Goal: Information Seeking & Learning: Learn about a topic

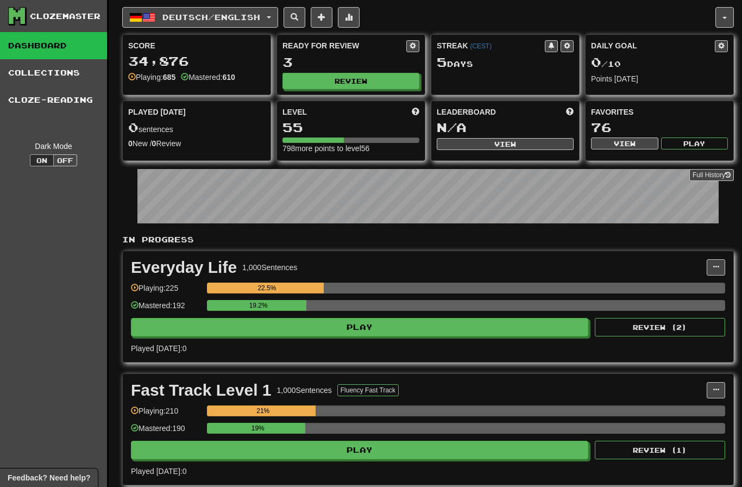
click at [387, 79] on button "Review" at bounding box center [351, 81] width 137 height 16
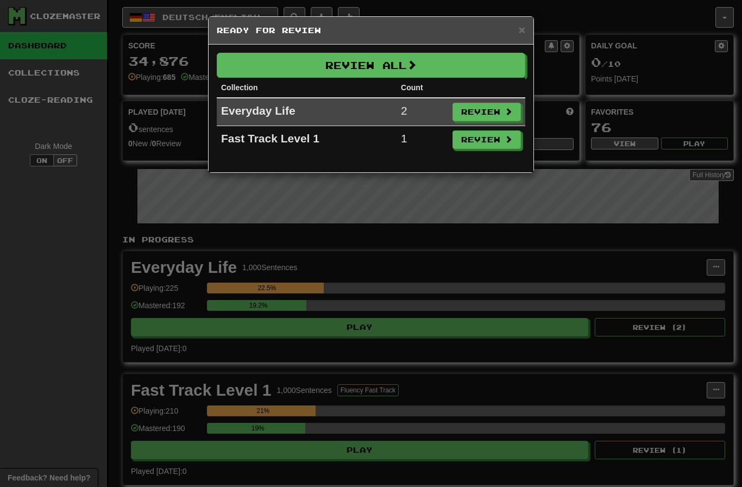
click at [452, 65] on button "Review All" at bounding box center [371, 65] width 309 height 25
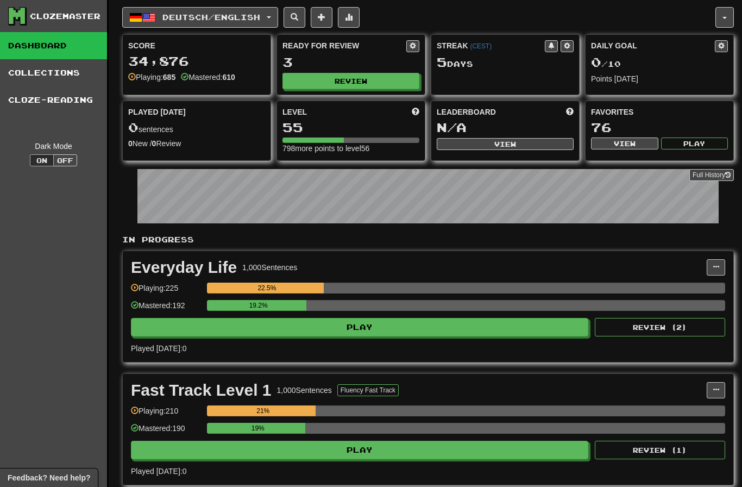
select select "********"
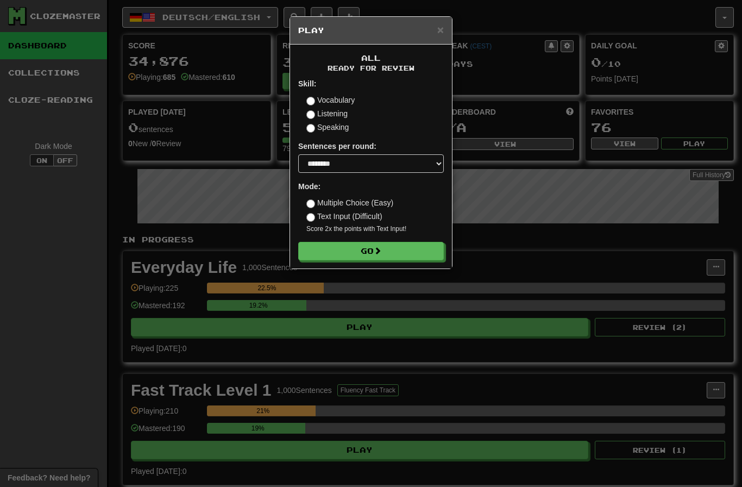
click at [400, 252] on button "Go" at bounding box center [371, 251] width 146 height 18
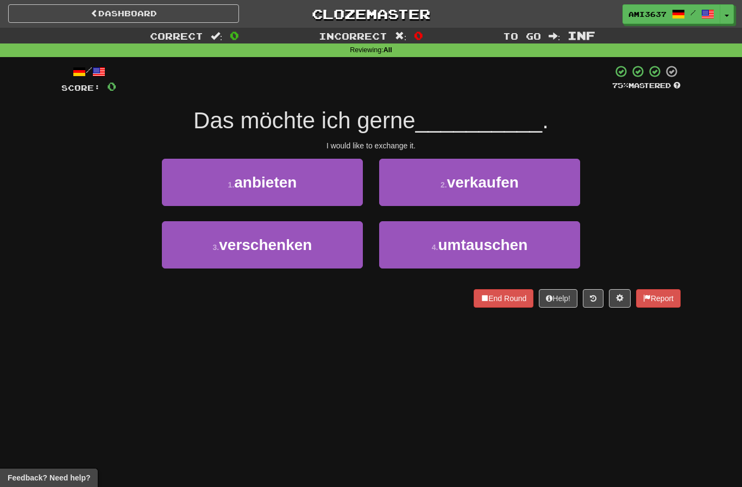
click at [441, 248] on span "umtauschen" at bounding box center [483, 244] width 90 height 17
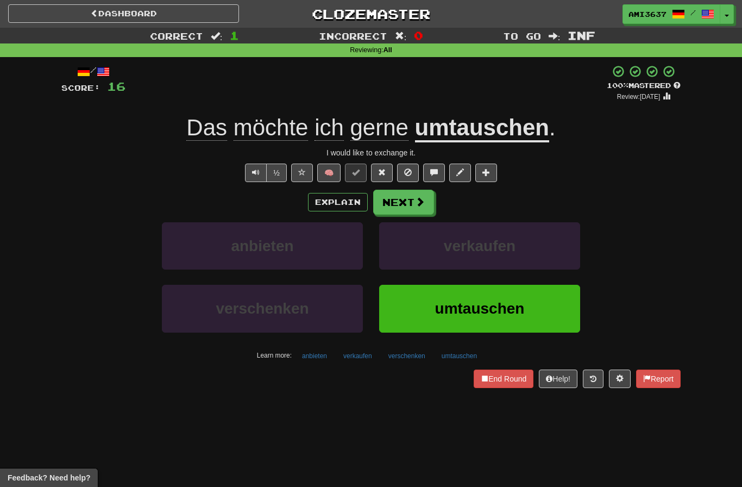
click at [505, 315] on span "umtauschen" at bounding box center [480, 308] width 90 height 17
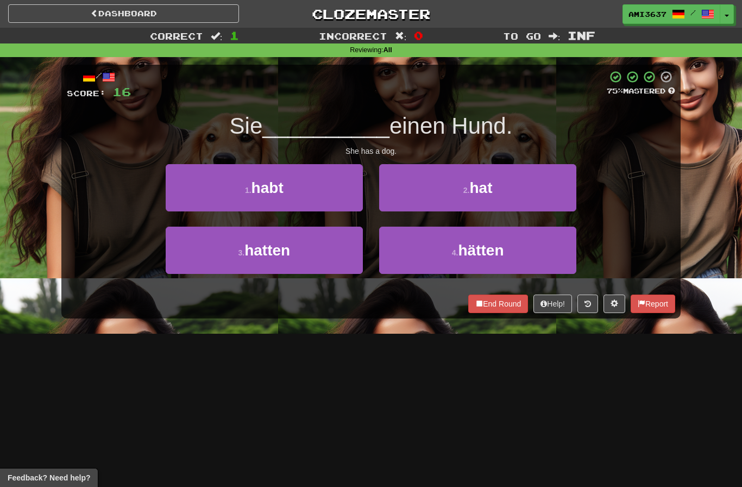
click at [518, 190] on button "2 . hat" at bounding box center [477, 187] width 197 height 47
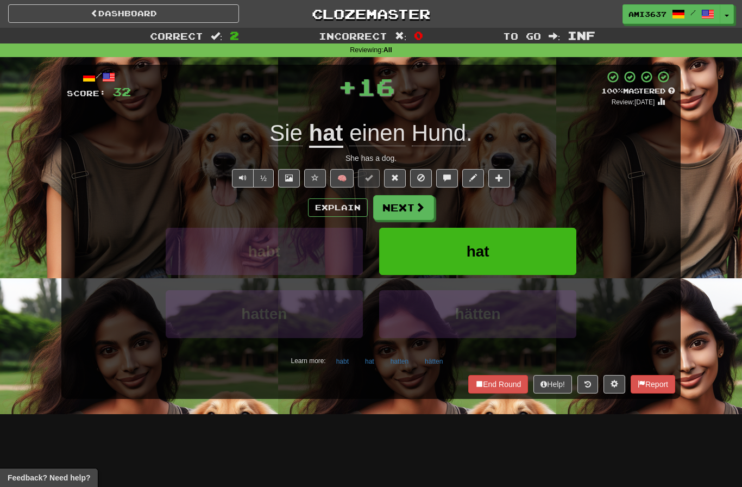
click at [529, 256] on button "hat" at bounding box center [477, 251] width 197 height 47
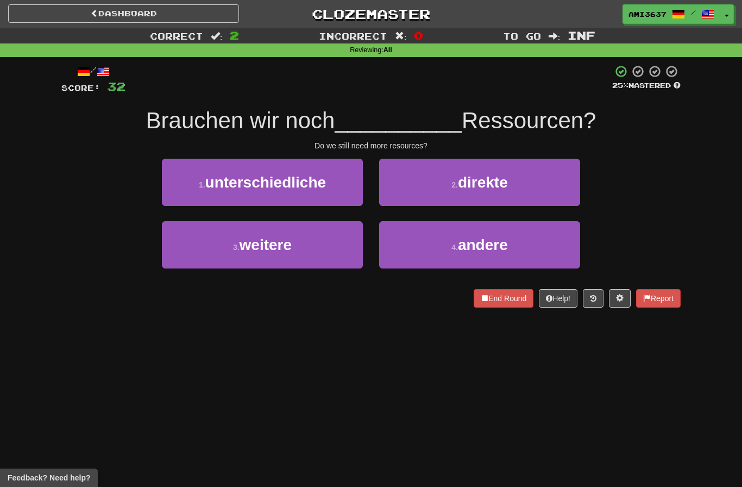
click at [425, 255] on button "4 . andere" at bounding box center [479, 244] width 201 height 47
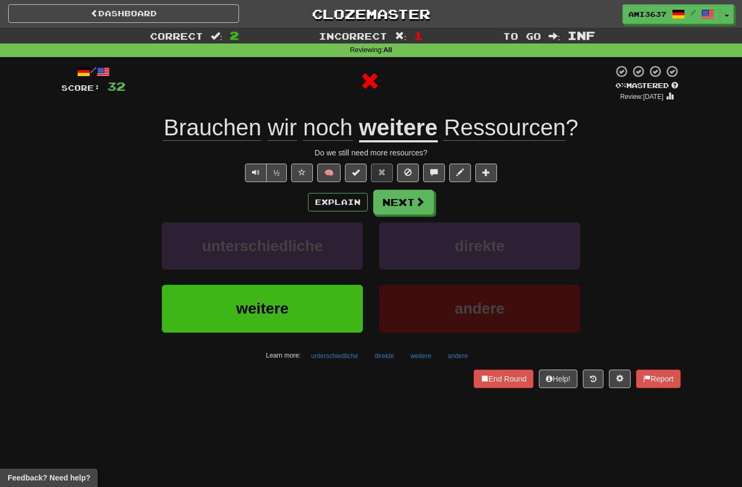
click at [334, 302] on button "weitere" at bounding box center [262, 308] width 201 height 47
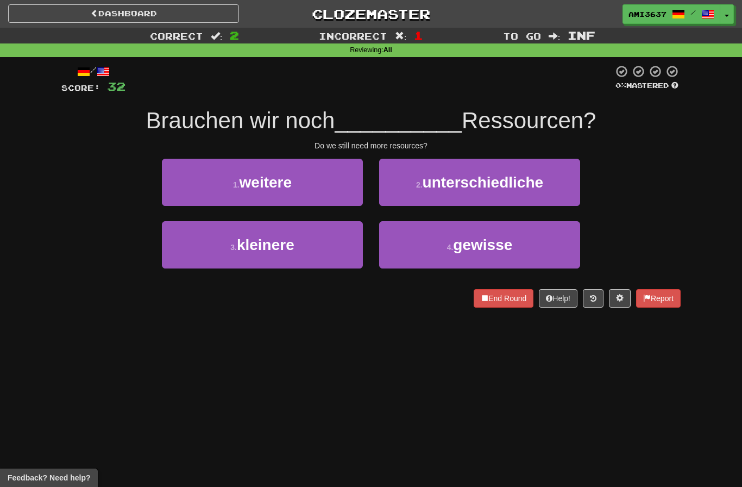
click at [339, 180] on button "1 . weitere" at bounding box center [262, 182] width 201 height 47
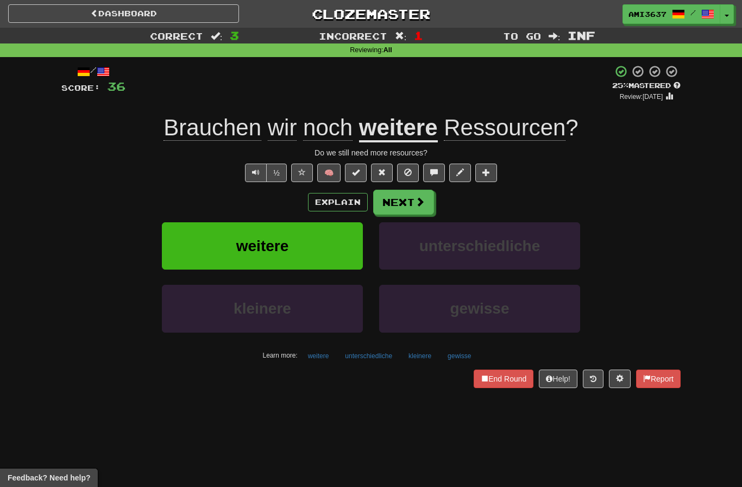
click at [342, 242] on button "weitere" at bounding box center [262, 245] width 201 height 47
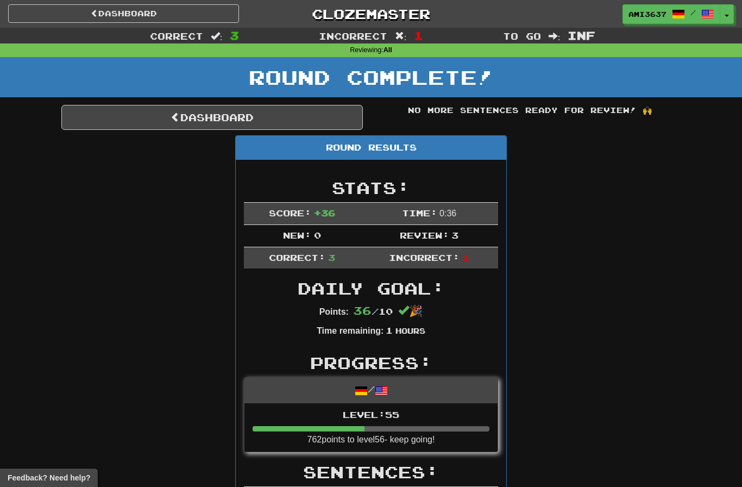
click at [320, 110] on link "Dashboard" at bounding box center [212, 117] width 302 height 25
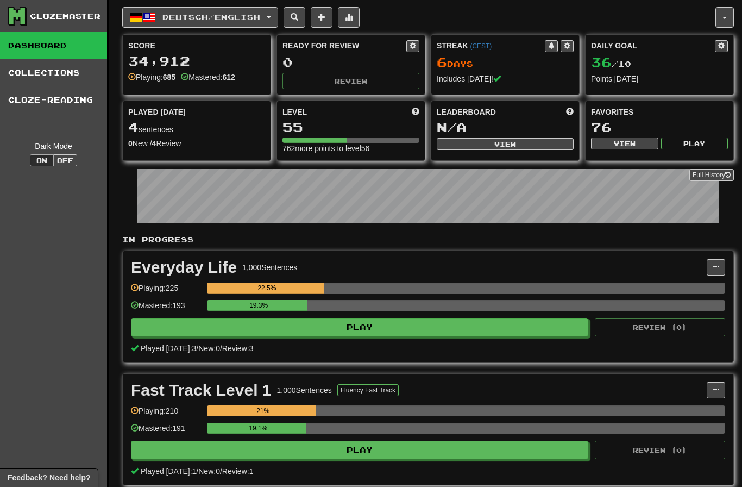
click at [240, 26] on button "Deutsch / English" at bounding box center [200, 17] width 156 height 21
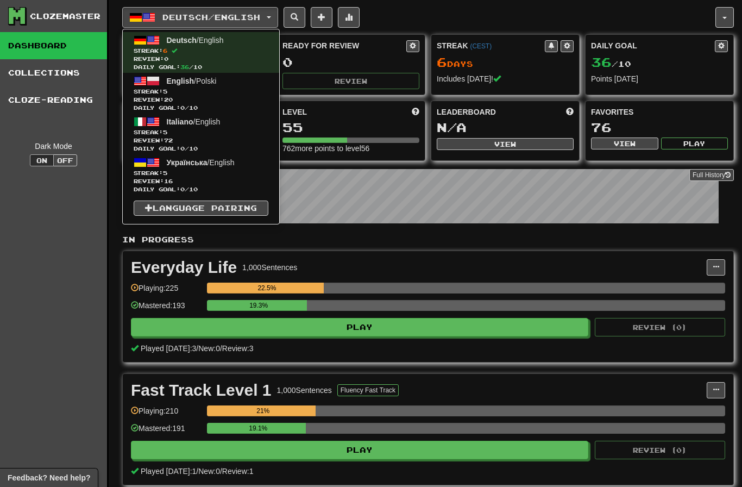
click at [221, 126] on span "Italiano / English" at bounding box center [194, 121] width 54 height 9
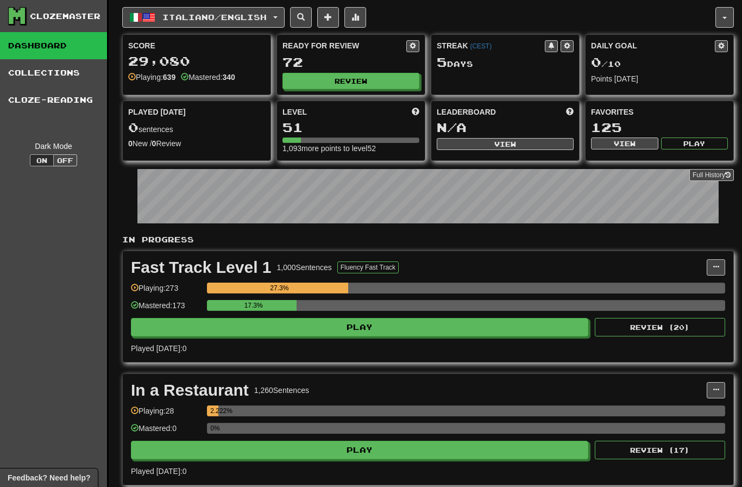
click at [373, 85] on button "Review" at bounding box center [351, 81] width 137 height 16
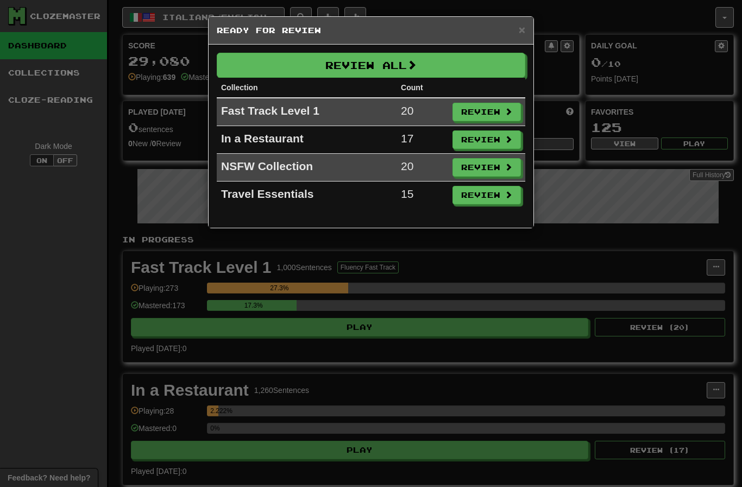
click at [447, 67] on button "Review All" at bounding box center [371, 65] width 309 height 25
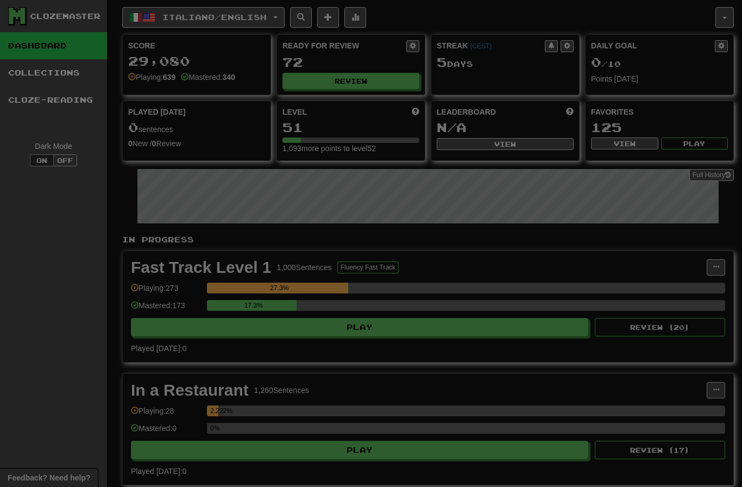
select select "********"
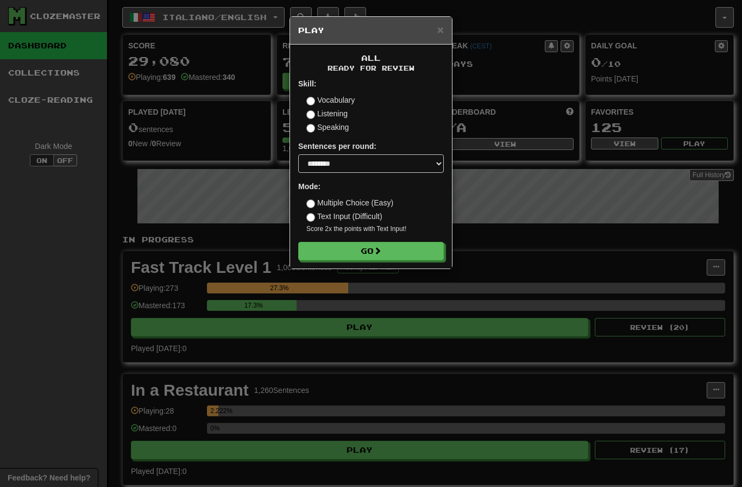
click at [427, 250] on button "Go" at bounding box center [371, 251] width 146 height 18
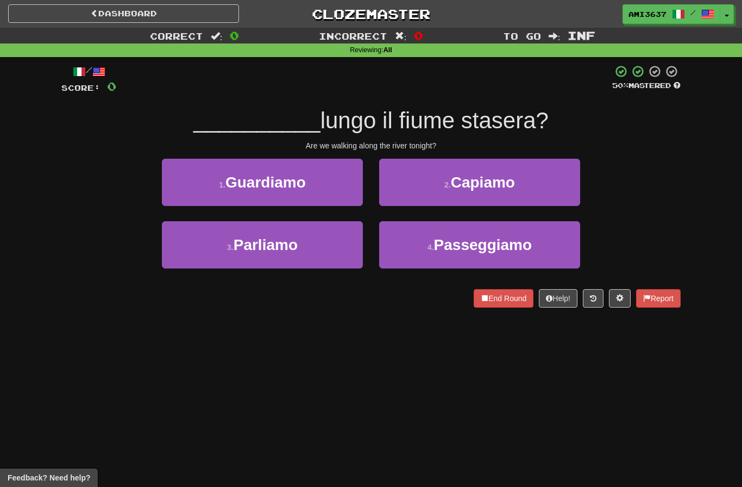
click at [470, 193] on button "2 . [GEOGRAPHIC_DATA]" at bounding box center [479, 182] width 201 height 47
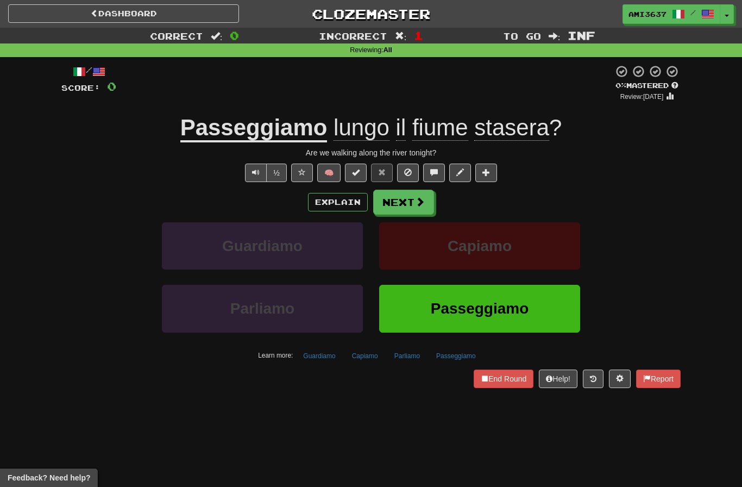
click at [415, 202] on span at bounding box center [420, 202] width 10 height 10
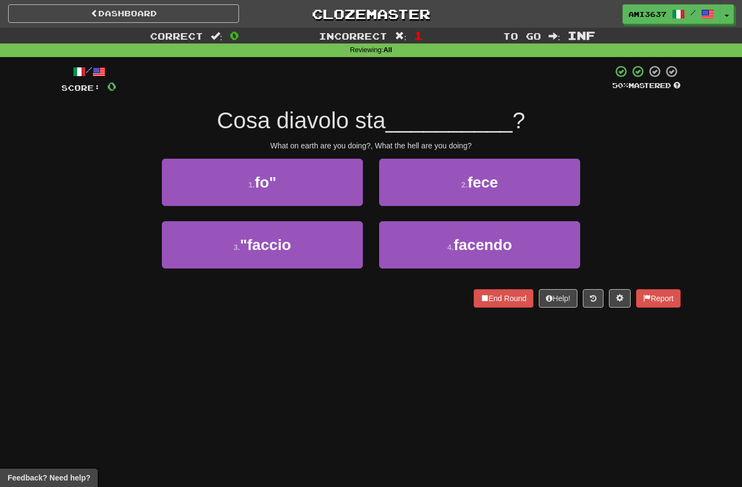
click at [421, 260] on button "4 . facendo" at bounding box center [479, 244] width 201 height 47
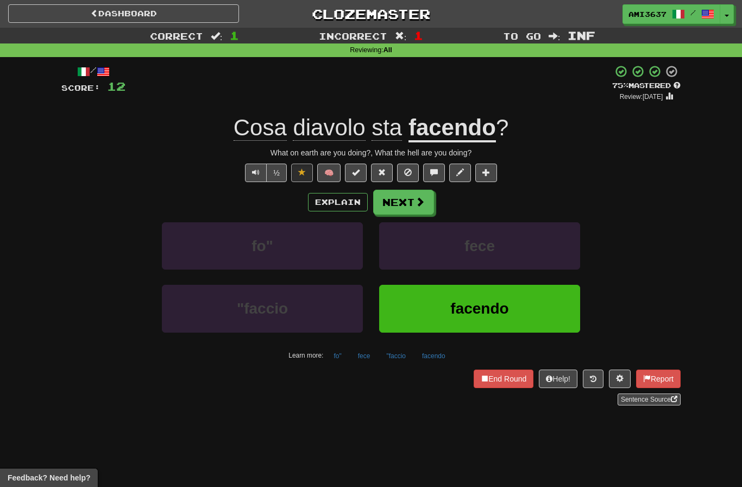
click at [414, 207] on button "Next" at bounding box center [403, 202] width 61 height 25
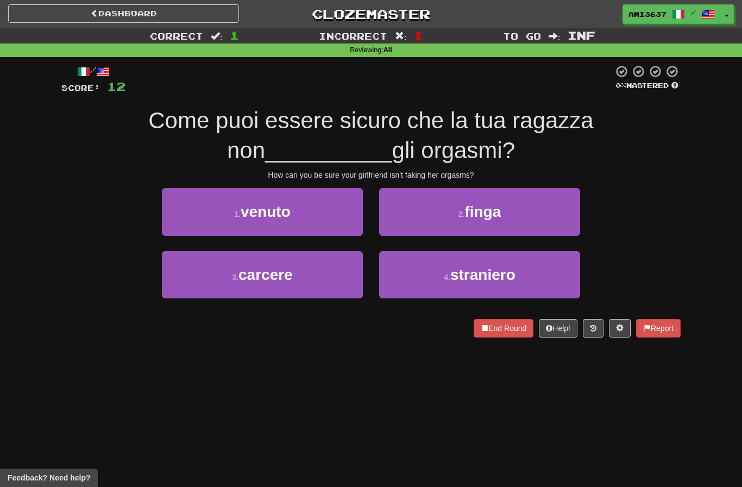
click at [561, 215] on button "2 . finga" at bounding box center [479, 211] width 201 height 47
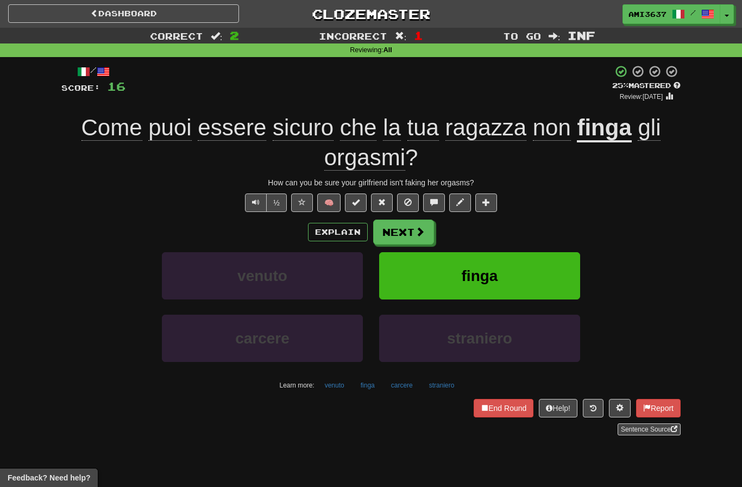
click at [515, 280] on button "finga" at bounding box center [479, 275] width 201 height 47
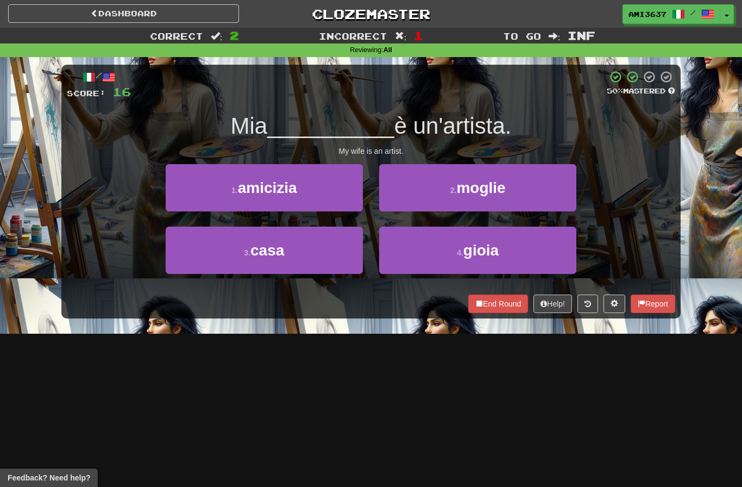
click at [541, 192] on button "2 . moglie" at bounding box center [477, 187] width 197 height 47
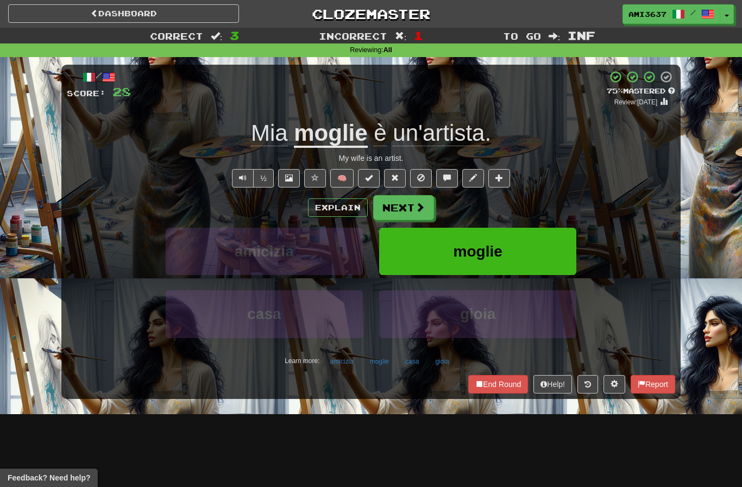
click at [545, 256] on button "moglie" at bounding box center [477, 251] width 197 height 47
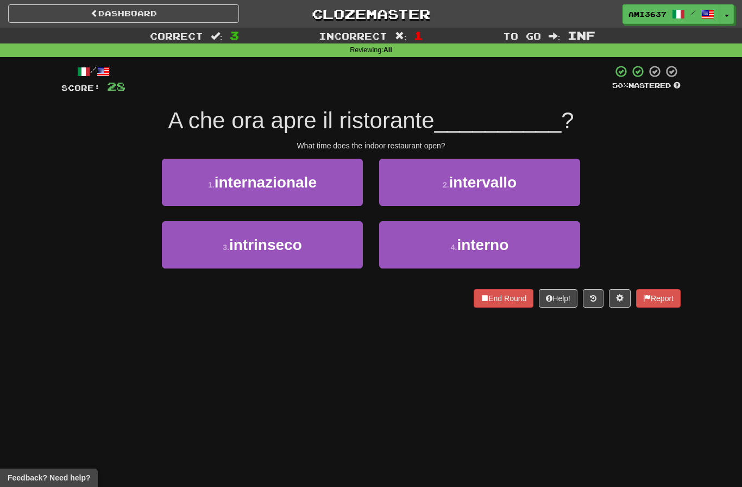
click at [337, 242] on button "3 . intrinseco" at bounding box center [262, 244] width 201 height 47
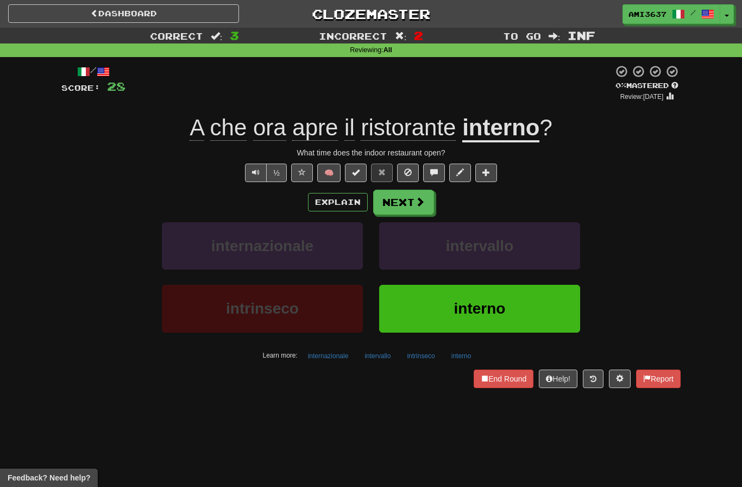
click at [557, 312] on button "interno" at bounding box center [479, 308] width 201 height 47
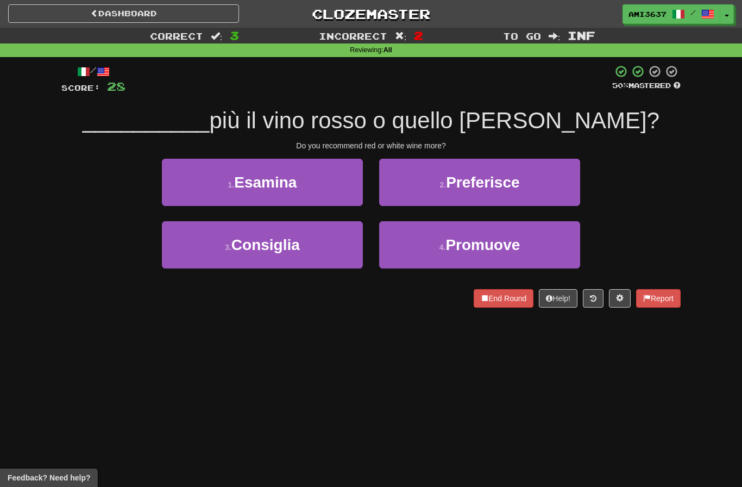
click at [534, 248] on button "4 . Promuove" at bounding box center [479, 244] width 201 height 47
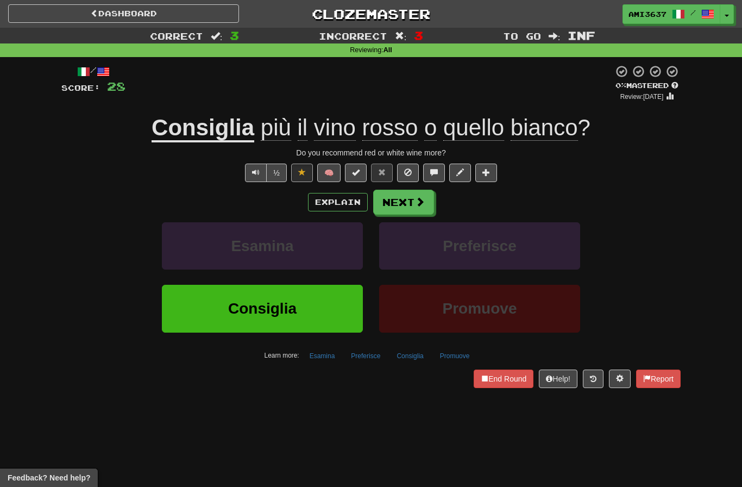
click at [204, 314] on button "Consiglia" at bounding box center [262, 308] width 201 height 47
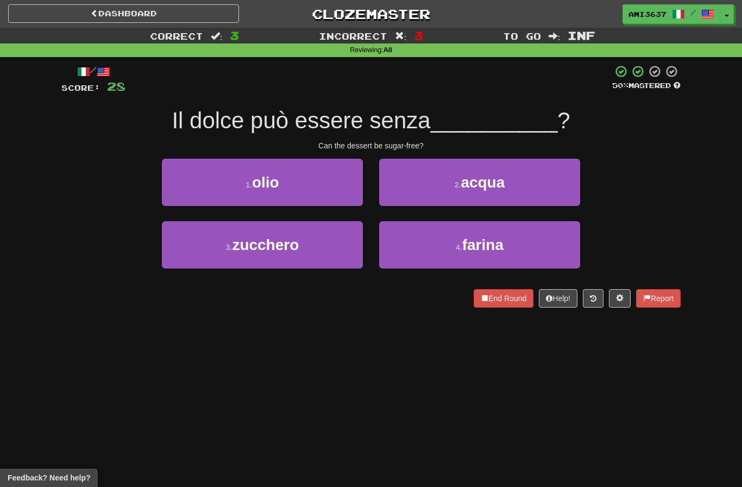
click at [182, 251] on button "3 . zucchero" at bounding box center [262, 244] width 201 height 47
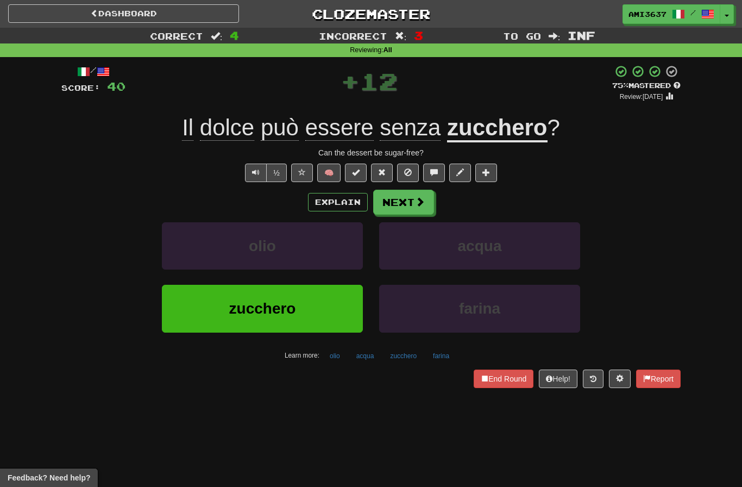
click at [318, 326] on button "zucchero" at bounding box center [262, 308] width 201 height 47
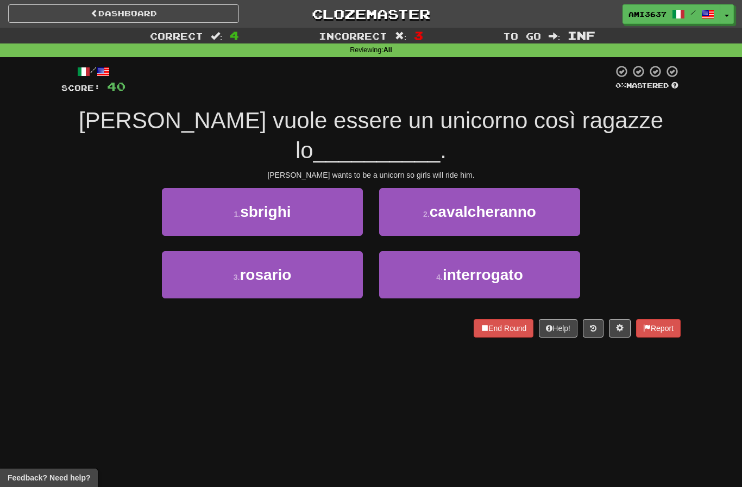
click at [341, 188] on button "1 . sbrighi" at bounding box center [262, 211] width 201 height 47
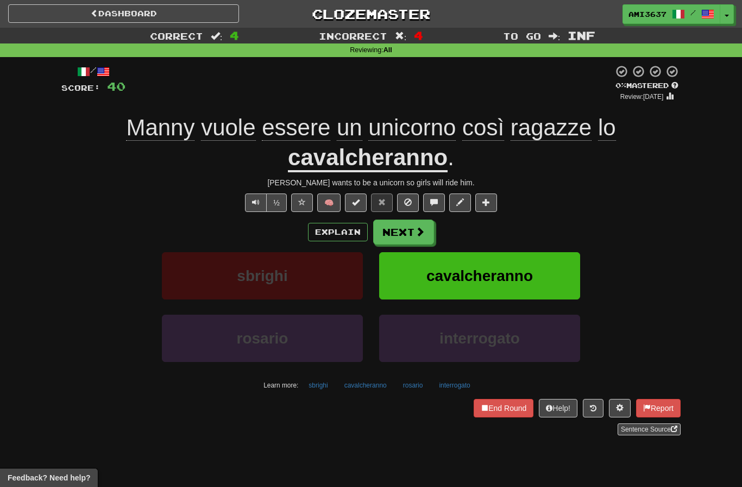
click at [324, 345] on button "rosario" at bounding box center [262, 338] width 201 height 47
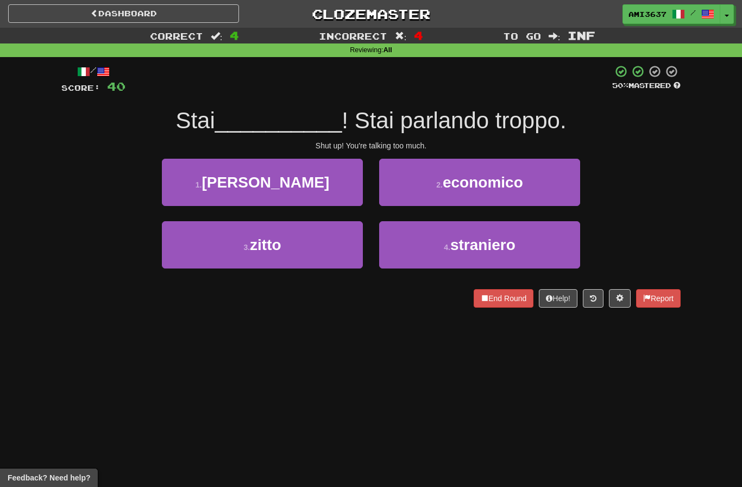
click at [308, 250] on button "3 . zitto" at bounding box center [262, 244] width 201 height 47
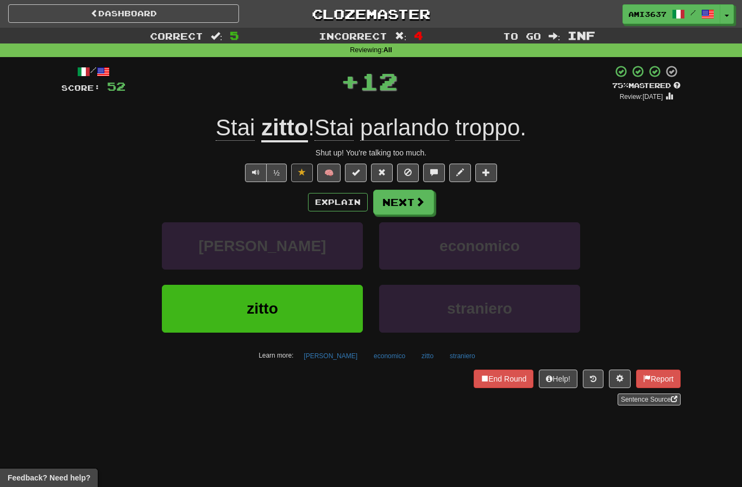
click at [270, 304] on span "zitto" at bounding box center [263, 308] width 32 height 17
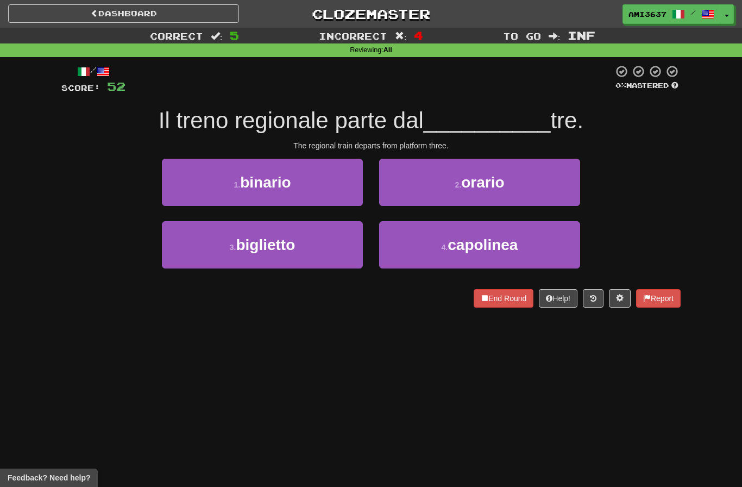
click at [323, 184] on button "1 . binario" at bounding box center [262, 182] width 201 height 47
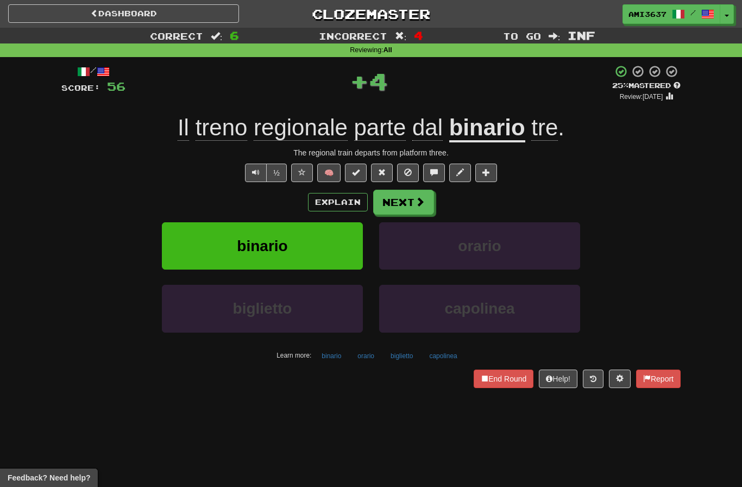
click at [289, 251] on button "binario" at bounding box center [262, 245] width 201 height 47
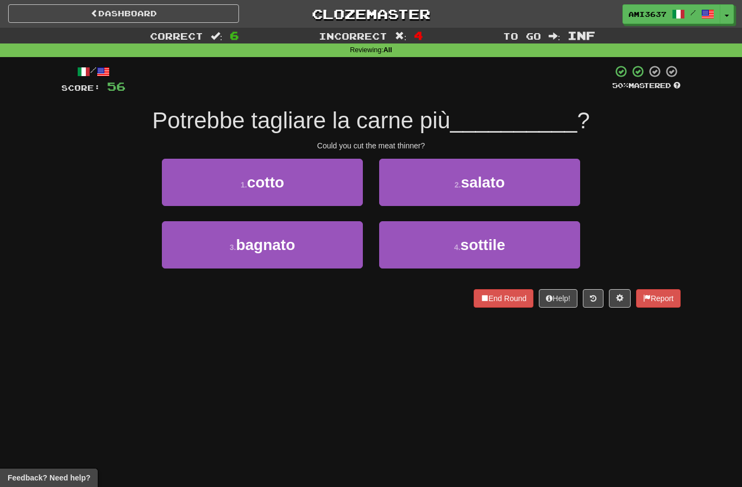
click at [399, 254] on button "4 . sottile" at bounding box center [479, 244] width 201 height 47
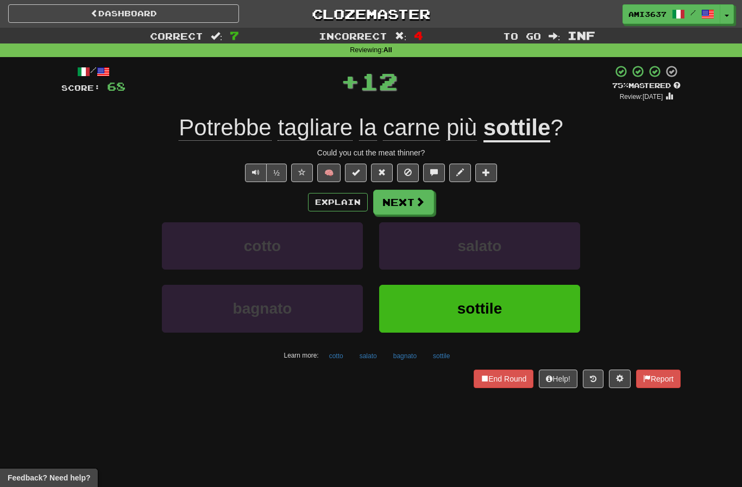
click at [417, 320] on button "sottile" at bounding box center [479, 308] width 201 height 47
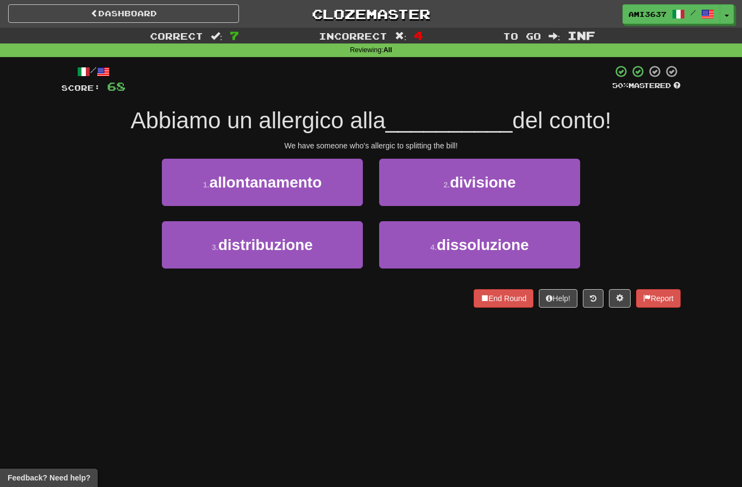
click at [328, 241] on button "3 . distribuzione" at bounding box center [262, 244] width 201 height 47
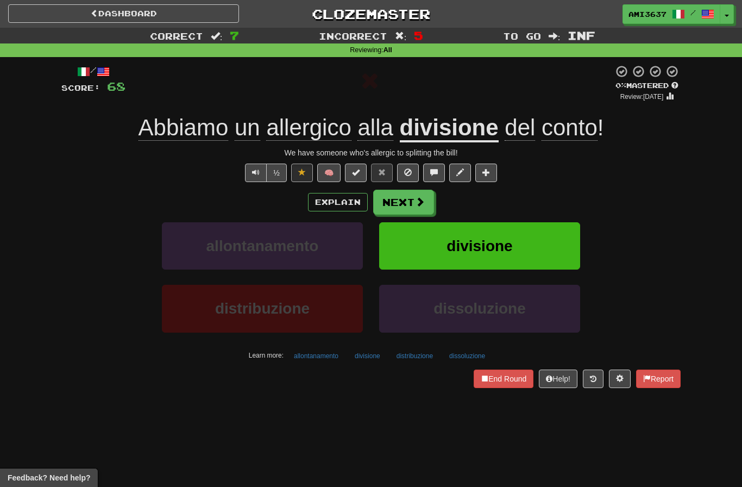
click at [482, 248] on span "divisione" at bounding box center [480, 245] width 66 height 17
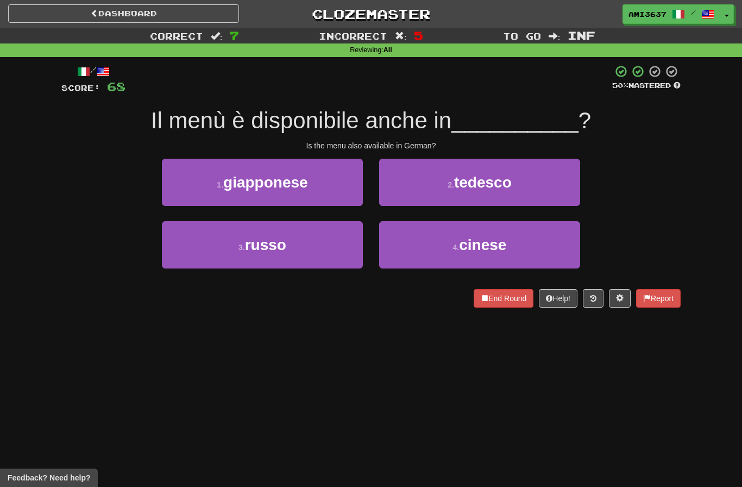
click at [410, 194] on button "2 . tedesco" at bounding box center [479, 182] width 201 height 47
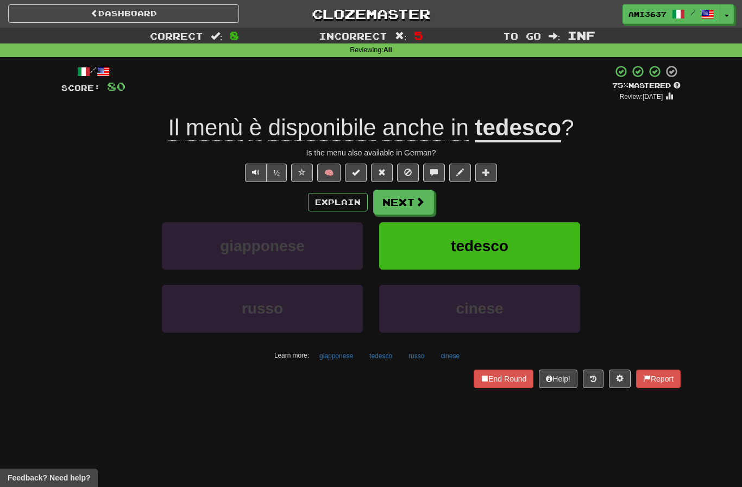
click at [450, 247] on button "tedesco" at bounding box center [479, 245] width 201 height 47
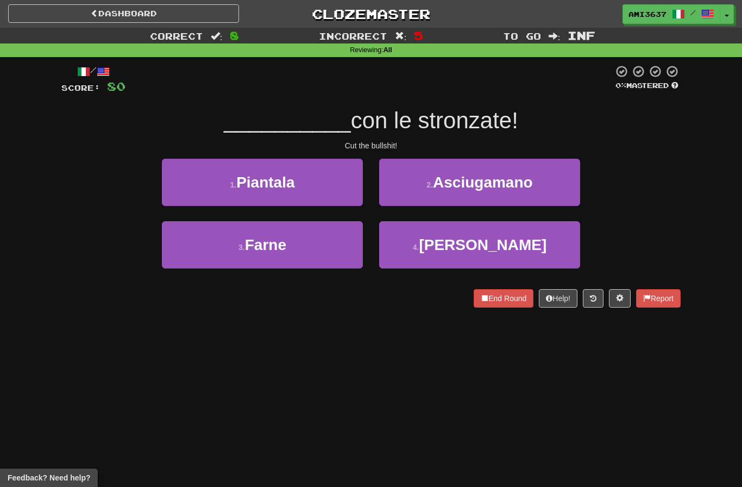
click at [339, 248] on button "3 . Farne" at bounding box center [262, 244] width 201 height 47
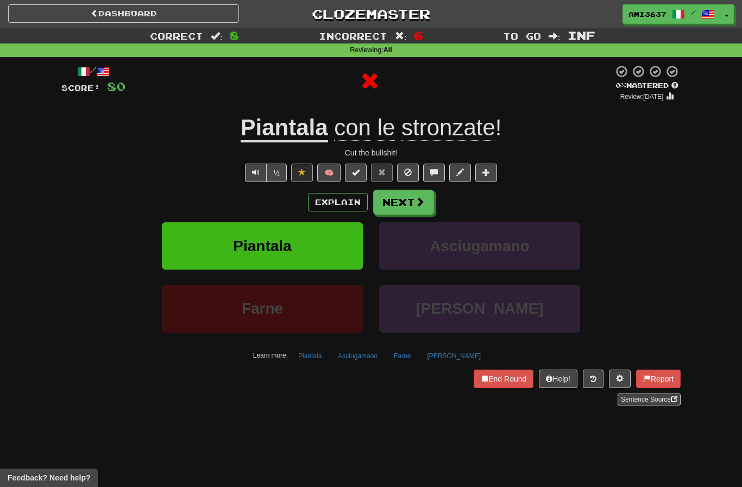
click at [351, 209] on button "Explain" at bounding box center [338, 202] width 60 height 18
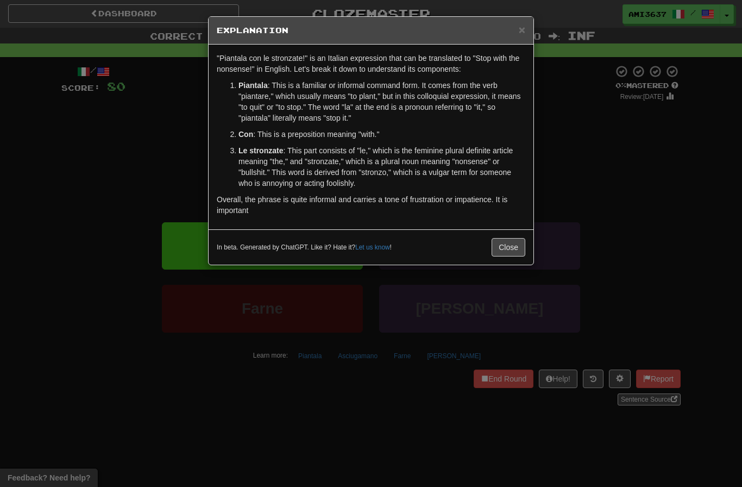
click at [507, 185] on p "Le stronzate : This part consists of "le," which is the feminine plural definit…" at bounding box center [382, 166] width 287 height 43
click at [510, 251] on button "Close" at bounding box center [509, 247] width 34 height 18
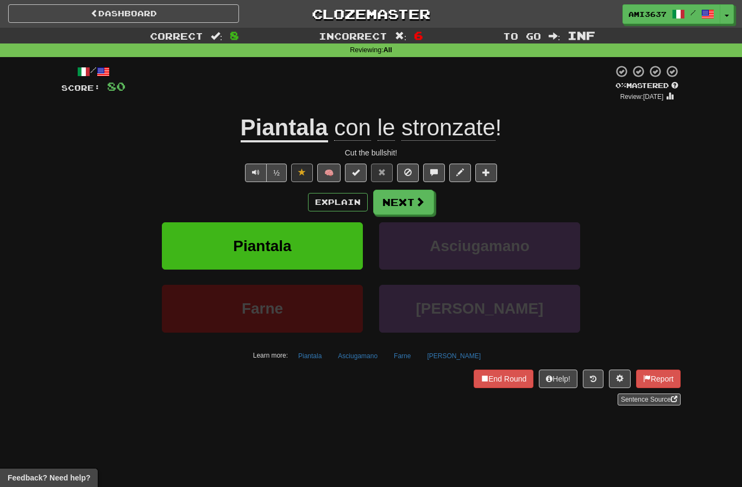
click at [324, 248] on button "Piantala" at bounding box center [262, 245] width 201 height 47
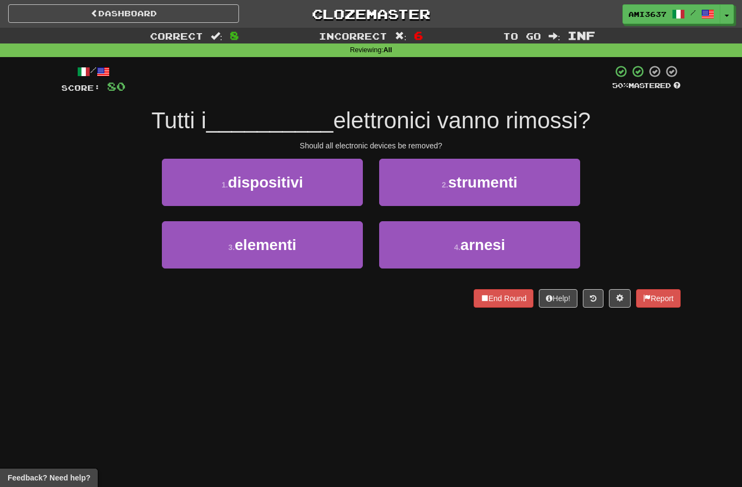
click at [183, 246] on button "3 . elementi" at bounding box center [262, 244] width 201 height 47
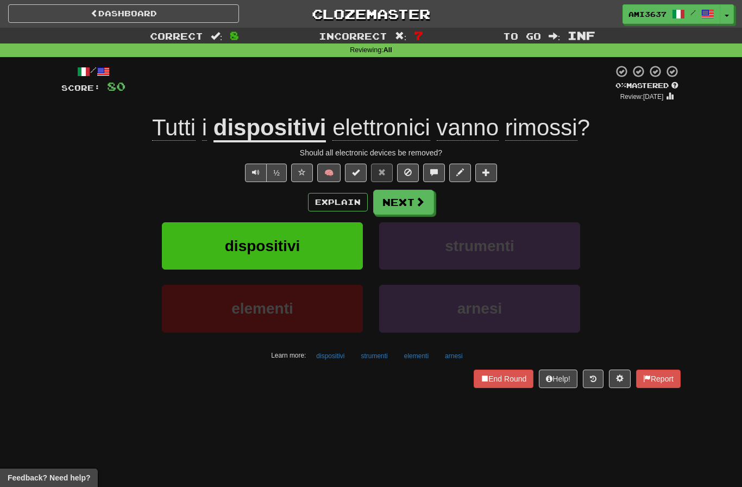
click at [203, 255] on button "dispositivi" at bounding box center [262, 245] width 201 height 47
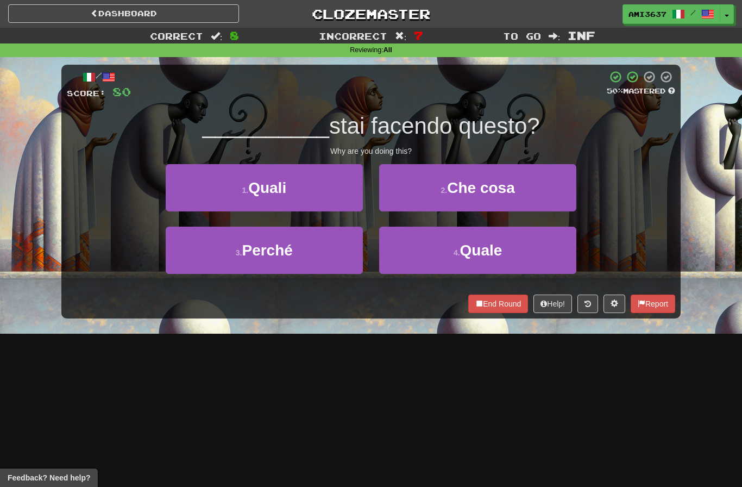
click at [552, 259] on button "4 . Quale" at bounding box center [477, 250] width 197 height 47
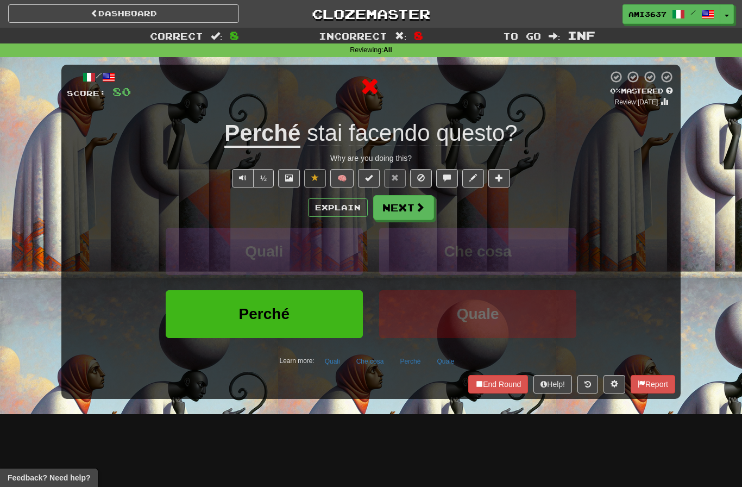
click at [212, 323] on button "Perché" at bounding box center [264, 313] width 197 height 47
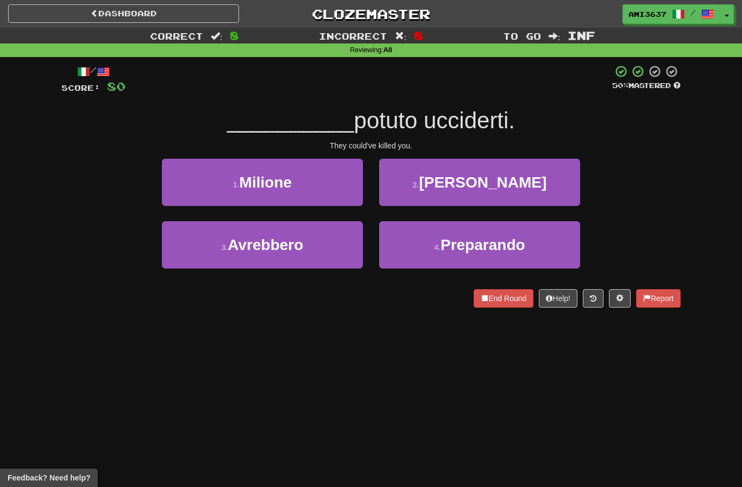
click at [557, 251] on button "4 . Preparando" at bounding box center [479, 244] width 201 height 47
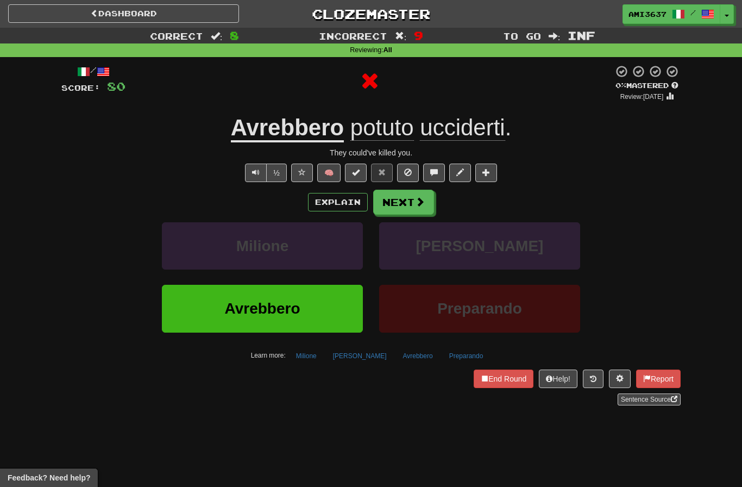
click at [198, 315] on button "Avrebbero" at bounding box center [262, 308] width 201 height 47
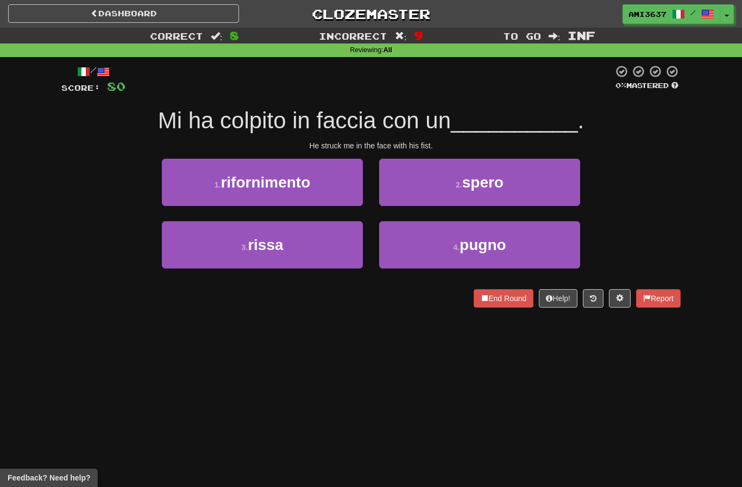
click at [555, 249] on button "4 . pugno" at bounding box center [479, 244] width 201 height 47
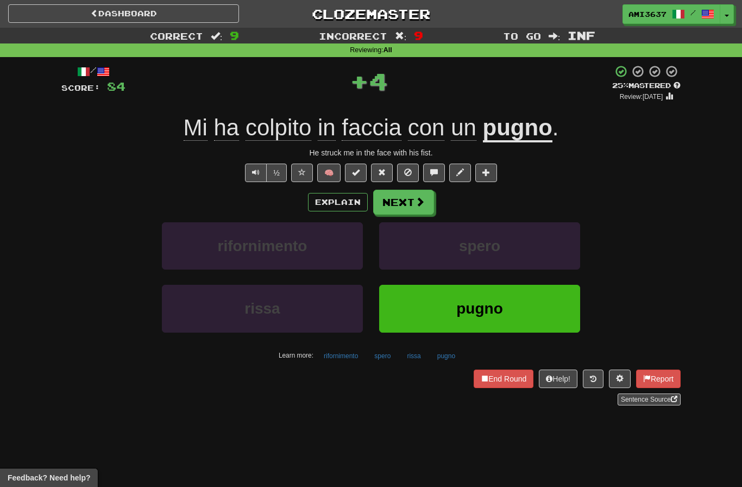
click at [552, 310] on button "pugno" at bounding box center [479, 308] width 201 height 47
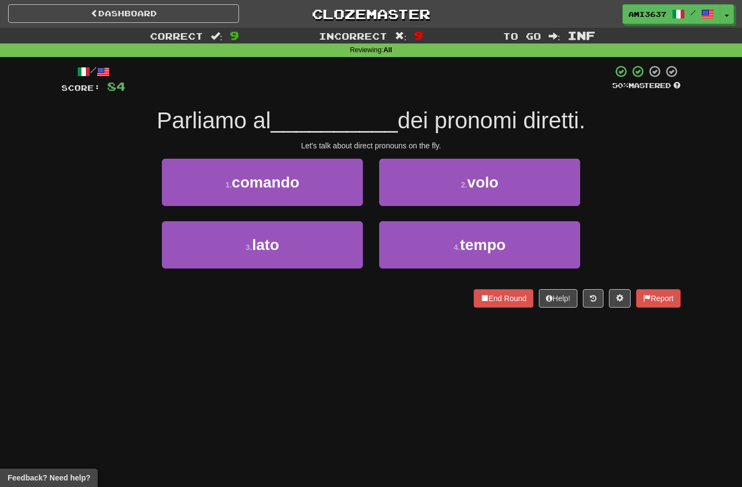
click at [559, 246] on button "4 . tempo" at bounding box center [479, 244] width 201 height 47
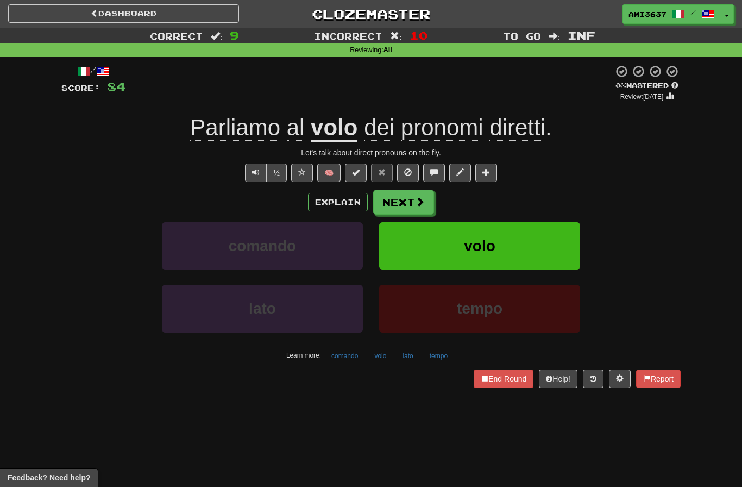
click at [562, 255] on button "volo" at bounding box center [479, 245] width 201 height 47
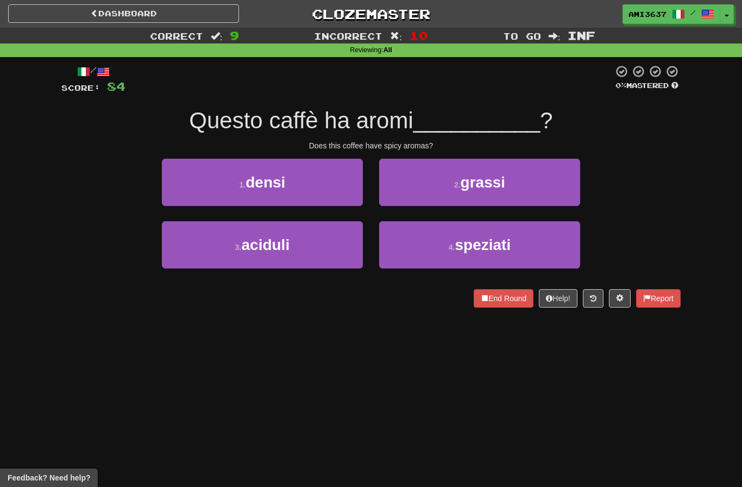
click at [182, 242] on button "3 . aciduli" at bounding box center [262, 244] width 201 height 47
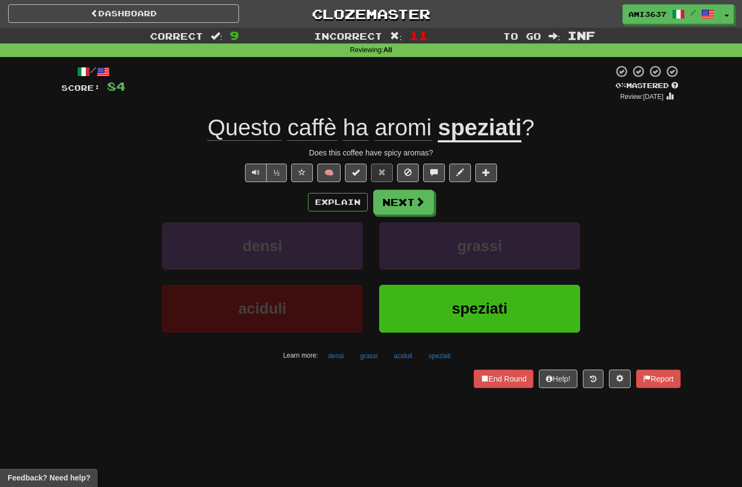
click at [506, 379] on button "End Round" at bounding box center [504, 379] width 60 height 18
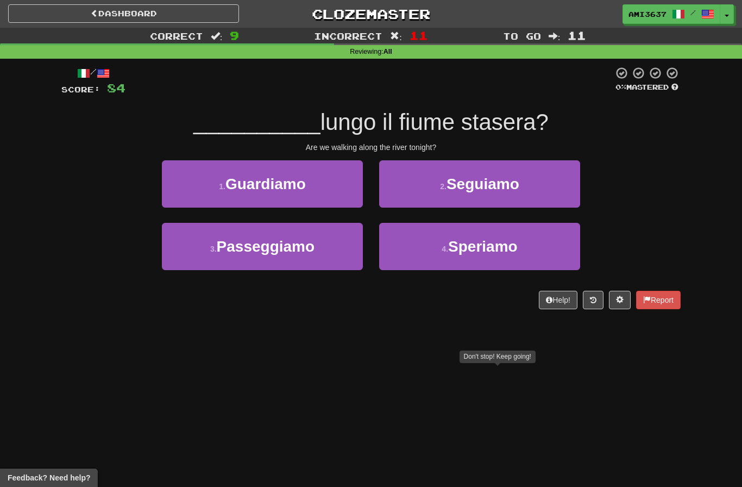
click at [192, 239] on button "3 . Passeggiamo" at bounding box center [262, 246] width 201 height 47
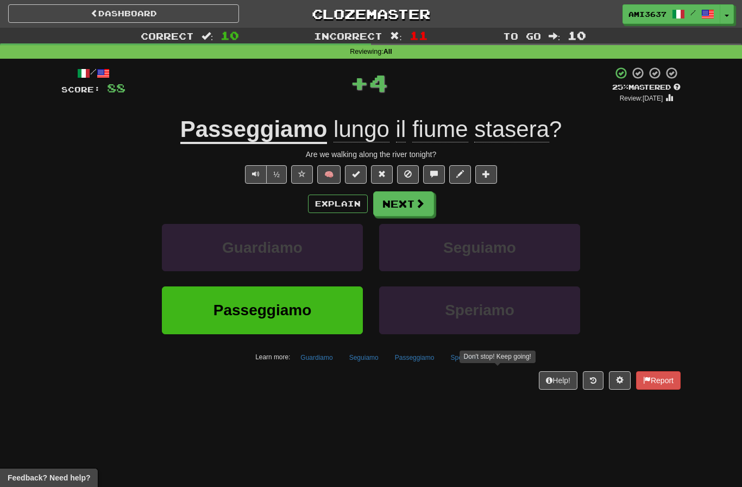
click at [187, 324] on button "Passeggiamo" at bounding box center [262, 309] width 201 height 47
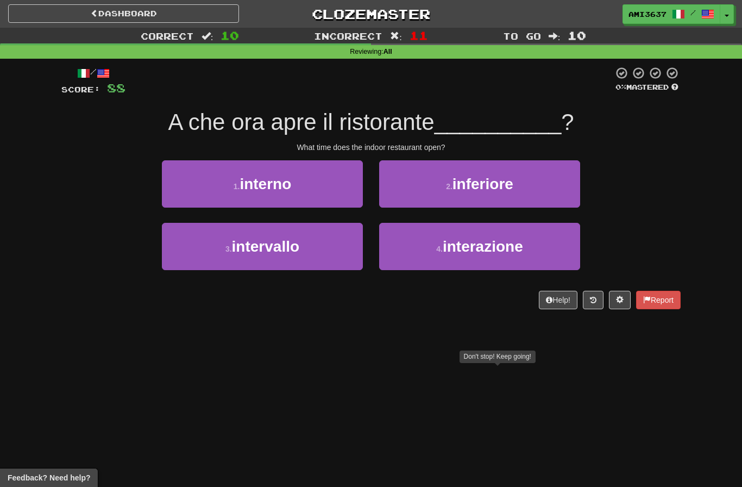
click at [178, 198] on button "1 . interno" at bounding box center [262, 183] width 201 height 47
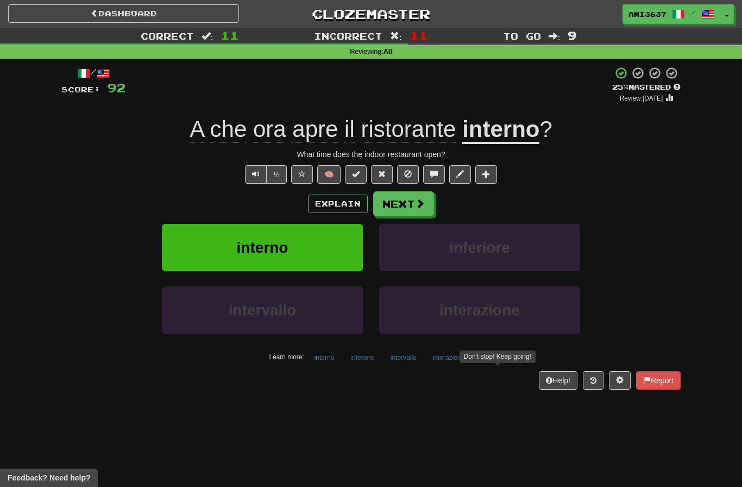
click at [199, 246] on button "interno" at bounding box center [262, 247] width 201 height 47
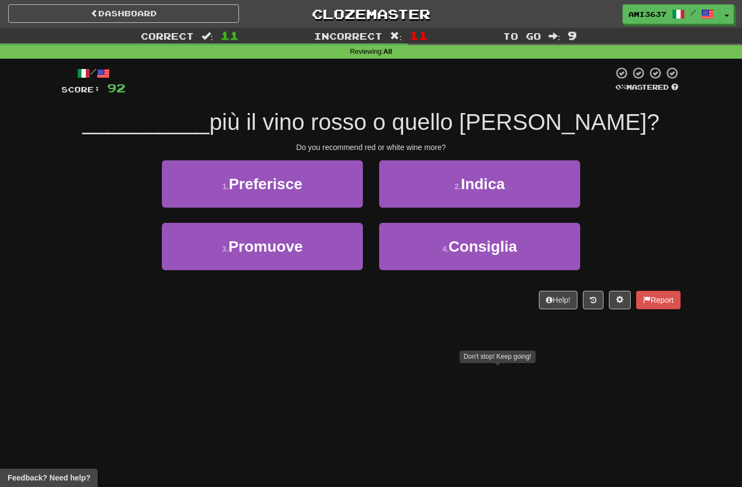
click at [553, 253] on button "4 . Consiglia" at bounding box center [479, 246] width 201 height 47
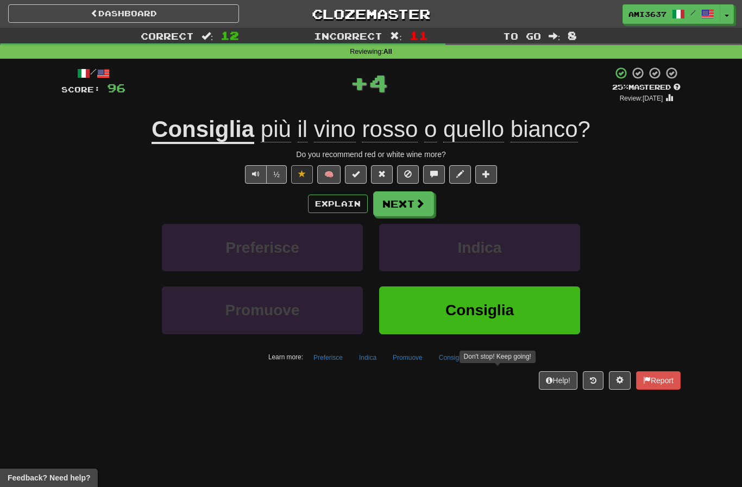
click at [541, 316] on button "Consiglia" at bounding box center [479, 309] width 201 height 47
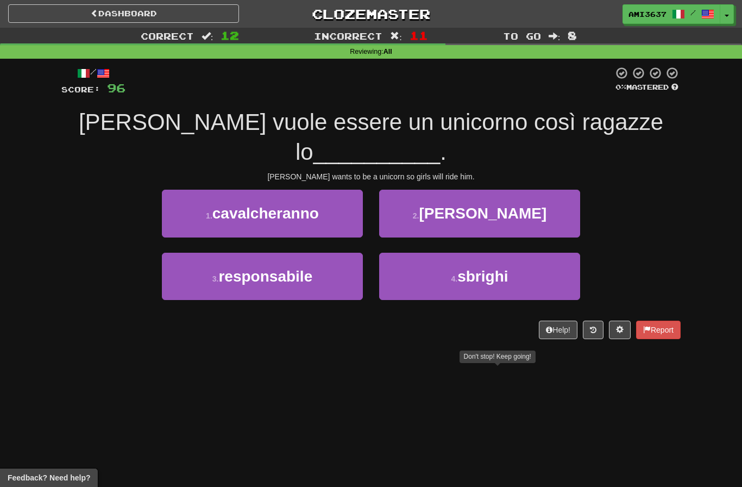
click at [177, 190] on button "1 . cavalcheranno" at bounding box center [262, 213] width 201 height 47
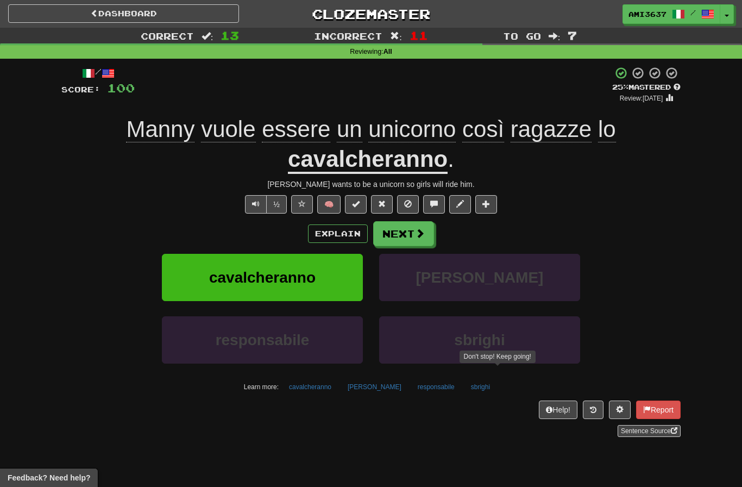
click at [207, 284] on button "cavalcheranno" at bounding box center [262, 277] width 201 height 47
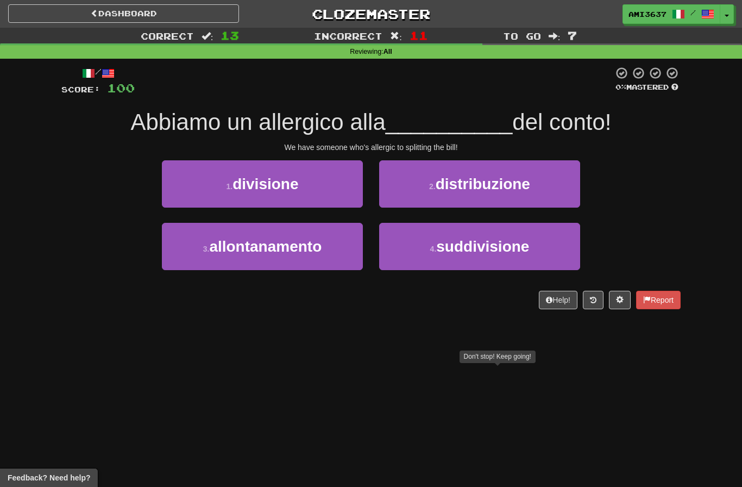
click at [565, 190] on button "2 . distribuzione" at bounding box center [479, 183] width 201 height 47
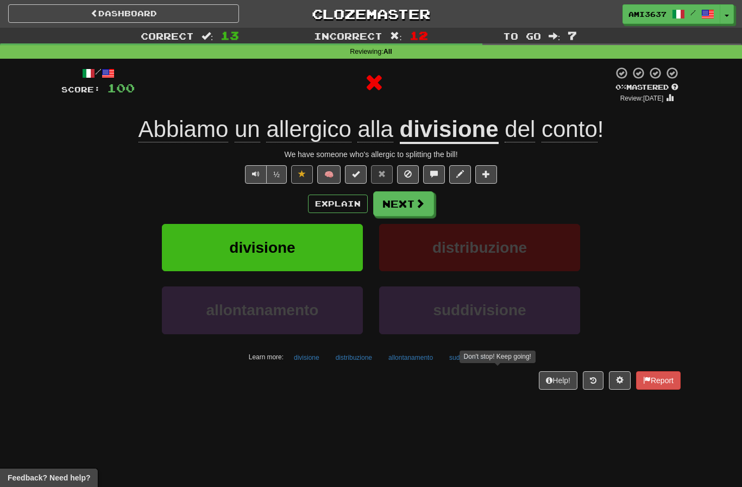
click at [177, 234] on button "divisione" at bounding box center [262, 247] width 201 height 47
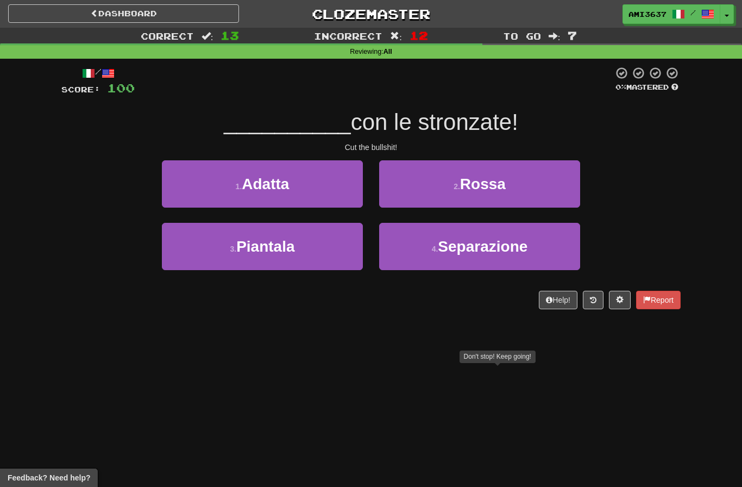
click at [558, 251] on button "4 . Separazione" at bounding box center [479, 246] width 201 height 47
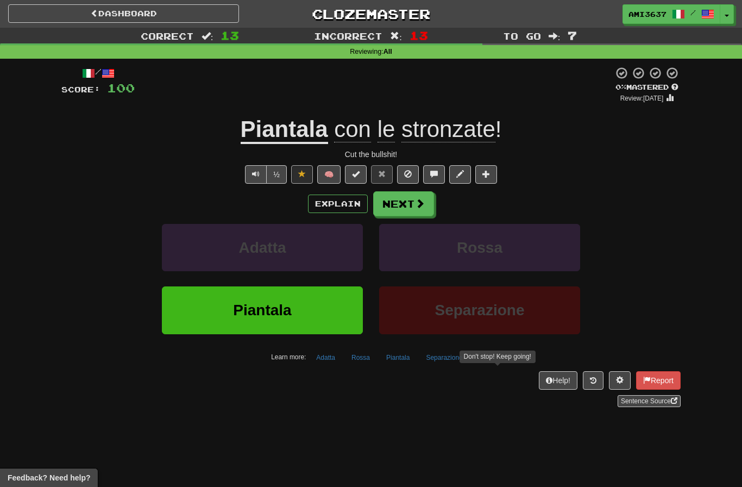
click at [205, 321] on button "Piantala" at bounding box center [262, 309] width 201 height 47
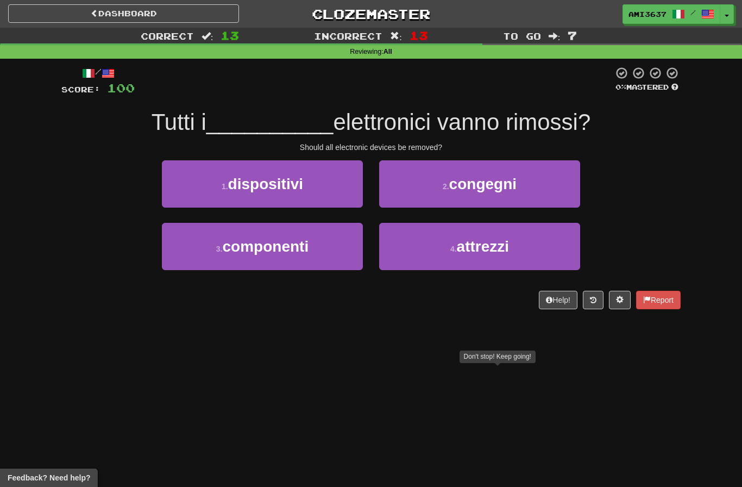
click at [174, 198] on button "1 . dispositivi" at bounding box center [262, 183] width 201 height 47
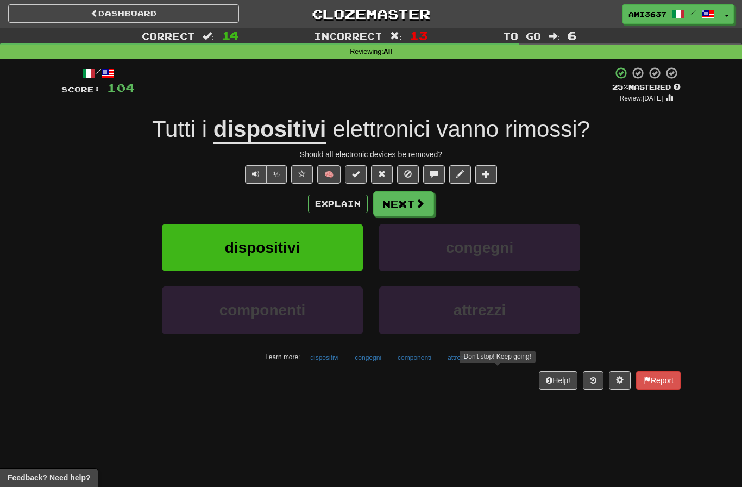
click at [180, 242] on button "dispositivi" at bounding box center [262, 247] width 201 height 47
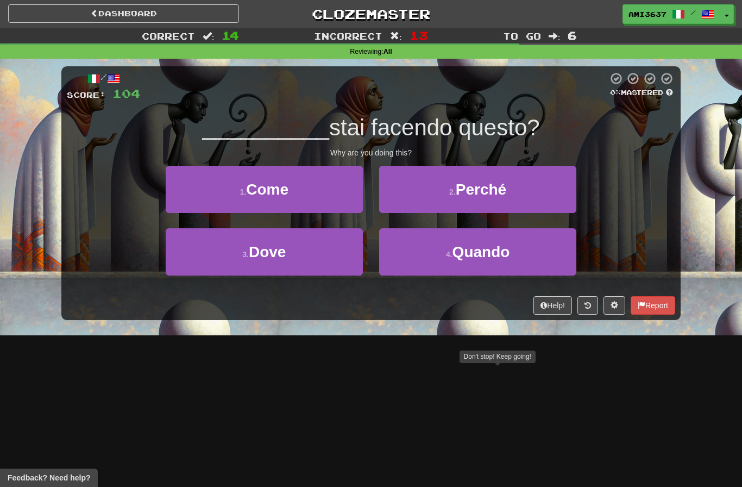
click at [559, 198] on button "2 . Perché" at bounding box center [477, 189] width 197 height 47
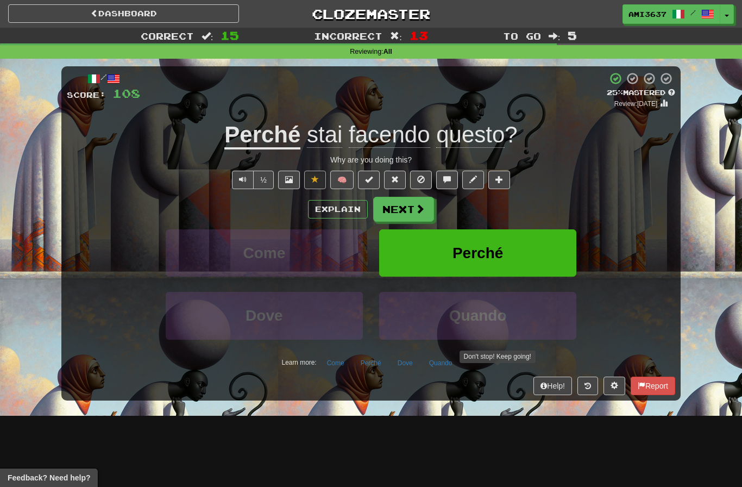
click at [552, 253] on button "Perché" at bounding box center [477, 252] width 197 height 47
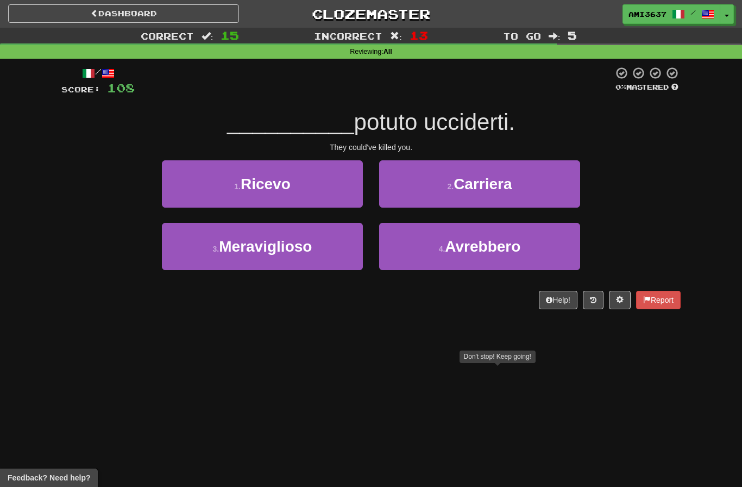
click at [558, 251] on button "4 . Avrebbero" at bounding box center [479, 246] width 201 height 47
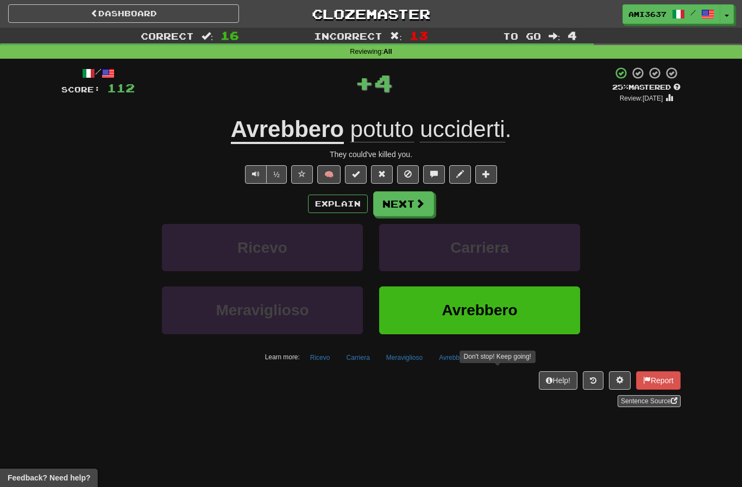
click at [535, 305] on button "Avrebbero" at bounding box center [479, 309] width 201 height 47
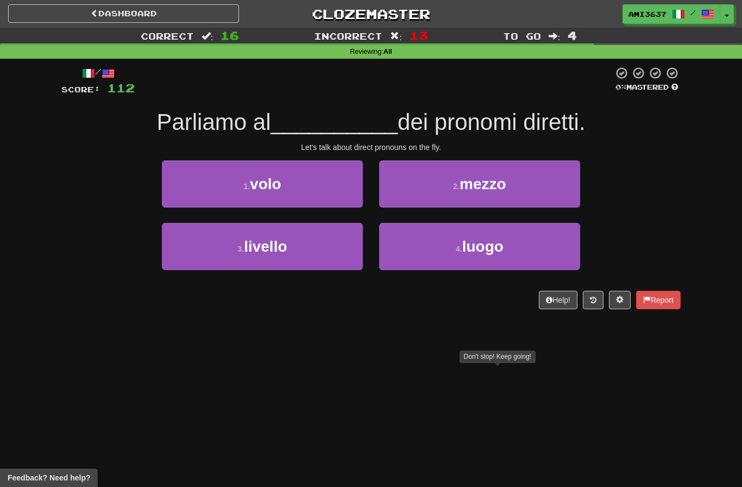
click at [178, 199] on button "1 . volo" at bounding box center [262, 183] width 201 height 47
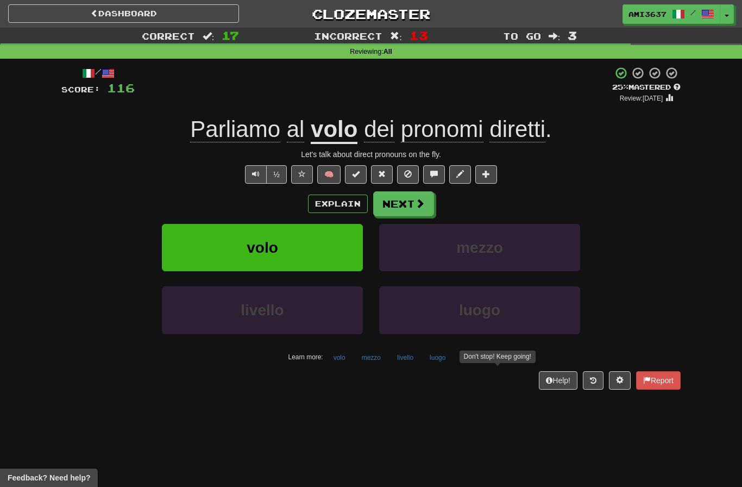
click at [177, 238] on button "volo" at bounding box center [262, 247] width 201 height 47
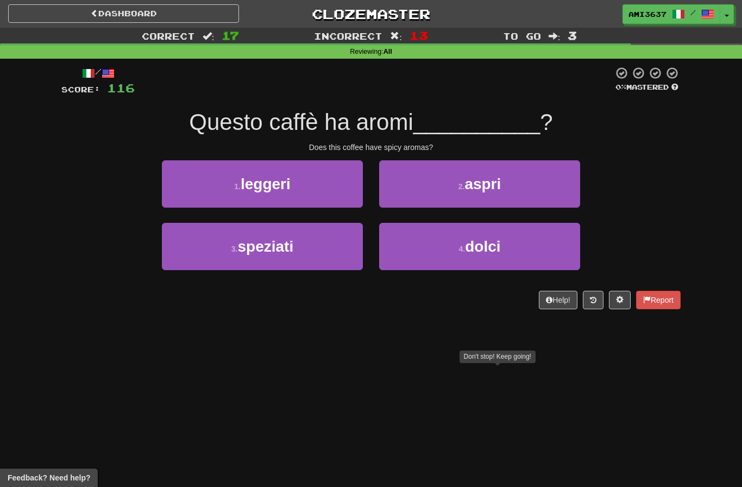
click at [179, 239] on button "3 . speziati" at bounding box center [262, 246] width 201 height 47
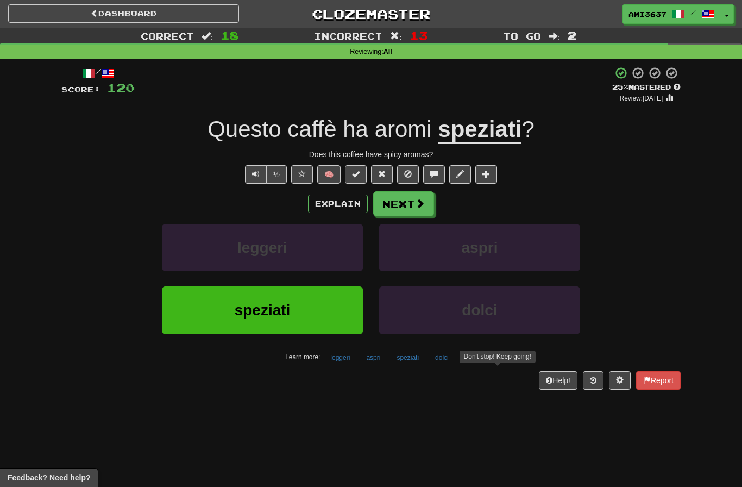
click at [312, 314] on button "speziati" at bounding box center [262, 309] width 201 height 47
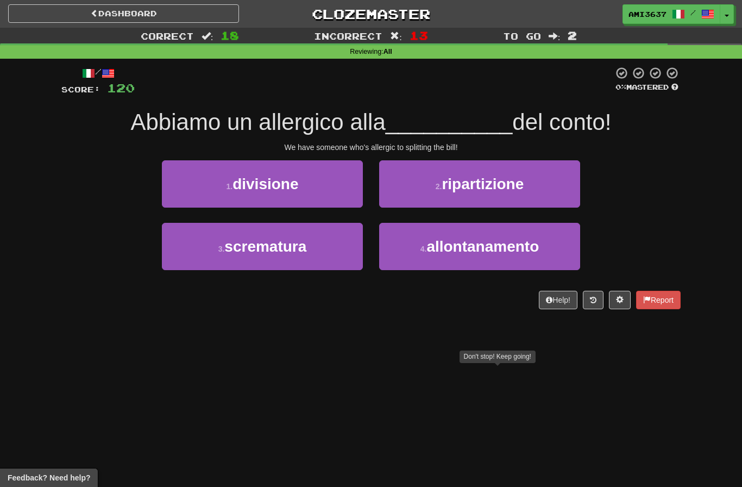
click at [310, 191] on button "1 . divisione" at bounding box center [262, 183] width 201 height 47
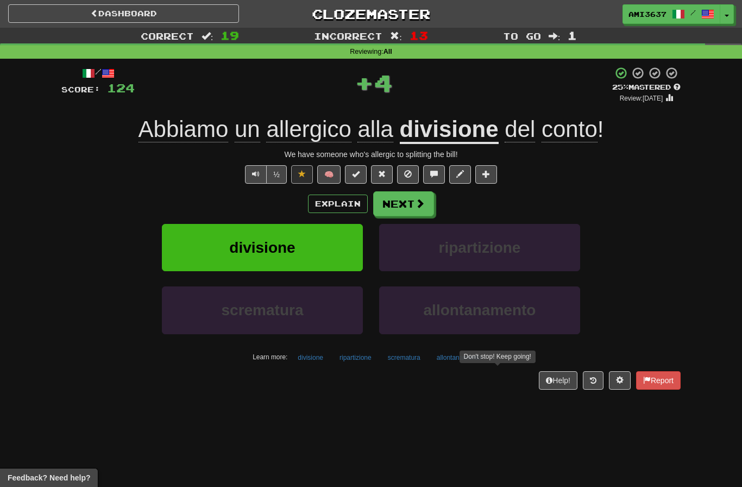
click at [315, 243] on button "divisione" at bounding box center [262, 247] width 201 height 47
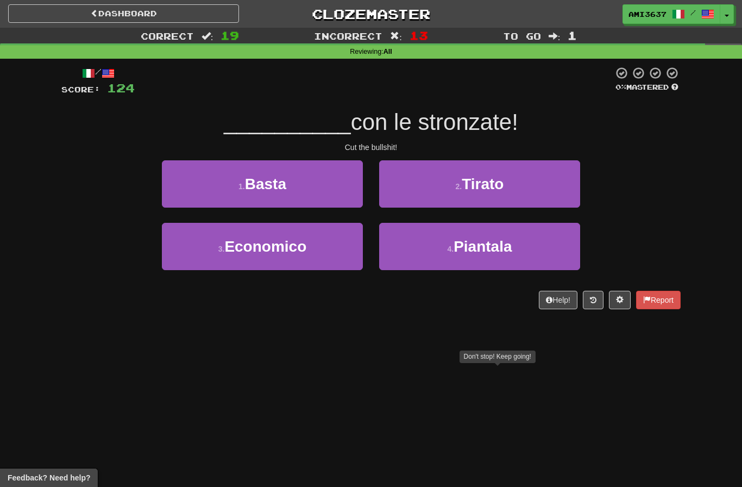
click at [462, 242] on span "Piantala" at bounding box center [483, 246] width 58 height 17
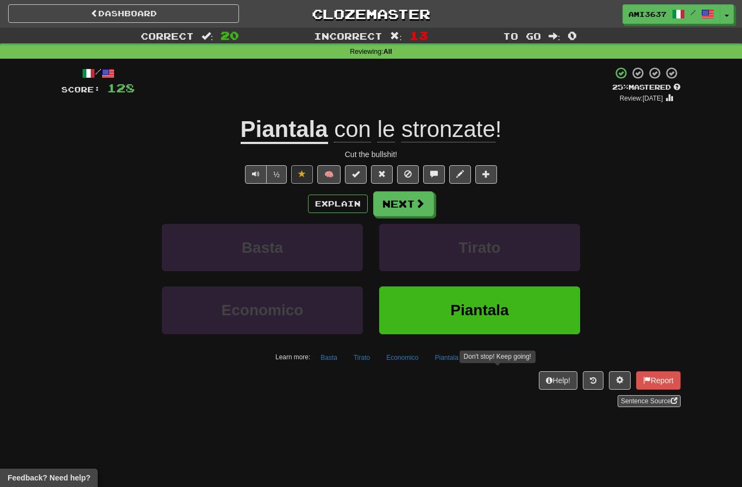
click at [476, 302] on span "Piantala" at bounding box center [480, 310] width 58 height 17
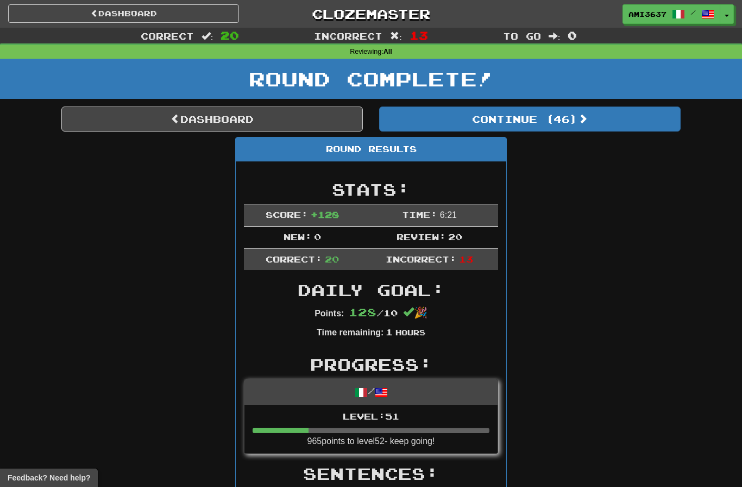
click at [290, 115] on link "Dashboard" at bounding box center [212, 119] width 302 height 25
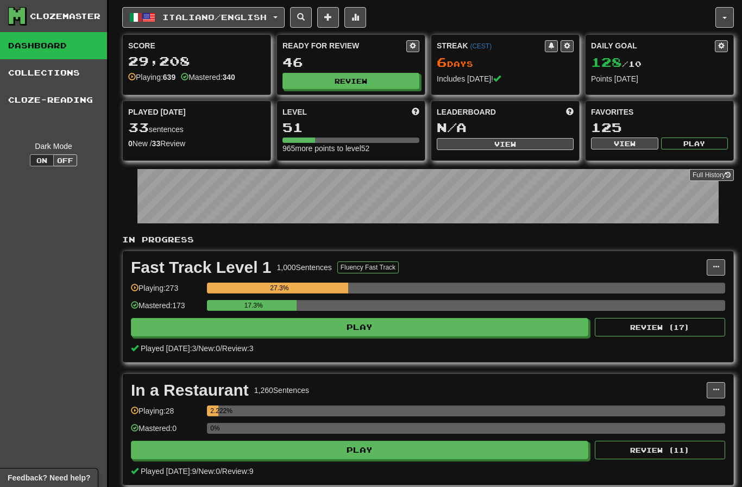
click at [264, 17] on span "Italiano / English" at bounding box center [214, 16] width 104 height 9
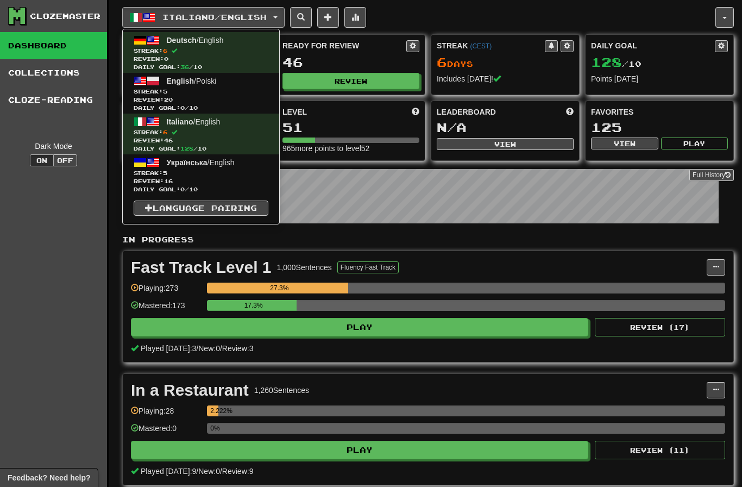
click at [224, 178] on span "Review: 16" at bounding box center [201, 181] width 135 height 8
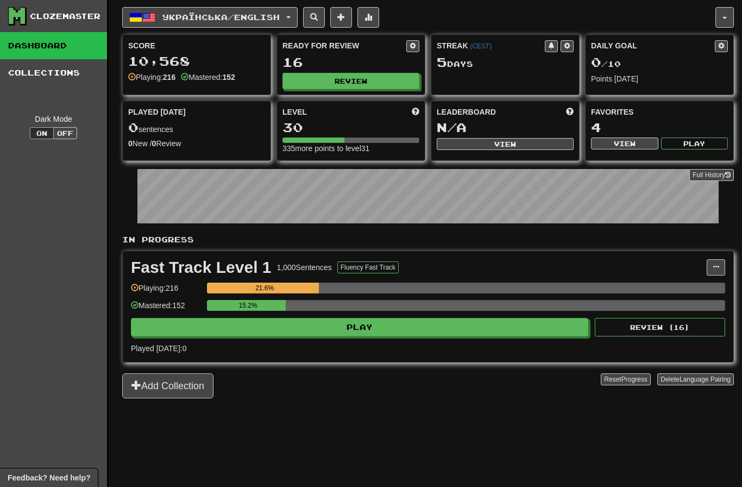
click at [367, 84] on button "Review" at bounding box center [351, 81] width 137 height 16
select select "********"
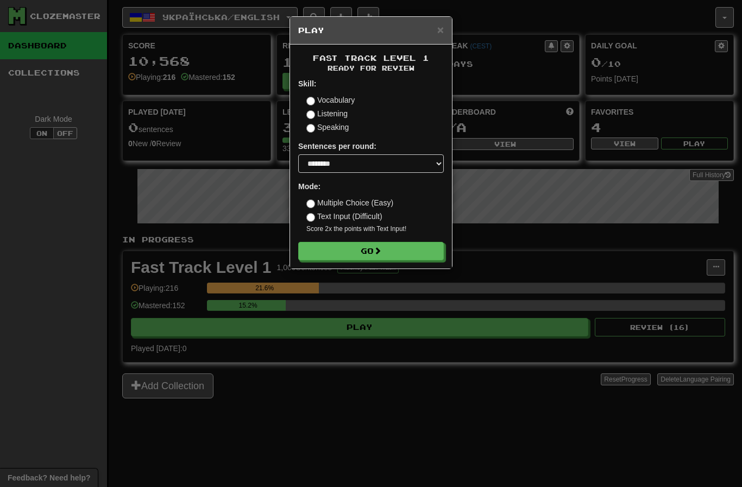
click at [393, 245] on button "Go" at bounding box center [371, 251] width 146 height 18
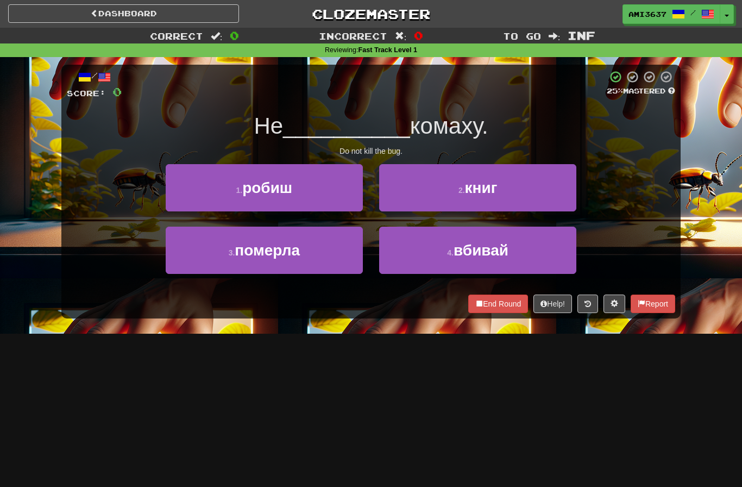
click at [543, 196] on button "2 . книг" at bounding box center [477, 187] width 197 height 47
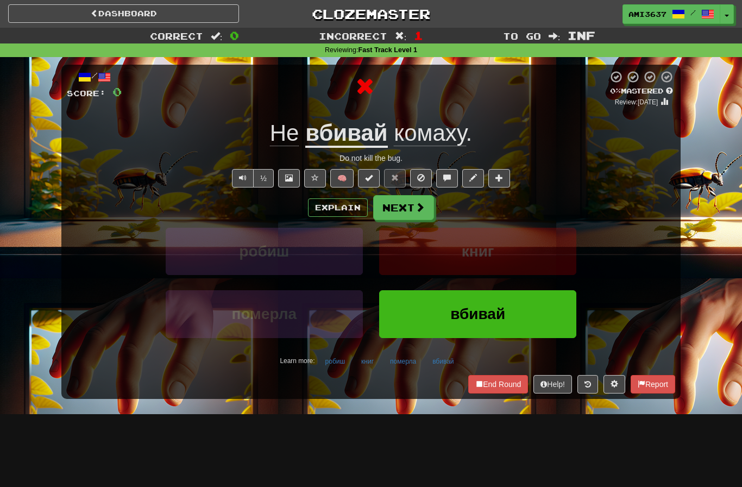
click at [514, 308] on button "вбивай" at bounding box center [477, 313] width 197 height 47
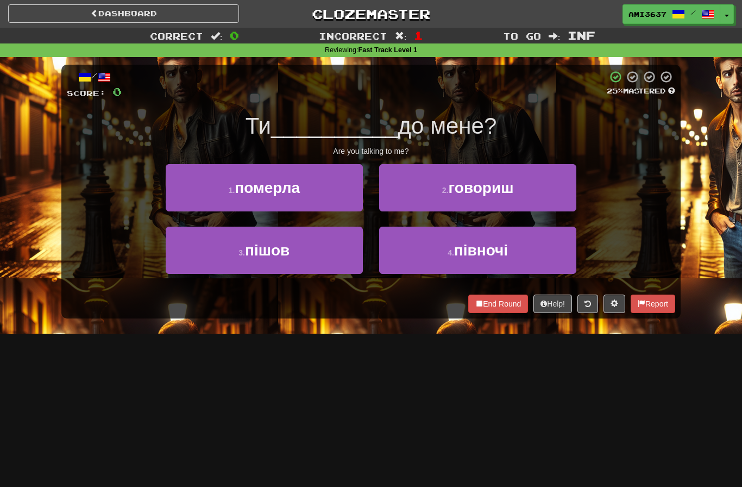
click at [545, 192] on button "2 . говориш" at bounding box center [477, 187] width 197 height 47
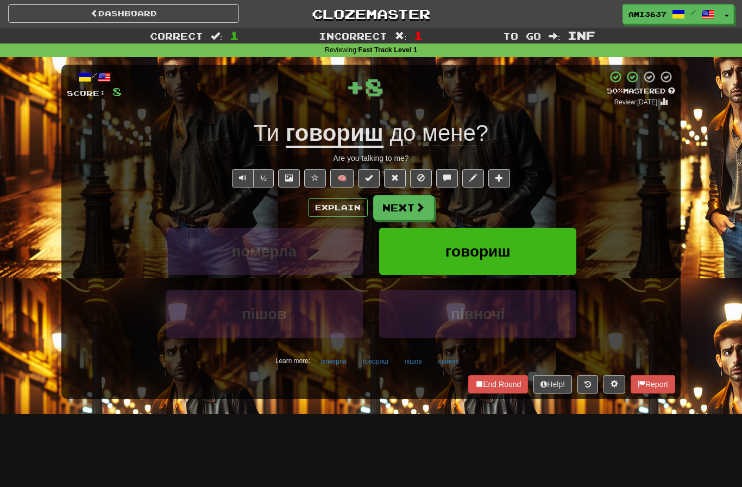
click at [534, 253] on button "говориш" at bounding box center [477, 251] width 197 height 47
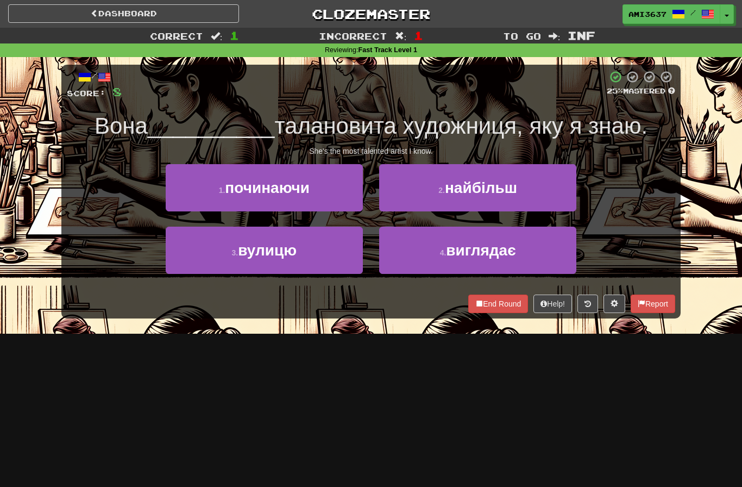
click at [325, 255] on button "3 . вулицю" at bounding box center [264, 250] width 197 height 47
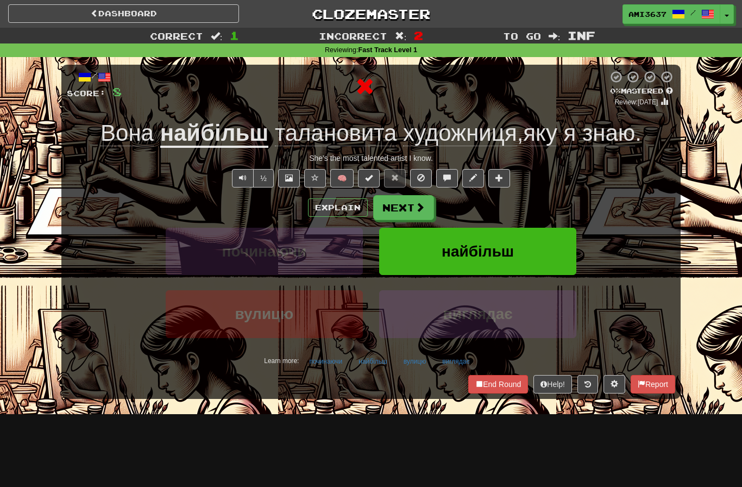
click at [504, 248] on span "найбільш" at bounding box center [478, 251] width 72 height 17
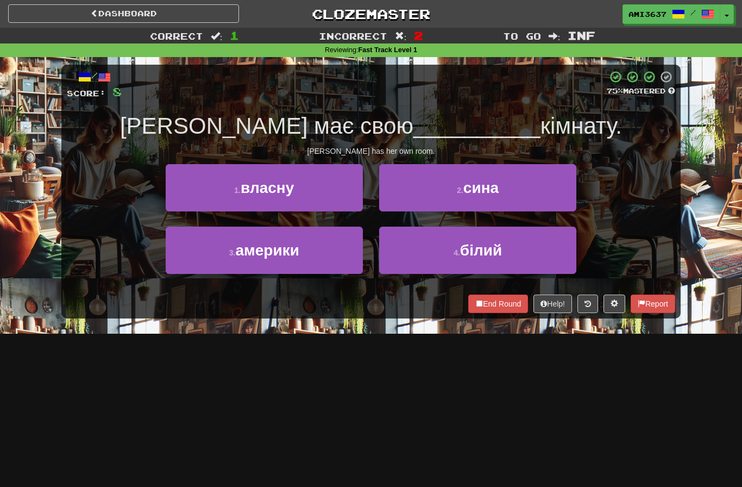
click at [537, 249] on button "4 . білий" at bounding box center [477, 250] width 197 height 47
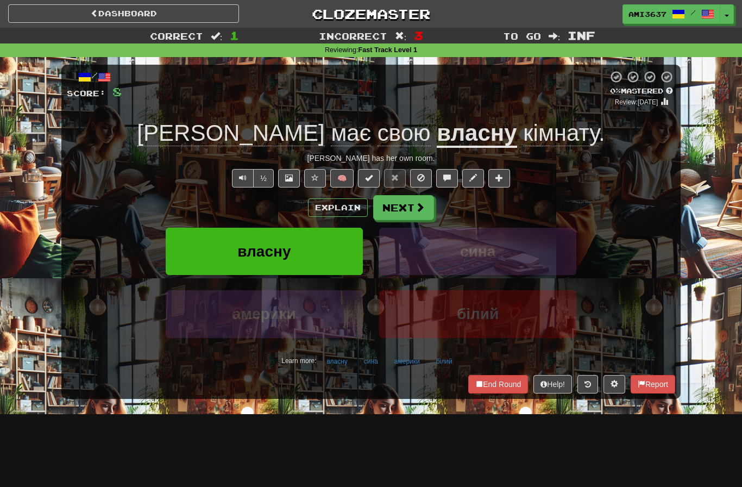
click at [482, 307] on span "білий" at bounding box center [478, 313] width 42 height 17
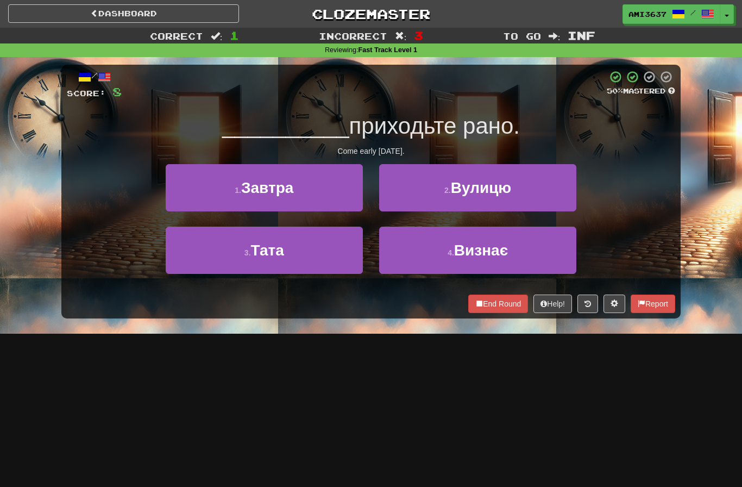
click at [551, 186] on button "2 . Вулицю" at bounding box center [477, 187] width 197 height 47
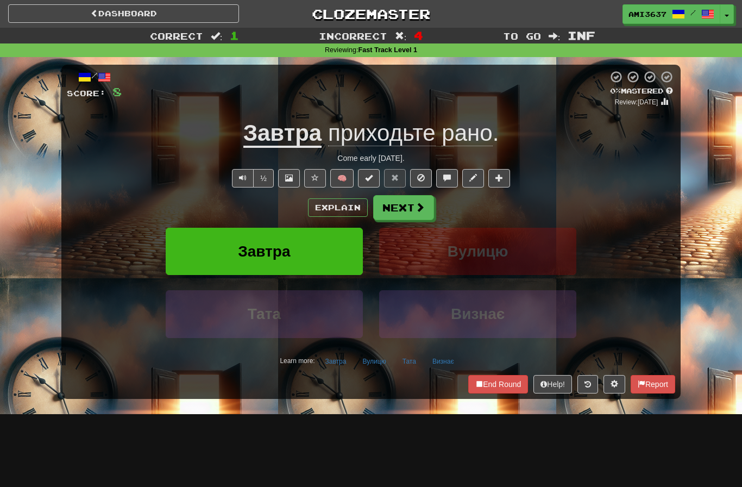
click at [216, 254] on button "Завтра" at bounding box center [264, 251] width 197 height 47
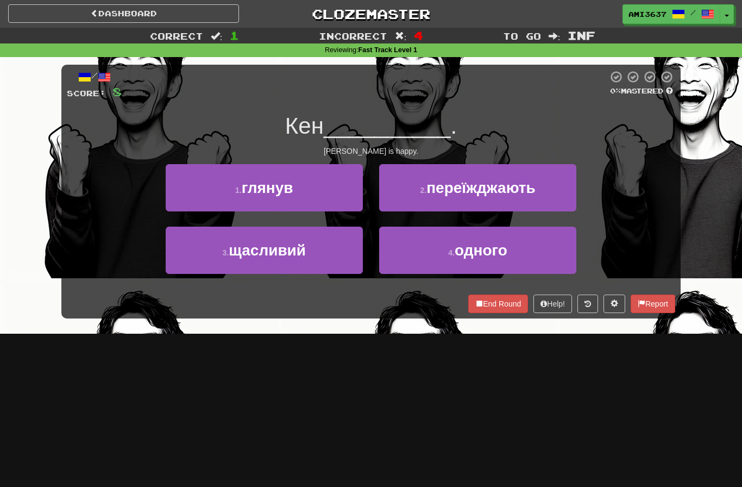
click at [555, 193] on button "2 . переїжджають" at bounding box center [477, 187] width 197 height 47
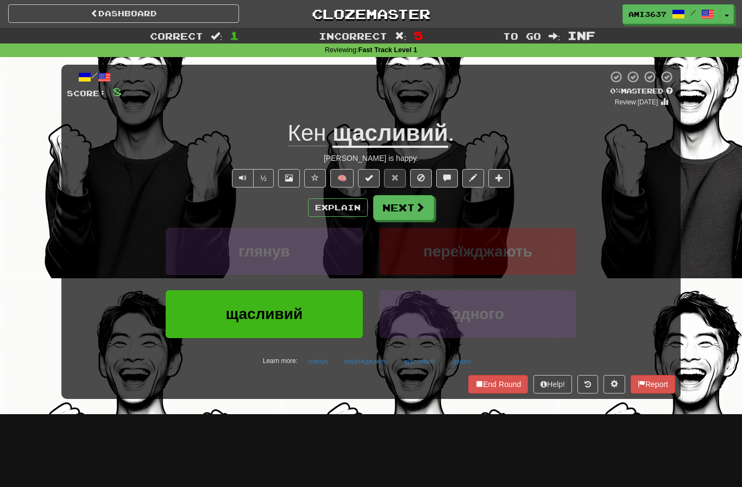
click at [210, 310] on button "щасливий" at bounding box center [264, 313] width 197 height 47
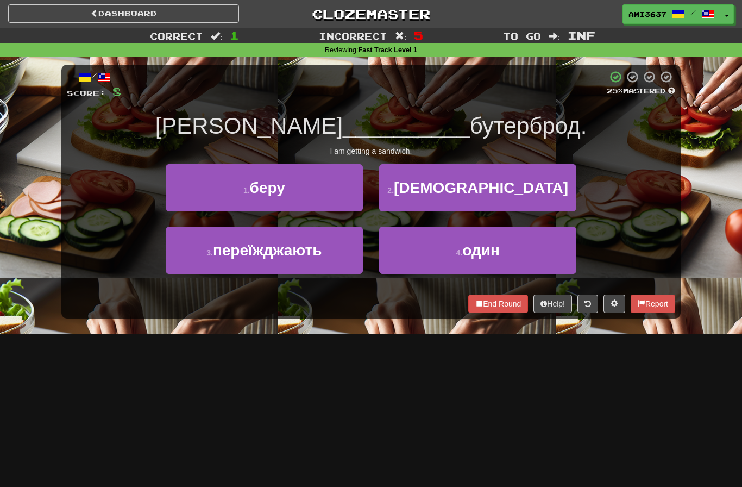
click at [187, 195] on button "1 . беру" at bounding box center [264, 187] width 197 height 47
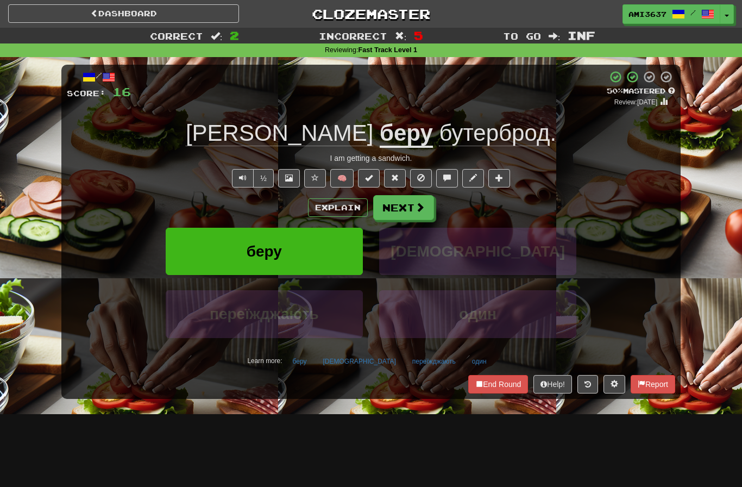
click at [189, 251] on button "беру" at bounding box center [264, 251] width 197 height 47
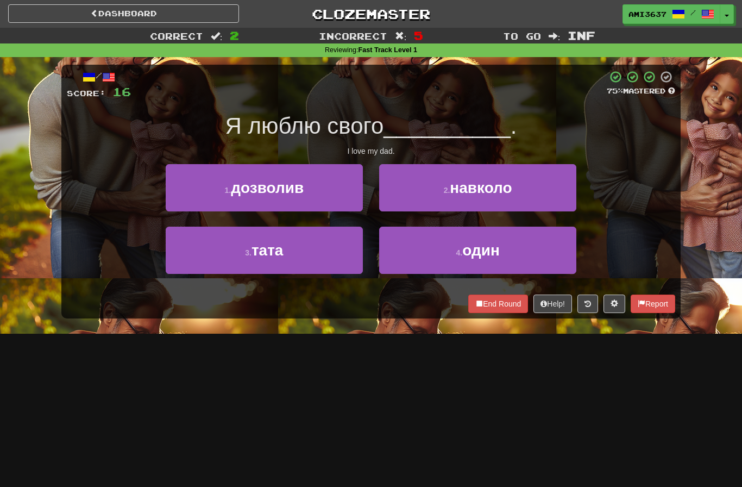
click at [196, 252] on button "3 . тата" at bounding box center [264, 250] width 197 height 47
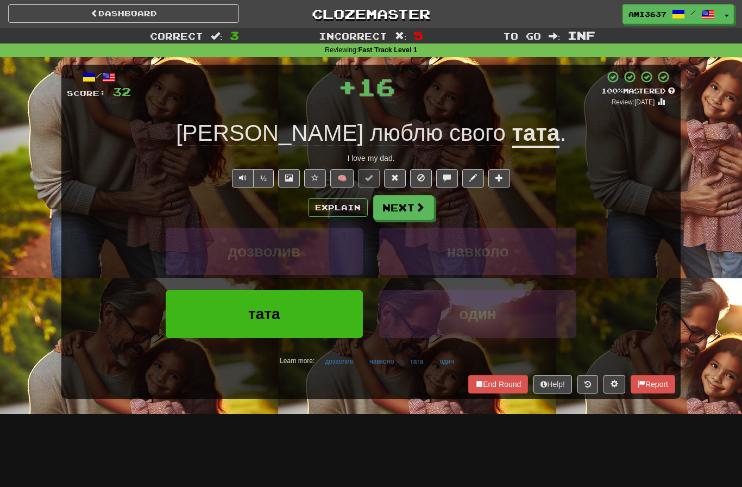
click at [223, 334] on button "тата" at bounding box center [264, 313] width 197 height 47
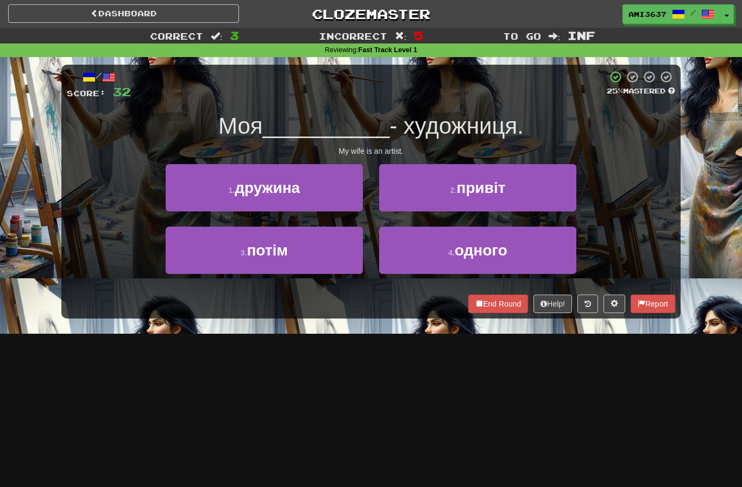
click at [564, 194] on button "2 . привіт" at bounding box center [477, 187] width 197 height 47
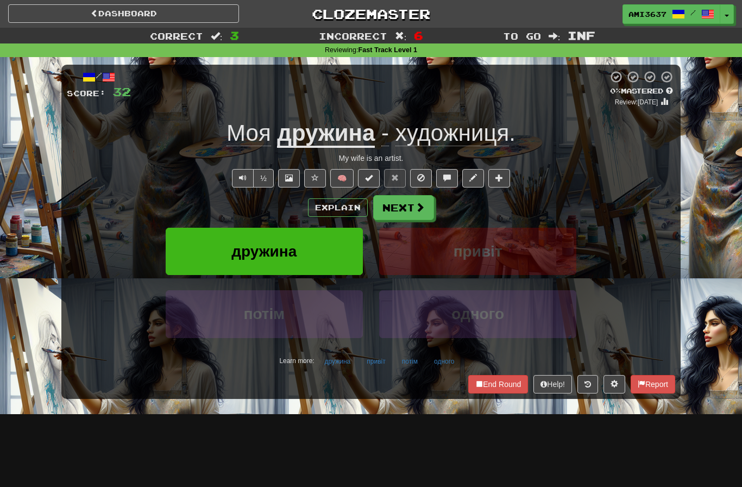
click at [184, 246] on button "дружина" at bounding box center [264, 251] width 197 height 47
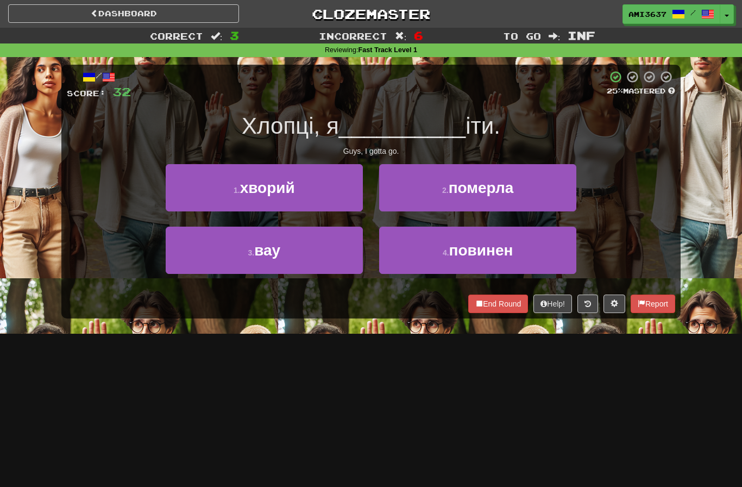
click at [555, 248] on button "4 . повинен" at bounding box center [477, 250] width 197 height 47
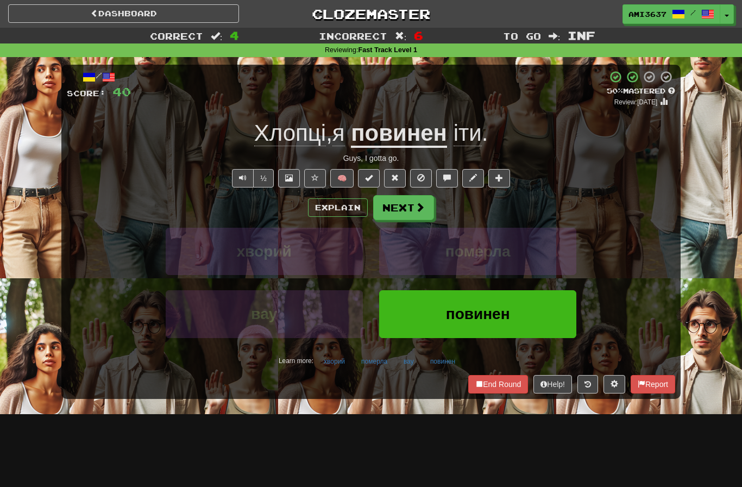
click at [528, 305] on button "повинен" at bounding box center [477, 313] width 197 height 47
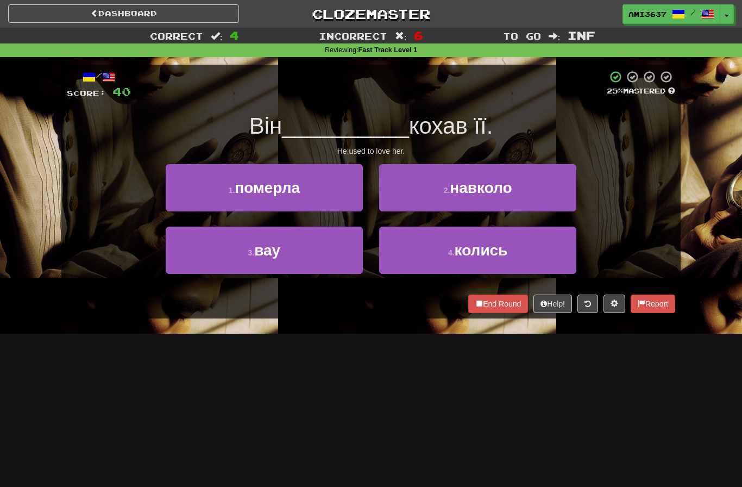
click at [556, 257] on button "4 . колись" at bounding box center [477, 250] width 197 height 47
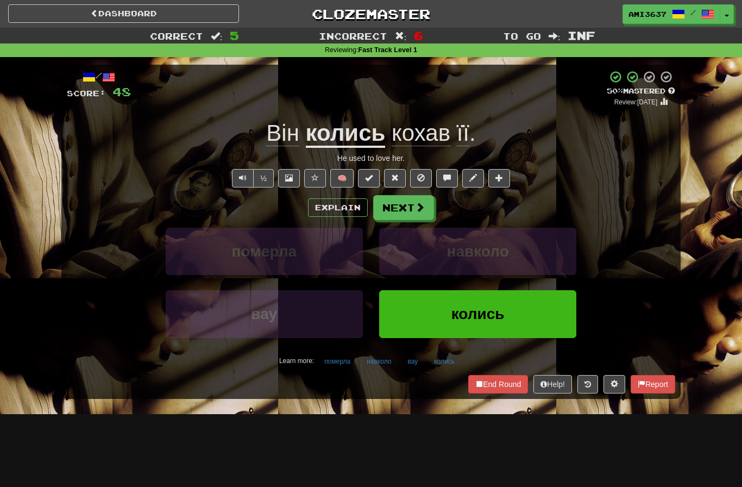
click at [535, 316] on button "колись" at bounding box center [477, 313] width 197 height 47
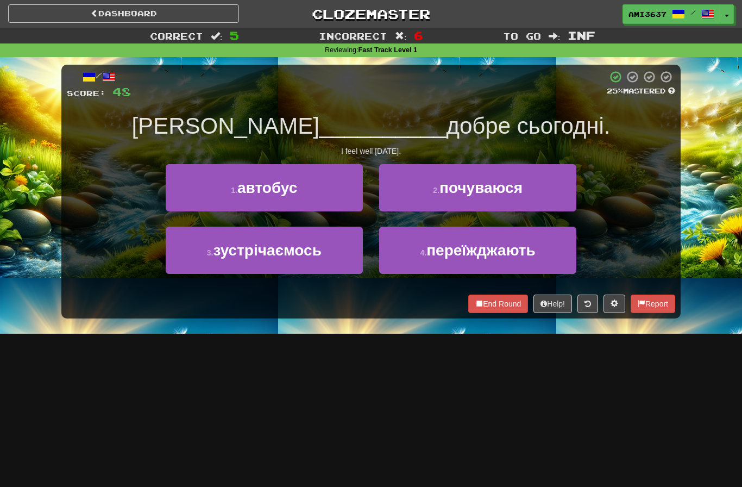
click at [556, 261] on button "4 . переїжджають" at bounding box center [477, 250] width 197 height 47
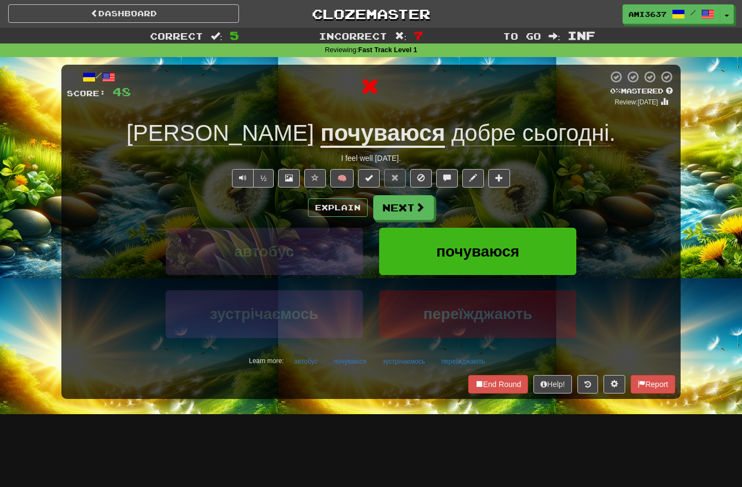
click at [555, 257] on button "почуваюся" at bounding box center [477, 251] width 197 height 47
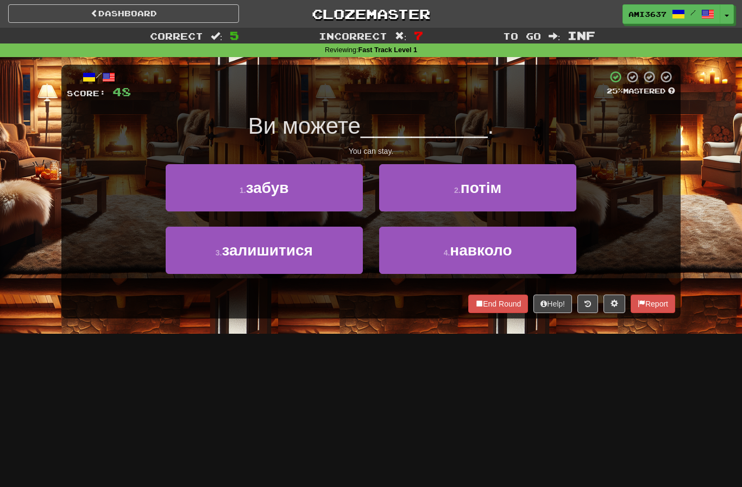
click at [512, 306] on button "End Round" at bounding box center [498, 304] width 60 height 18
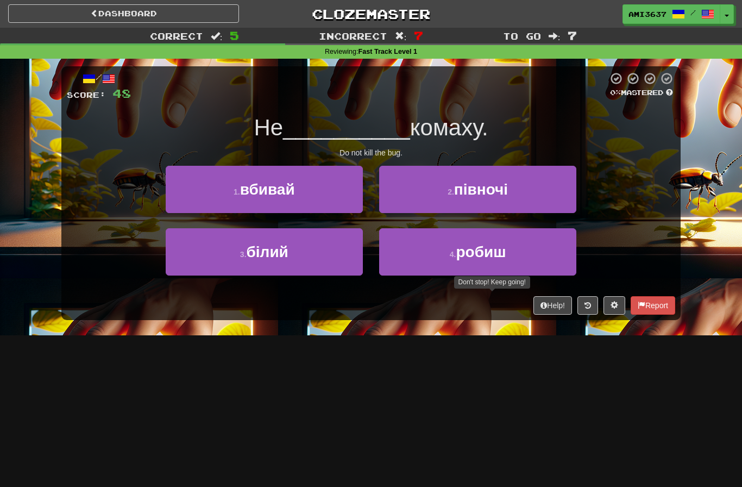
click at [188, 251] on button "3 . білий" at bounding box center [264, 251] width 197 height 47
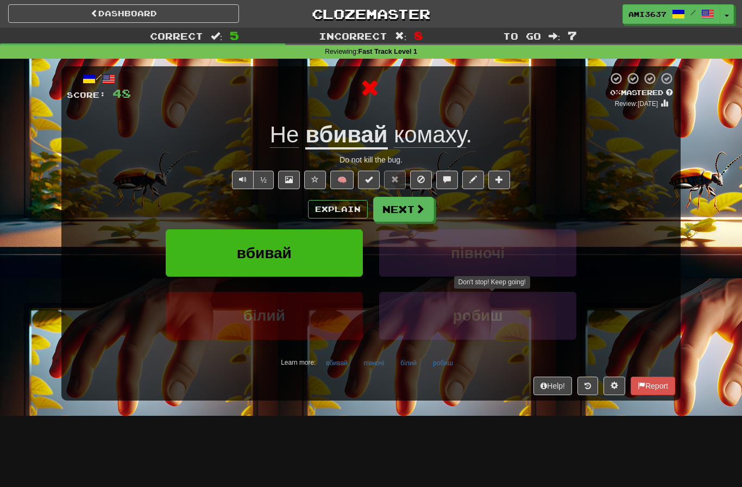
click at [178, 246] on button "вбивай" at bounding box center [264, 252] width 197 height 47
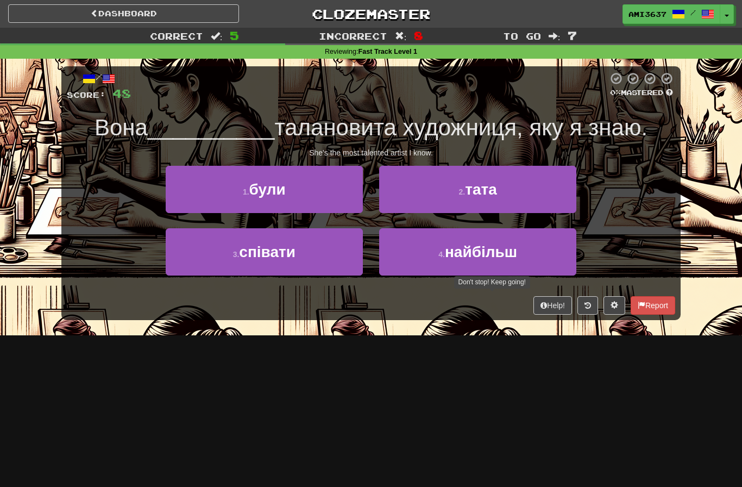
click at [553, 260] on button "4 . найбільш" at bounding box center [477, 251] width 197 height 47
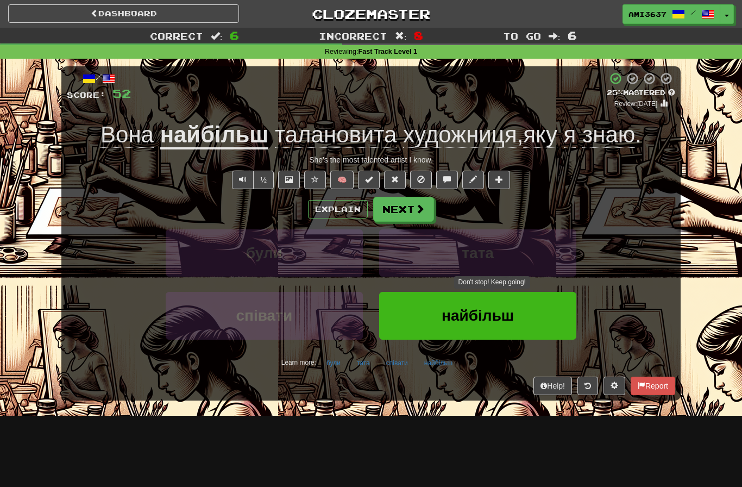
click at [541, 312] on button "найбільш" at bounding box center [477, 315] width 197 height 47
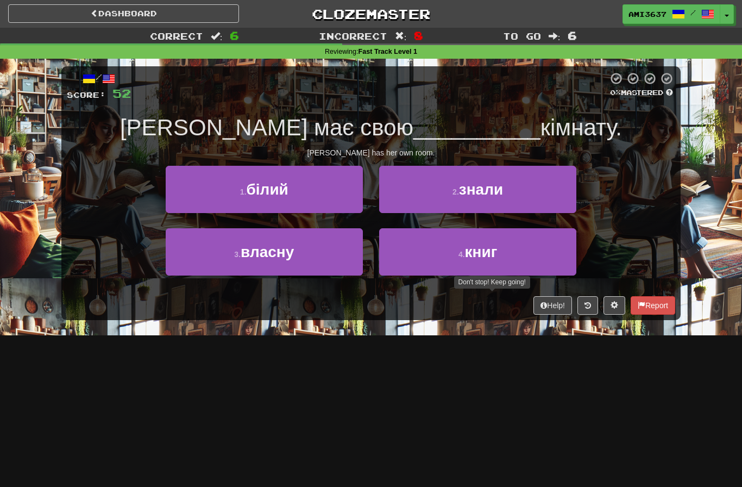
click at [554, 202] on button "2 . знали" at bounding box center [477, 189] width 197 height 47
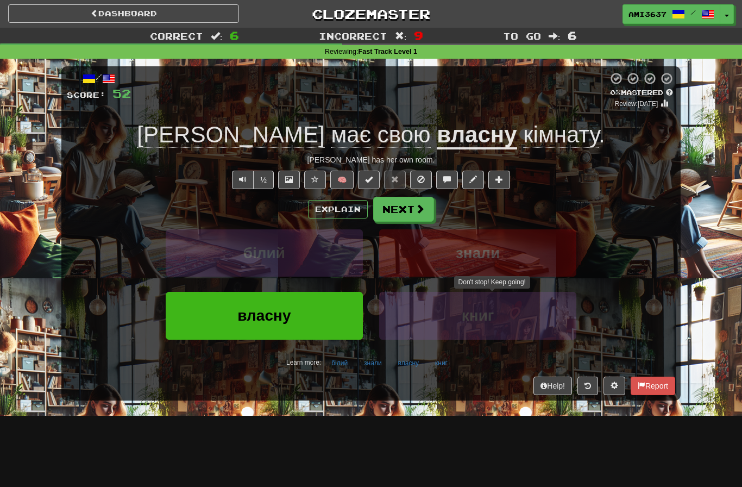
click at [217, 317] on button "власну" at bounding box center [264, 315] width 197 height 47
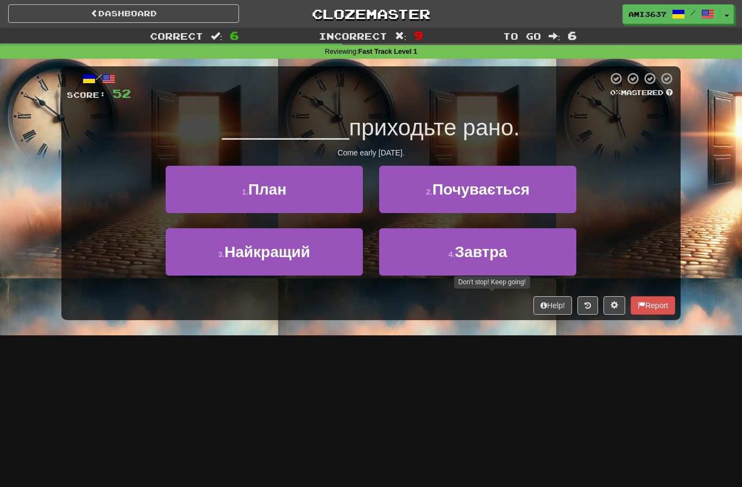
click at [187, 259] on button "3 . Найкращий" at bounding box center [264, 251] width 197 height 47
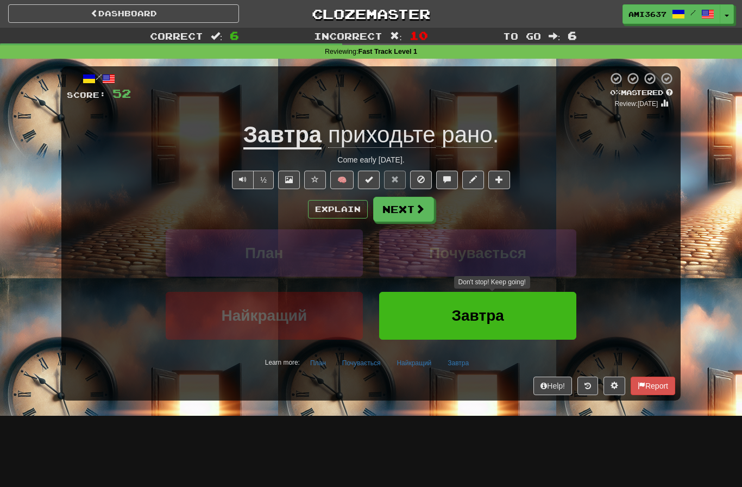
click at [555, 305] on button "Завтра" at bounding box center [477, 315] width 197 height 47
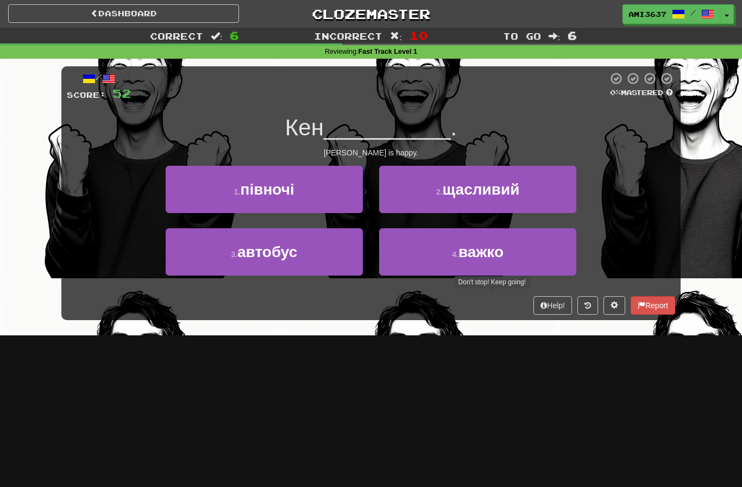
click at [183, 197] on button "1 . півночі" at bounding box center [264, 189] width 197 height 47
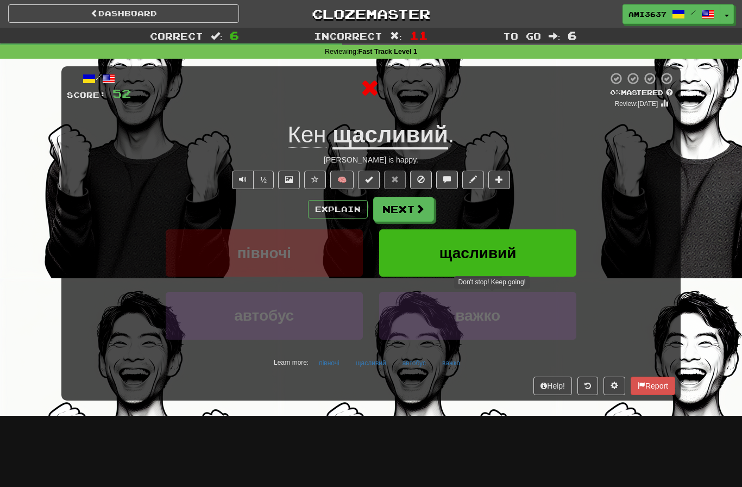
click at [546, 253] on button "щасливий" at bounding box center [477, 252] width 197 height 47
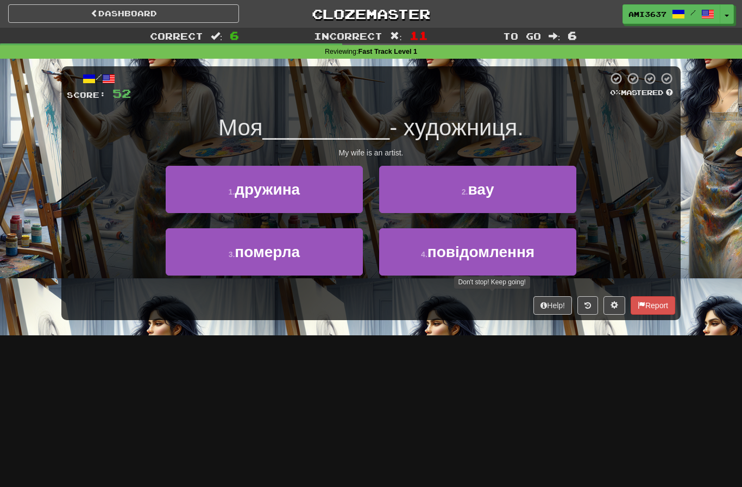
click at [567, 201] on button "2 . вау" at bounding box center [477, 189] width 197 height 47
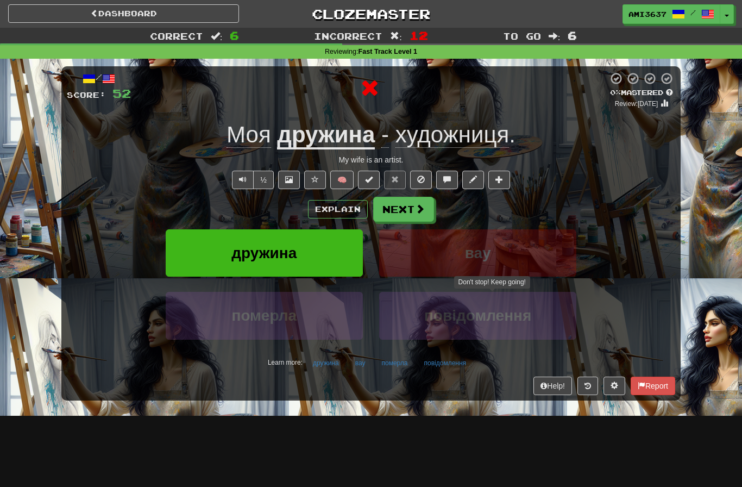
click at [187, 240] on button "дружина" at bounding box center [264, 252] width 197 height 47
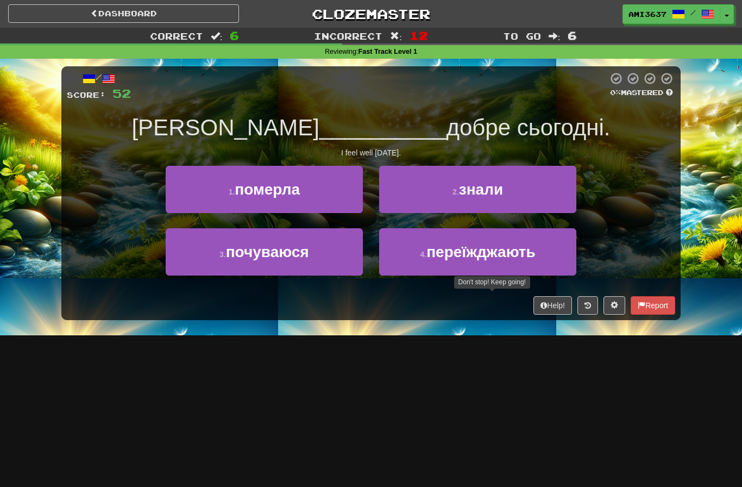
click at [185, 248] on button "3 . почуваюся" at bounding box center [264, 251] width 197 height 47
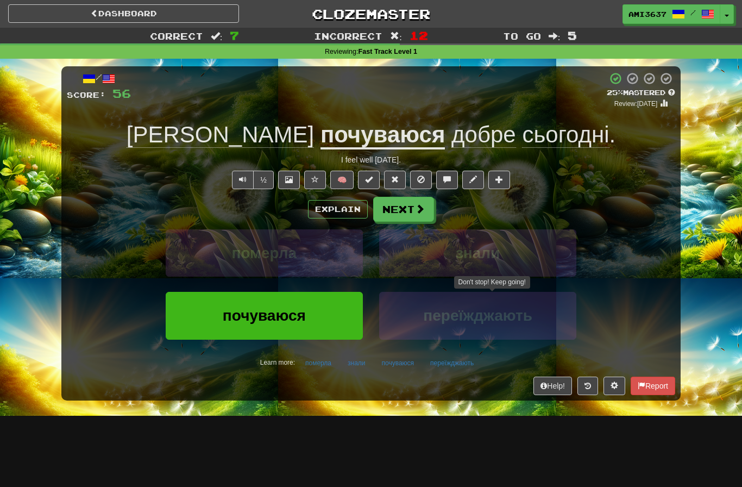
click at [223, 317] on span "почуваюся" at bounding box center [264, 315] width 83 height 17
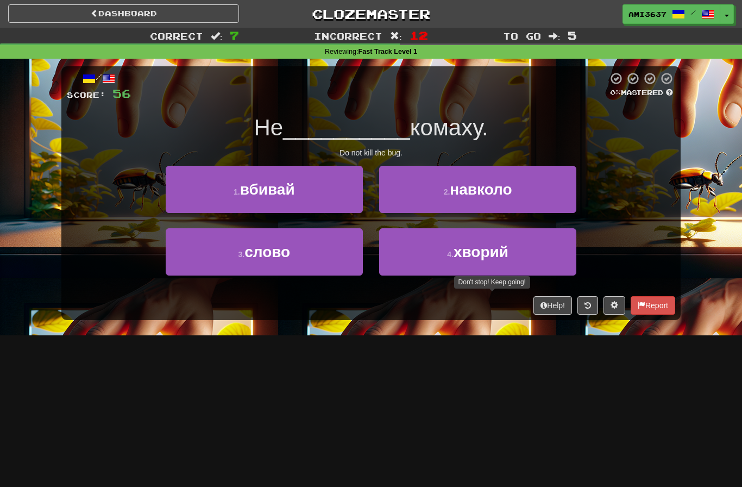
click at [552, 245] on button "4 . хворий" at bounding box center [477, 251] width 197 height 47
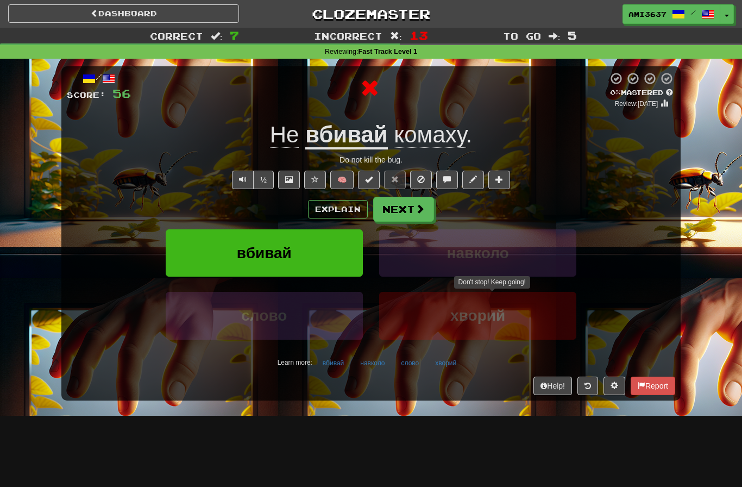
click at [232, 259] on button "вбивай" at bounding box center [264, 252] width 197 height 47
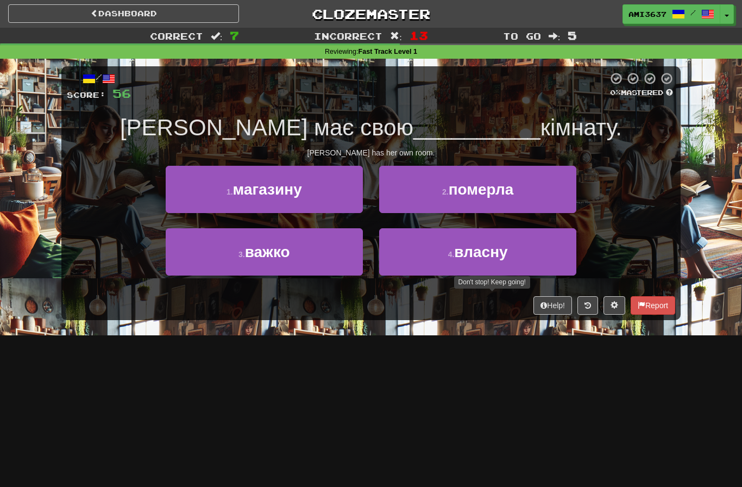
click at [549, 257] on button "4 . власну" at bounding box center [477, 251] width 197 height 47
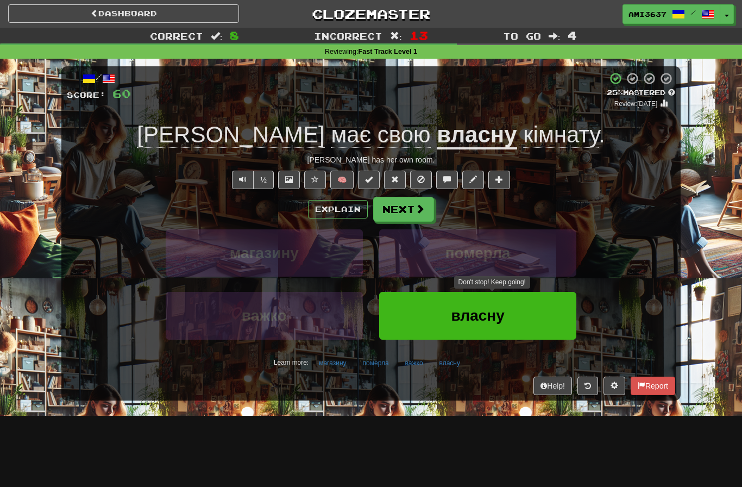
click at [541, 324] on button "власну" at bounding box center [477, 315] width 197 height 47
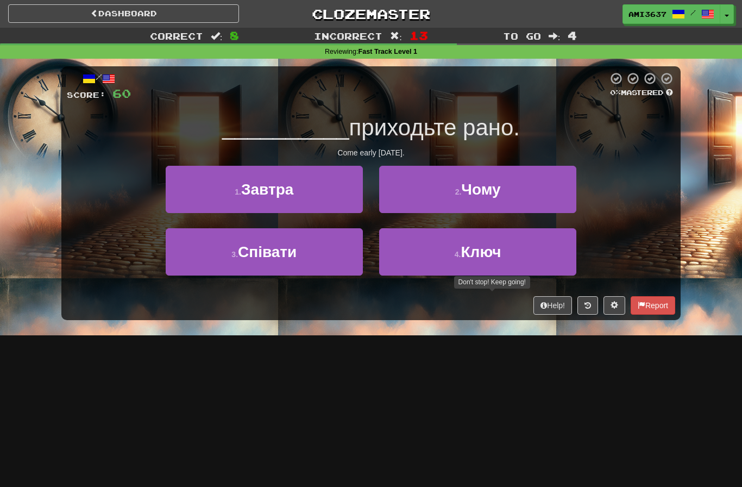
click at [186, 197] on button "1 . Завтра" at bounding box center [264, 189] width 197 height 47
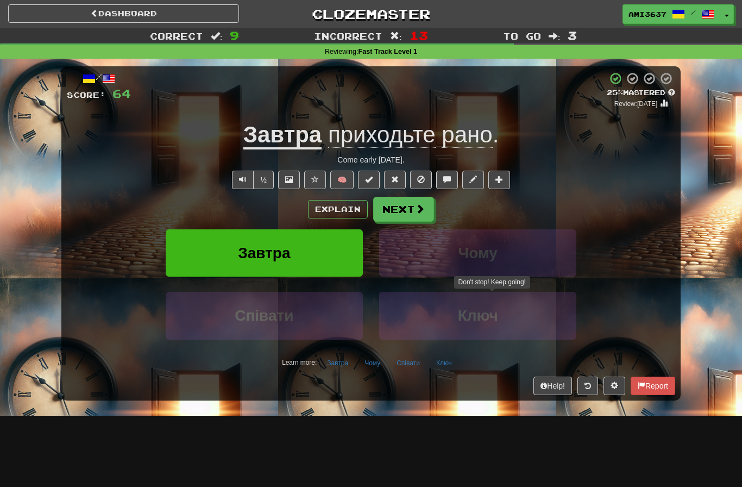
click at [211, 246] on button "Завтра" at bounding box center [264, 252] width 197 height 47
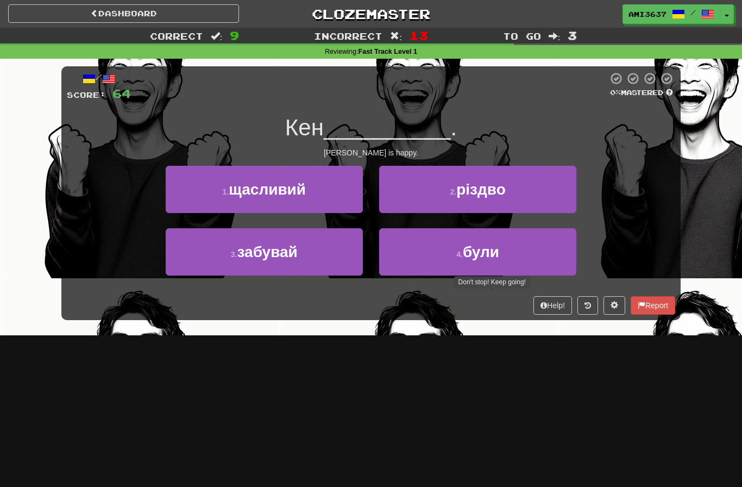
click at [190, 194] on button "1 . щасливий" at bounding box center [264, 189] width 197 height 47
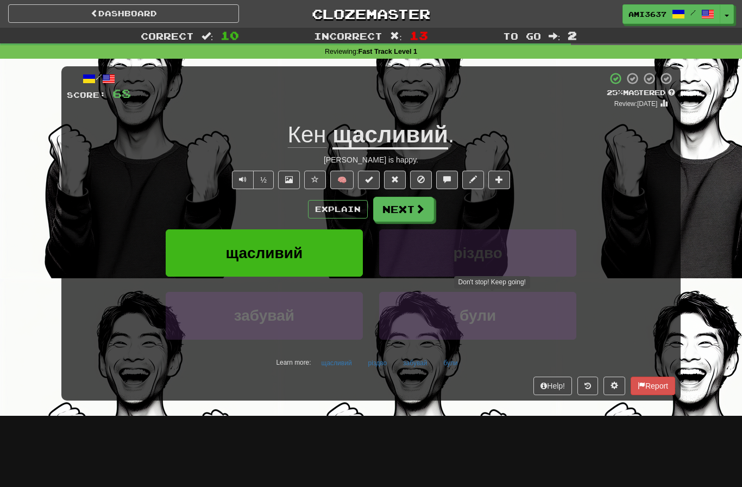
click at [209, 249] on button "щасливий" at bounding box center [264, 252] width 197 height 47
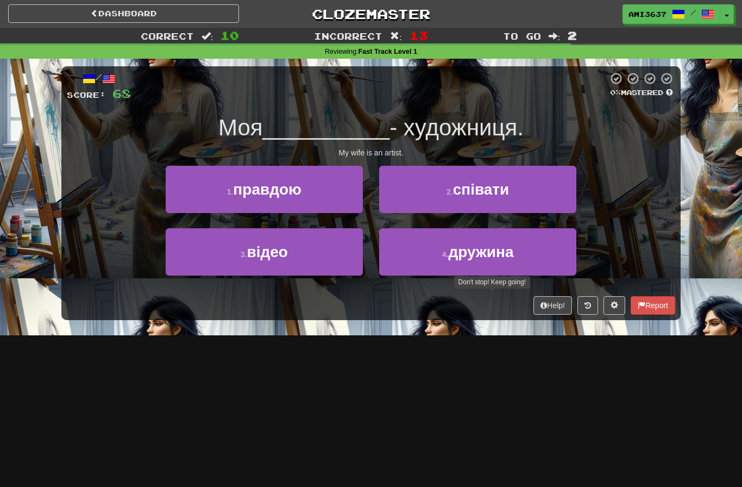
click at [549, 262] on button "4 . дружина" at bounding box center [477, 251] width 197 height 47
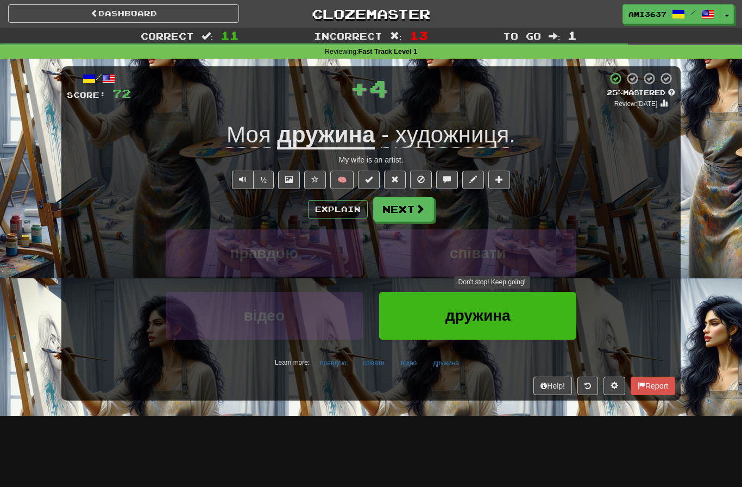
click at [549, 315] on button "дружина" at bounding box center [477, 315] width 197 height 47
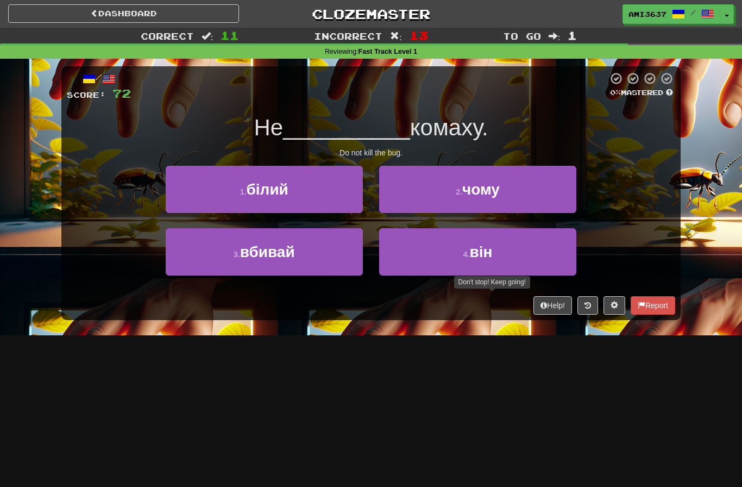
click at [194, 247] on button "3 . вбивай" at bounding box center [264, 251] width 197 height 47
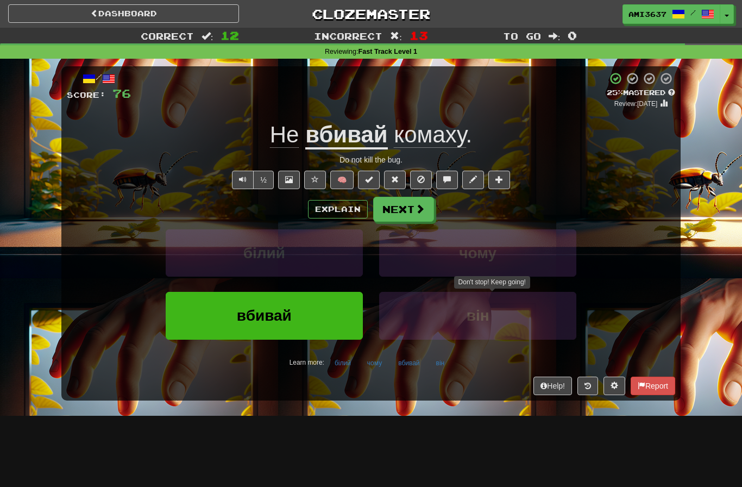
click at [210, 312] on button "вбивай" at bounding box center [264, 315] width 197 height 47
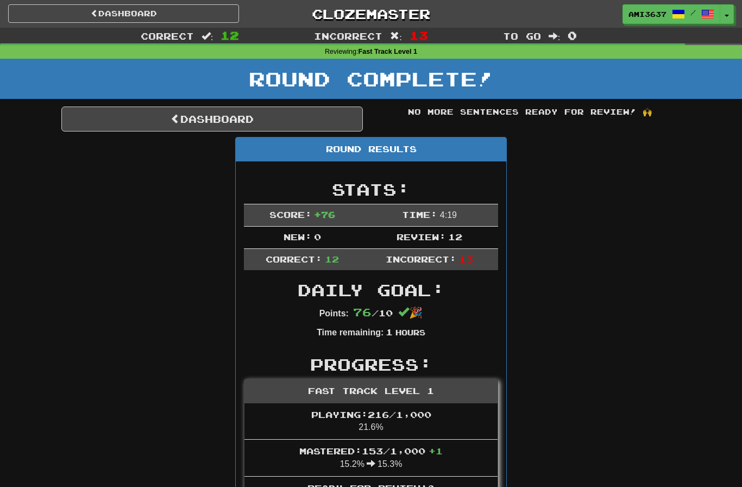
click at [149, 122] on link "Dashboard" at bounding box center [212, 119] width 302 height 25
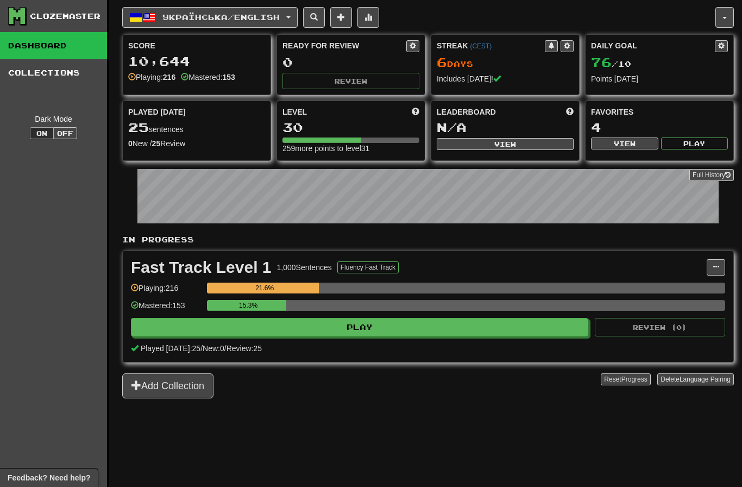
click at [179, 18] on span "Українська / English" at bounding box center [220, 16] width 117 height 9
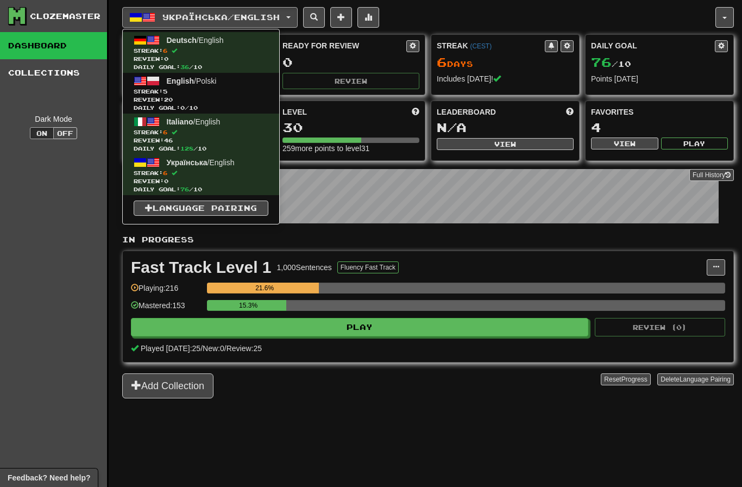
click at [156, 99] on span "Review: 20" at bounding box center [201, 100] width 135 height 8
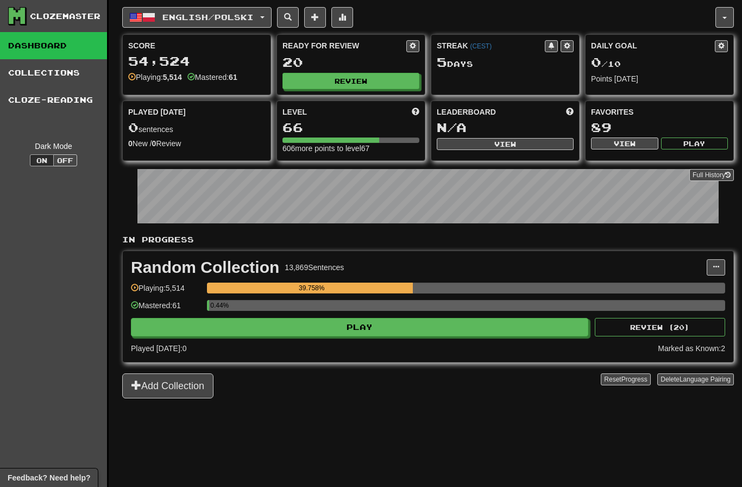
click at [304, 80] on button "Review" at bounding box center [351, 81] width 137 height 16
select select "********"
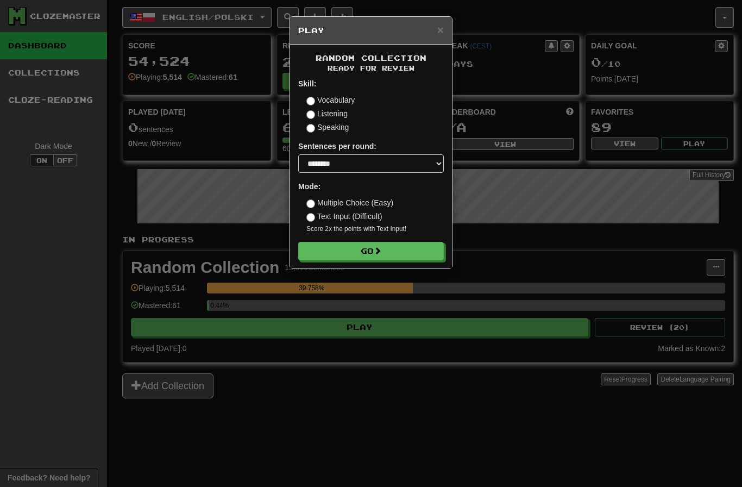
click at [364, 273] on div "× Play Random Collection Ready for Review Skill: Vocabulary Listening Speaking …" at bounding box center [371, 243] width 742 height 487
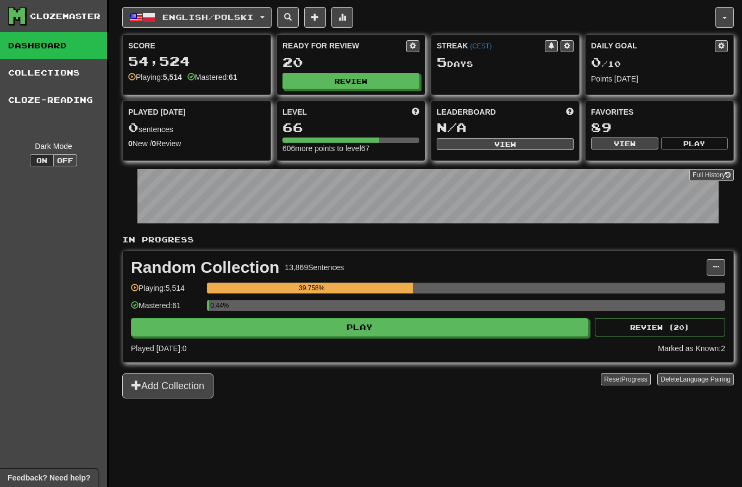
click at [351, 84] on button "Review" at bounding box center [351, 81] width 137 height 16
select select "********"
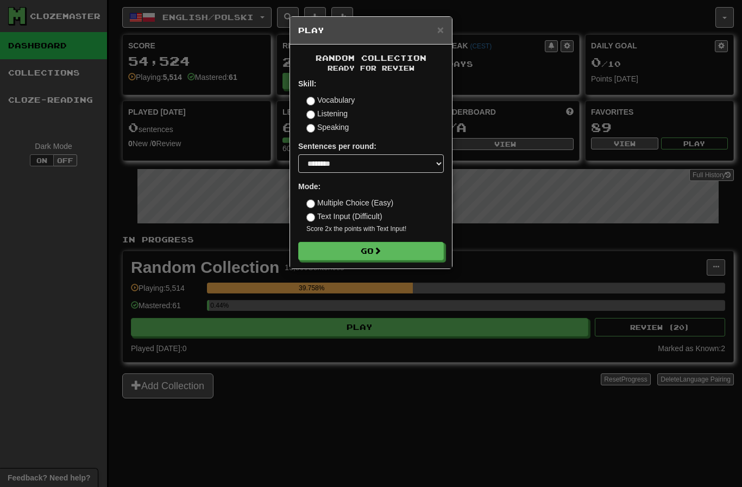
click at [339, 246] on button "Go" at bounding box center [371, 251] width 146 height 18
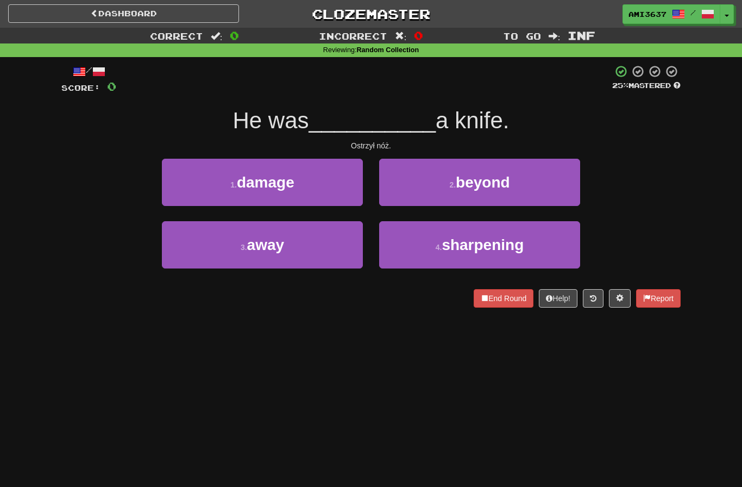
click at [427, 247] on button "4 . sharpening" at bounding box center [479, 244] width 201 height 47
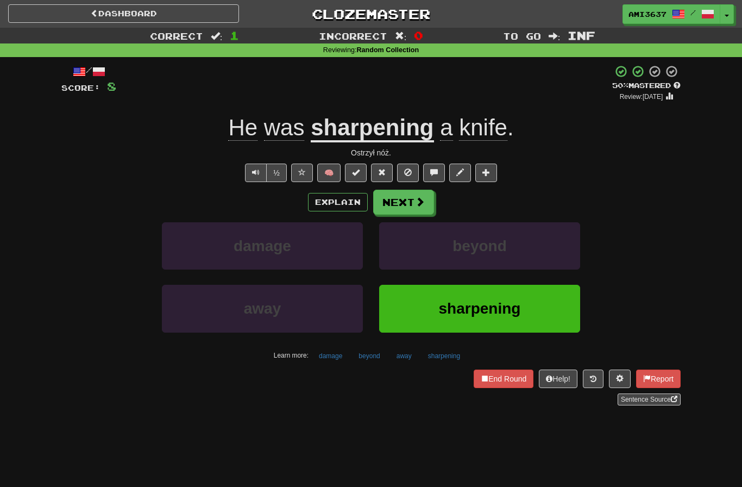
click at [468, 304] on span "sharpening" at bounding box center [480, 308] width 82 height 17
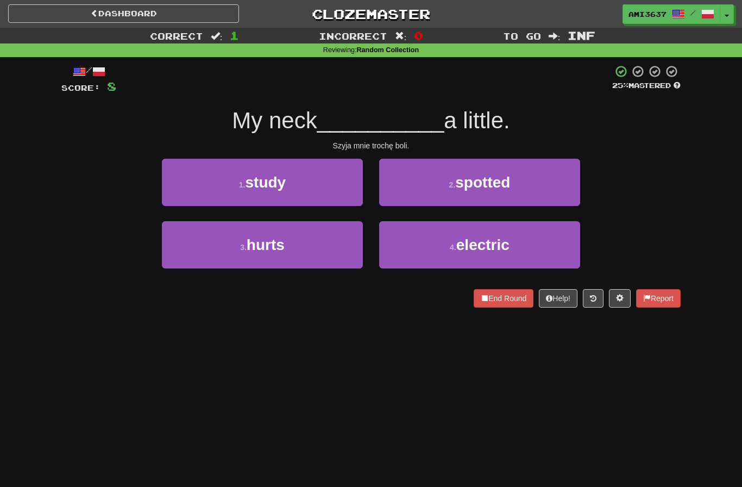
click at [300, 255] on button "3 . hurts" at bounding box center [262, 244] width 201 height 47
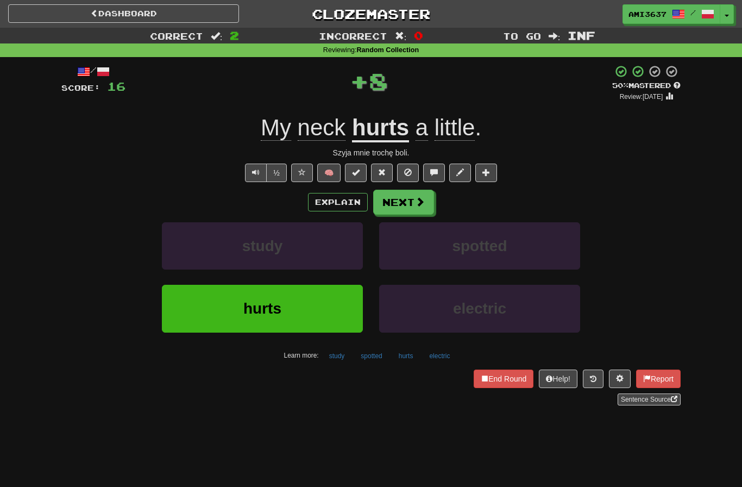
click at [310, 310] on button "hurts" at bounding box center [262, 308] width 201 height 47
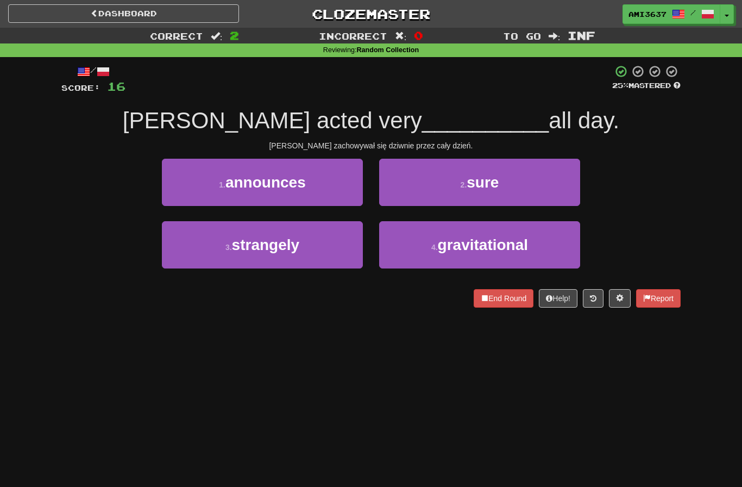
click at [306, 253] on button "3 . strangely" at bounding box center [262, 244] width 201 height 47
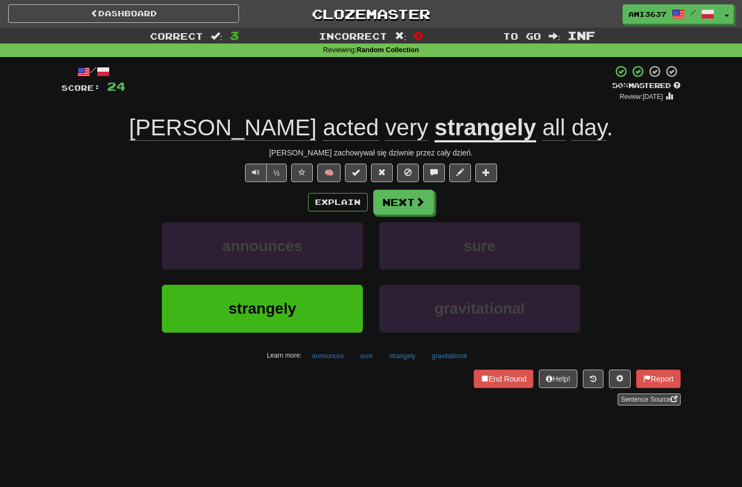
click at [308, 308] on button "strangely" at bounding box center [262, 308] width 201 height 47
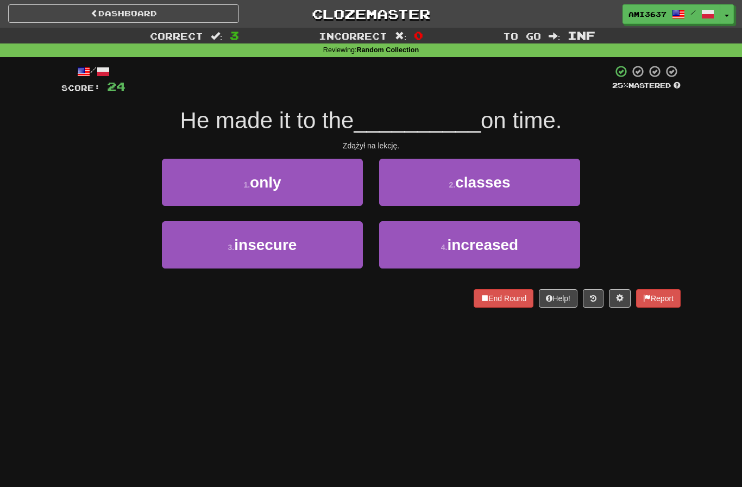
click at [552, 179] on button "2 . classes" at bounding box center [479, 182] width 201 height 47
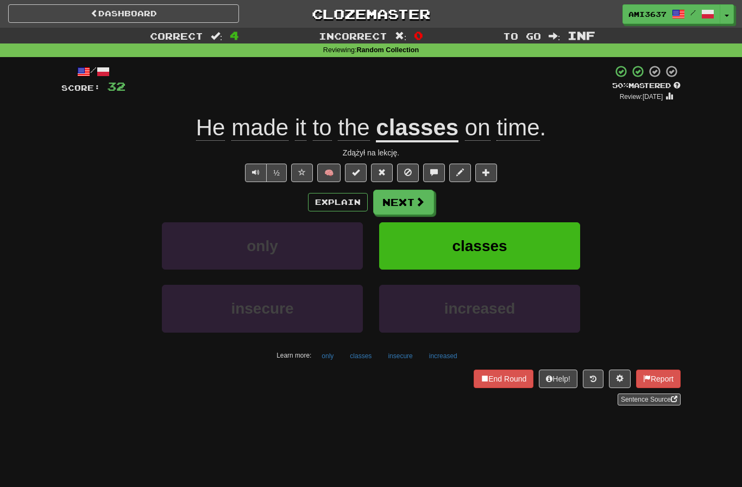
click at [499, 248] on span "classes" at bounding box center [479, 245] width 55 height 17
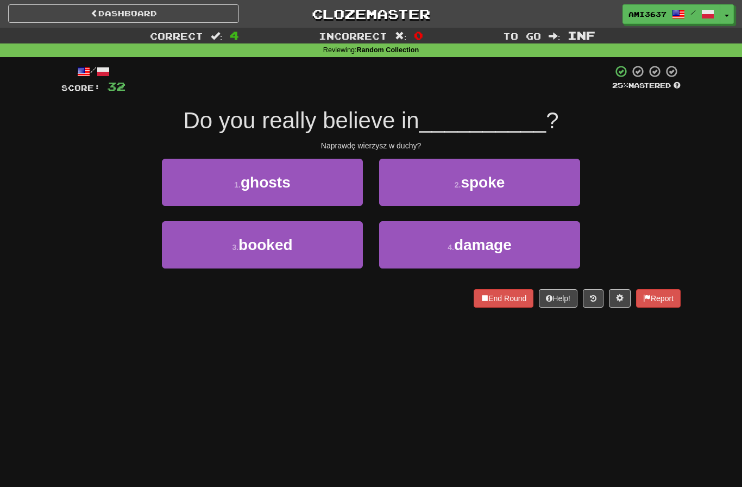
click at [291, 203] on button "1 . ghosts" at bounding box center [262, 182] width 201 height 47
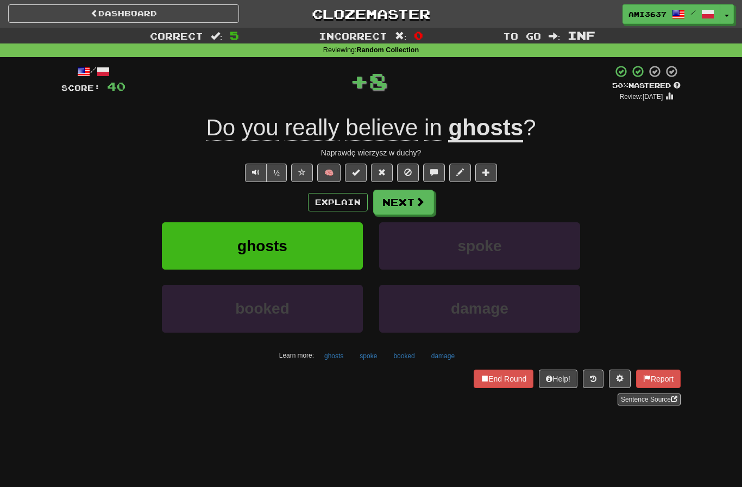
click at [318, 248] on button "ghosts" at bounding box center [262, 245] width 201 height 47
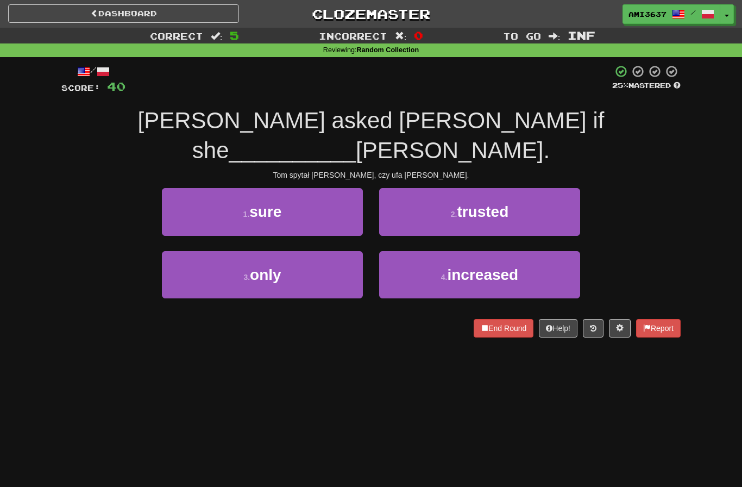
click at [551, 188] on button "2 . trusted" at bounding box center [479, 211] width 201 height 47
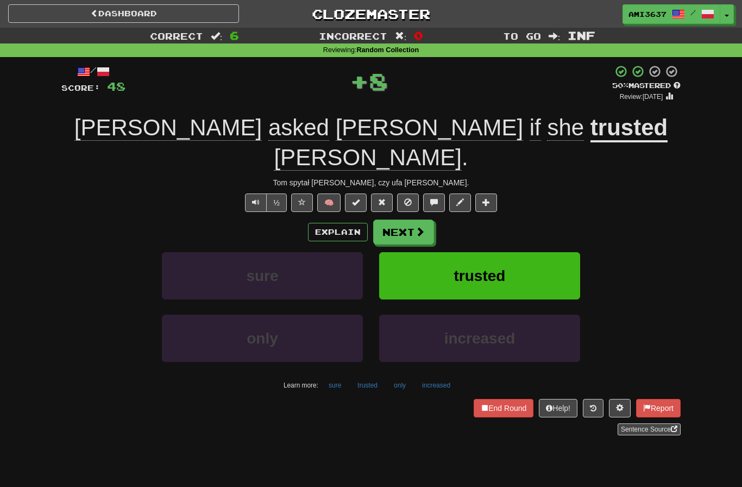
click at [522, 252] on button "trusted" at bounding box center [479, 275] width 201 height 47
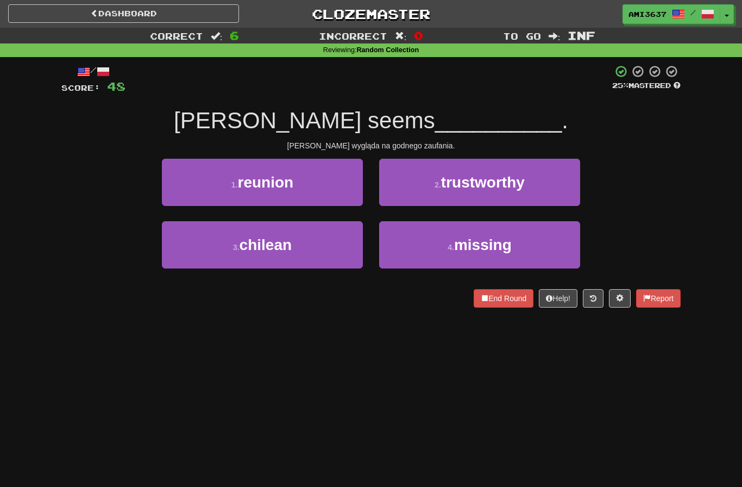
click at [537, 175] on button "2 . trustworthy" at bounding box center [479, 182] width 201 height 47
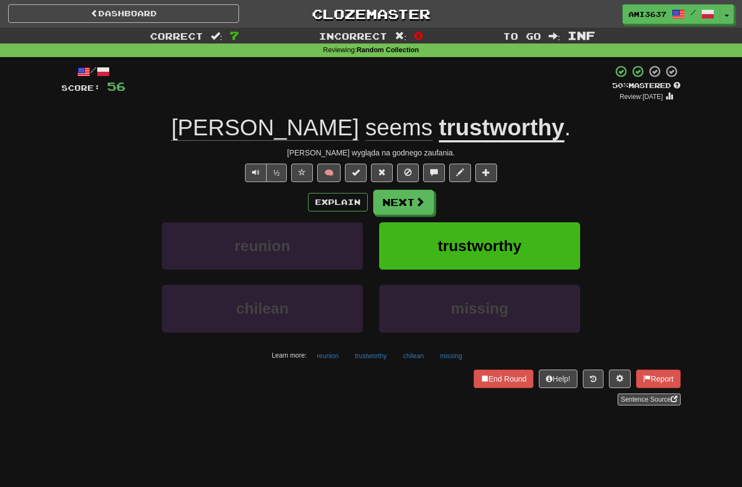
click at [549, 243] on button "trustworthy" at bounding box center [479, 245] width 201 height 47
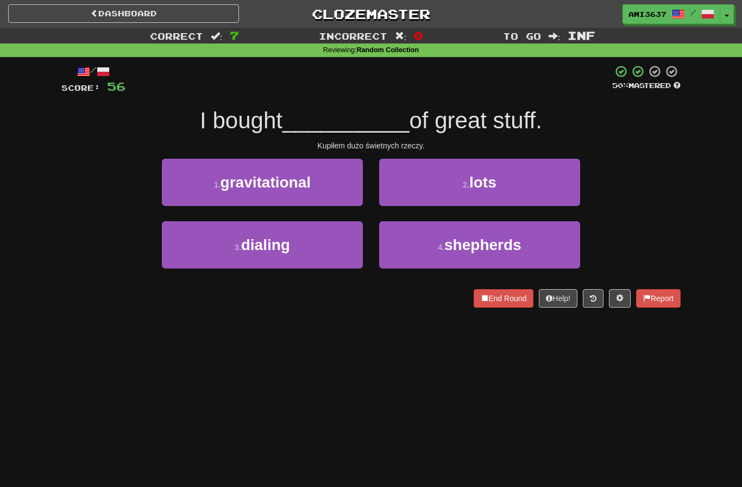
click at [484, 201] on button "2 . lots" at bounding box center [479, 182] width 201 height 47
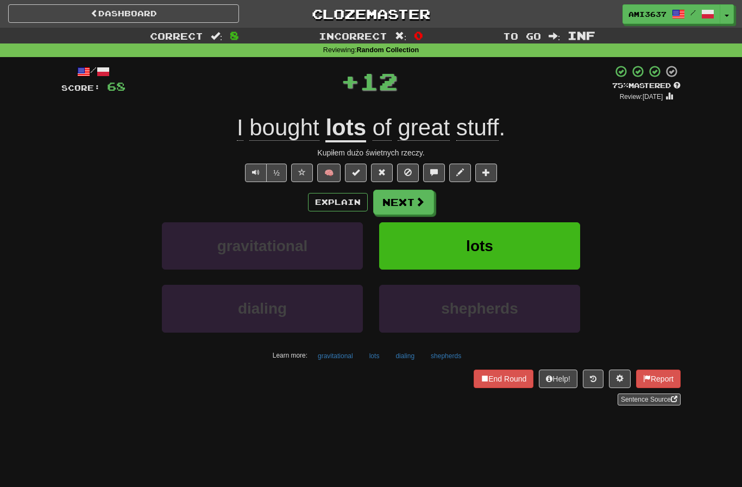
click at [458, 243] on button "lots" at bounding box center [479, 245] width 201 height 47
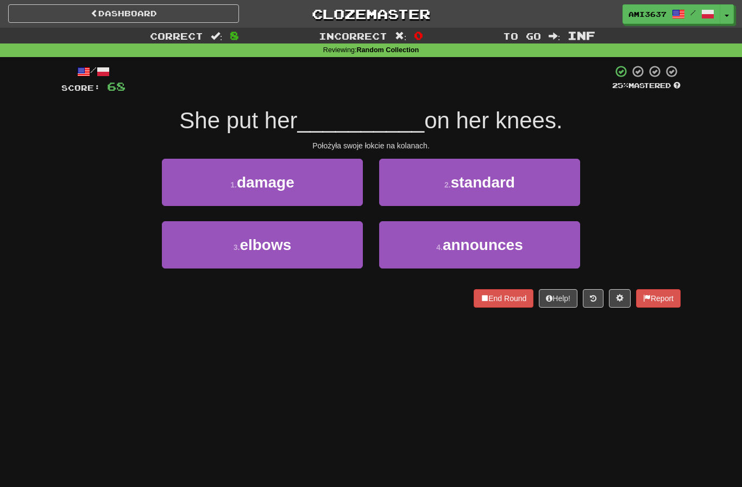
click at [339, 253] on button "3 . elbows" at bounding box center [262, 244] width 201 height 47
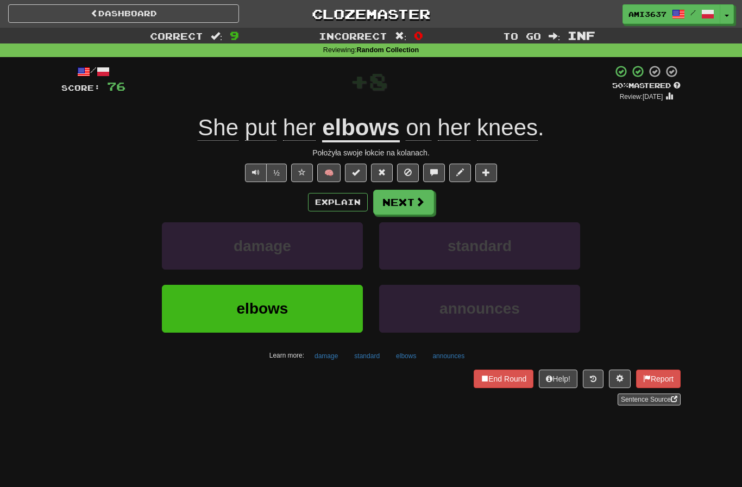
click at [329, 310] on button "elbows" at bounding box center [262, 308] width 201 height 47
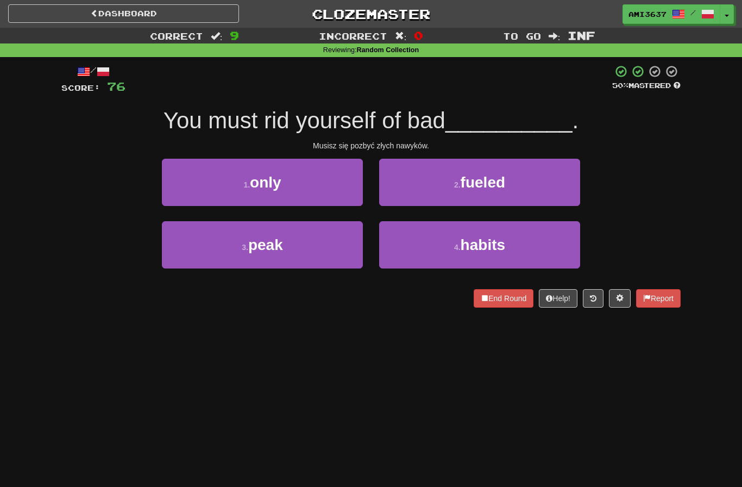
click at [518, 263] on button "4 . habits" at bounding box center [479, 244] width 201 height 47
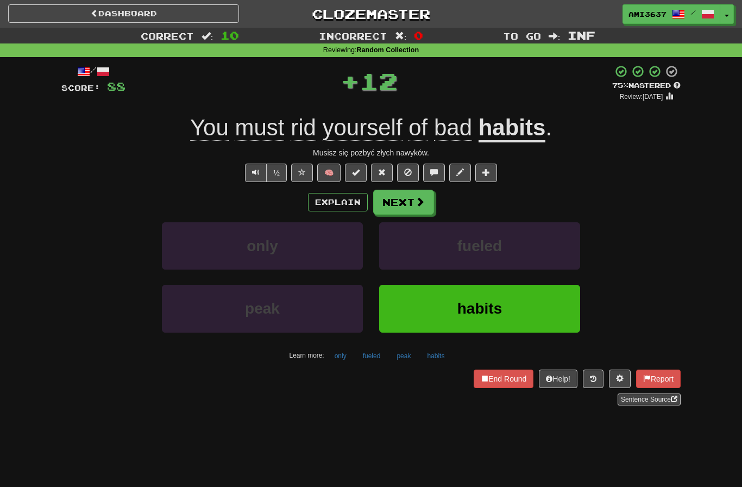
click at [542, 307] on button "habits" at bounding box center [479, 308] width 201 height 47
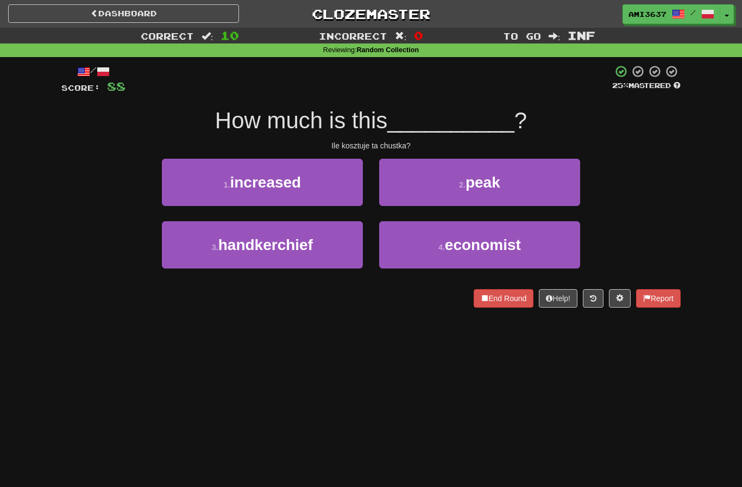
click at [543, 194] on button "2 . peak" at bounding box center [479, 182] width 201 height 47
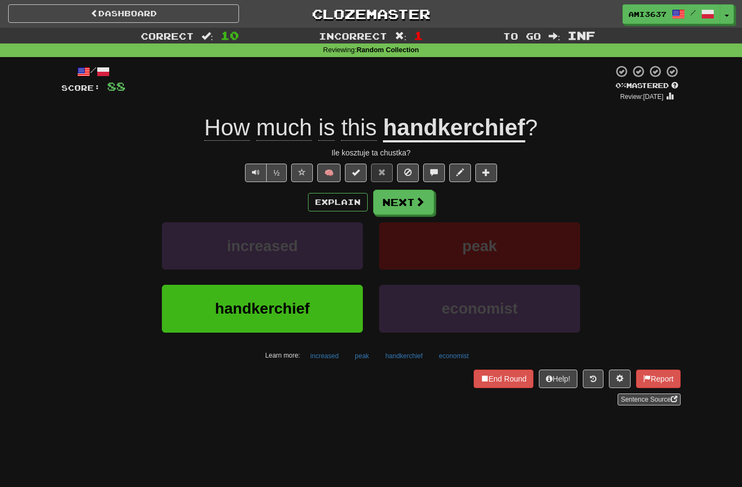
click at [340, 310] on button "handkerchief" at bounding box center [262, 308] width 201 height 47
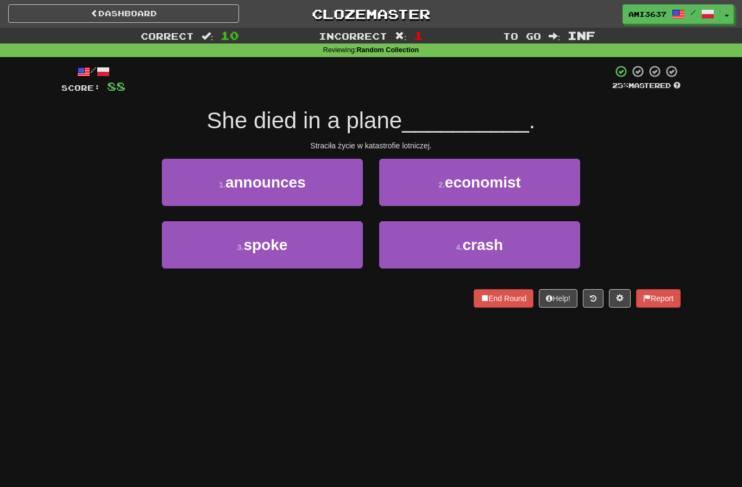
click at [540, 237] on button "4 . crash" at bounding box center [479, 244] width 201 height 47
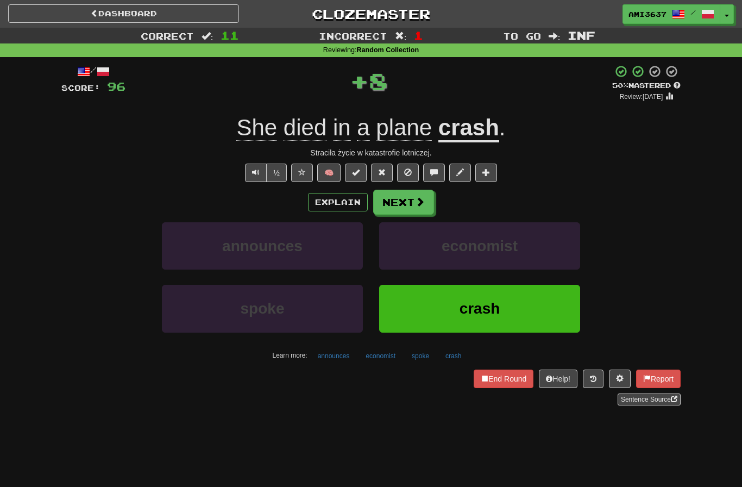
click at [529, 315] on button "crash" at bounding box center [479, 308] width 201 height 47
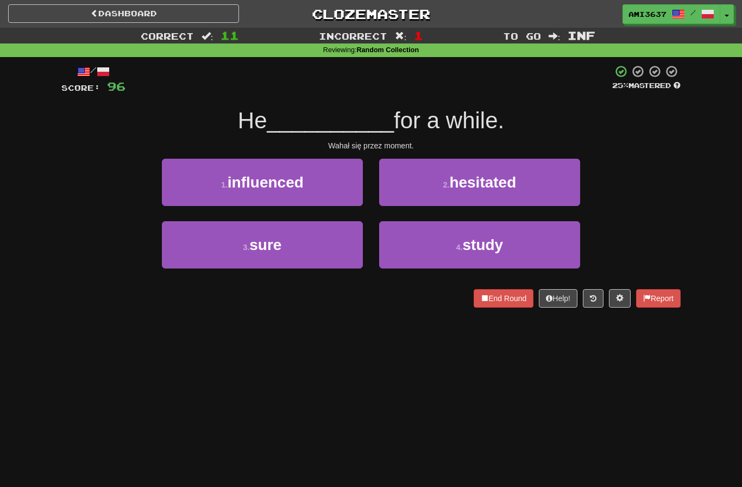
click at [545, 185] on button "2 . hesitated" at bounding box center [479, 182] width 201 height 47
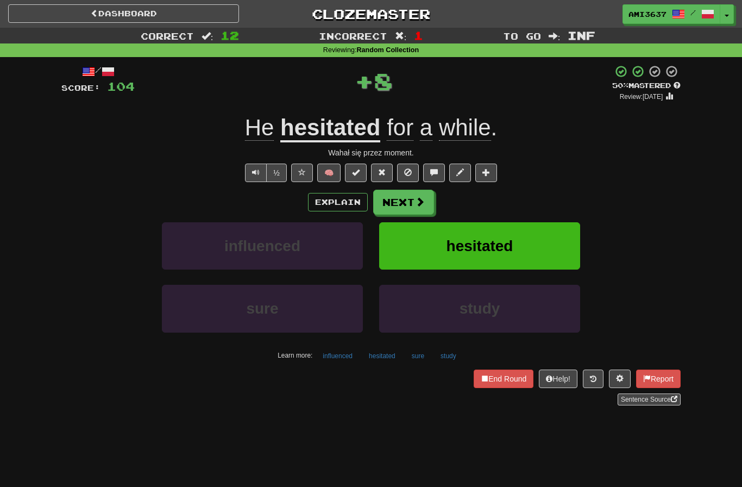
click at [531, 245] on button "hesitated" at bounding box center [479, 245] width 201 height 47
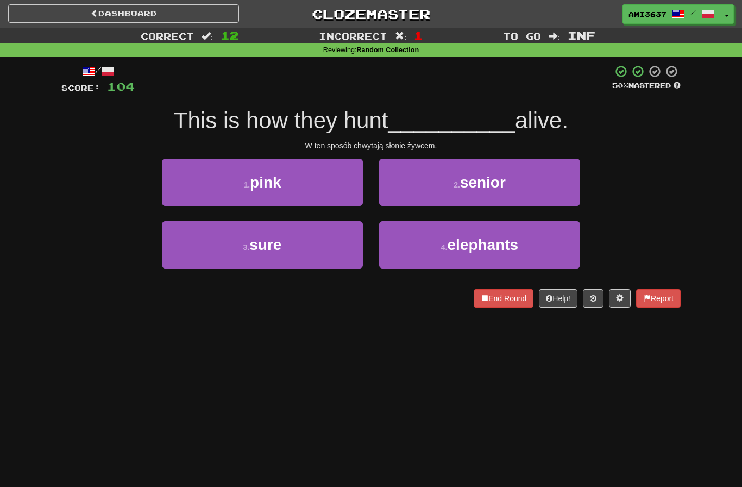
click at [543, 235] on button "4 . elephants" at bounding box center [479, 244] width 201 height 47
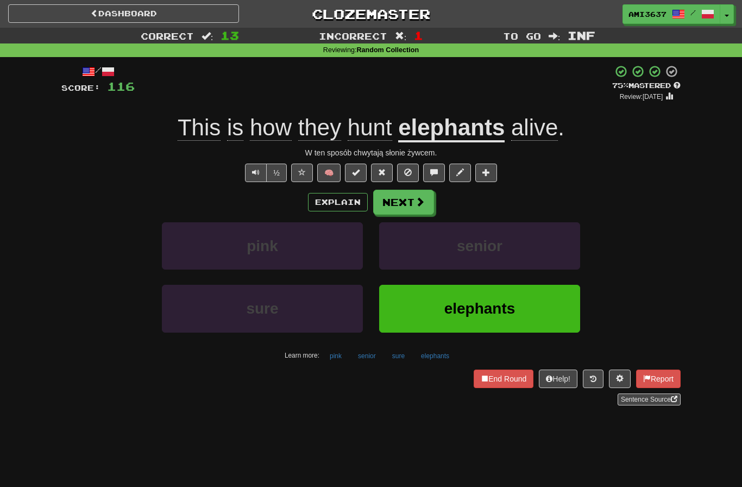
click at [510, 293] on button "elephants" at bounding box center [479, 308] width 201 height 47
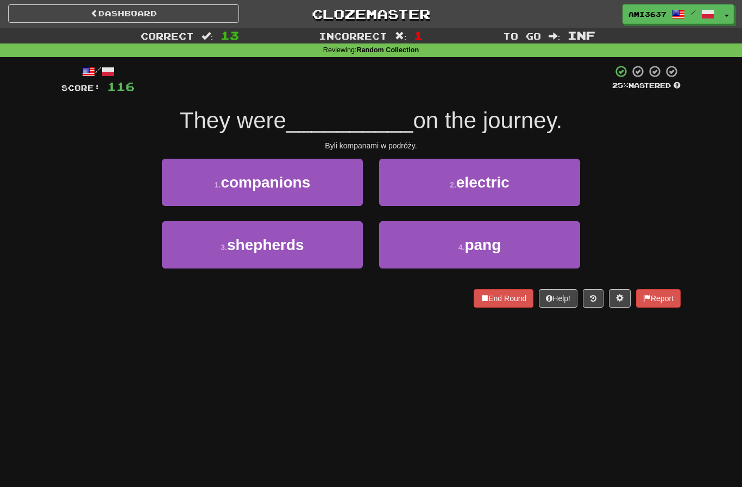
click at [341, 189] on button "1 . companions" at bounding box center [262, 182] width 201 height 47
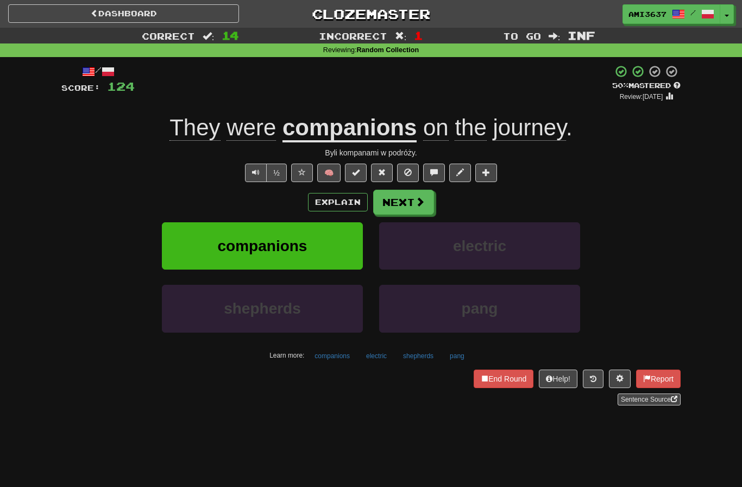
click at [337, 244] on button "companions" at bounding box center [262, 245] width 201 height 47
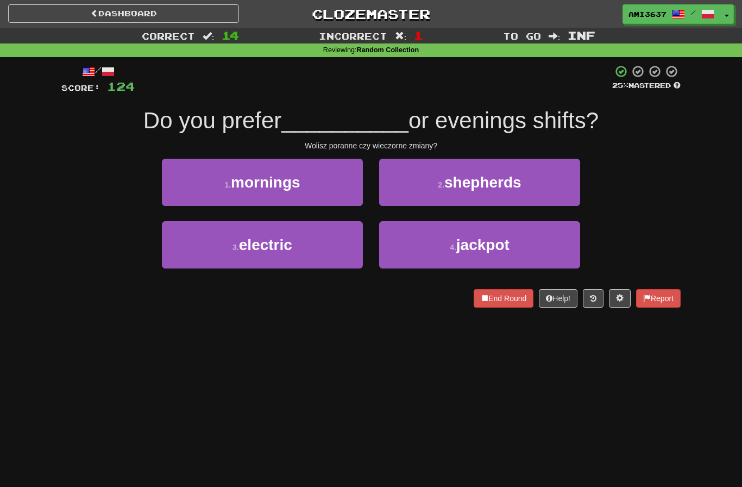
click at [317, 190] on button "1 . mornings" at bounding box center [262, 182] width 201 height 47
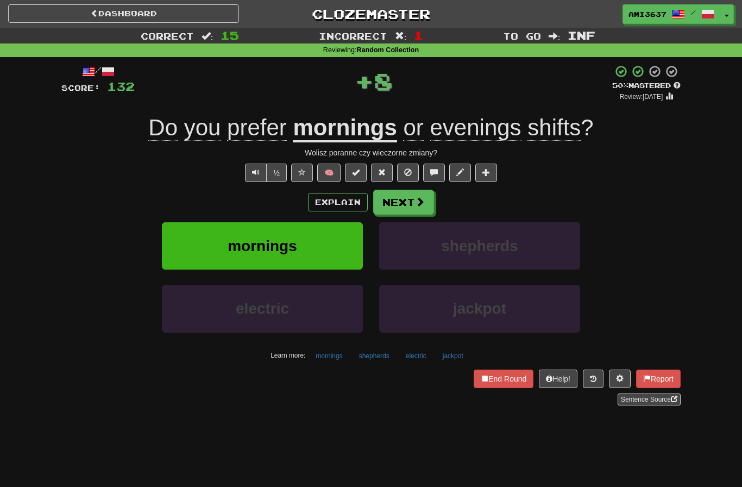
click at [308, 246] on button "mornings" at bounding box center [262, 245] width 201 height 47
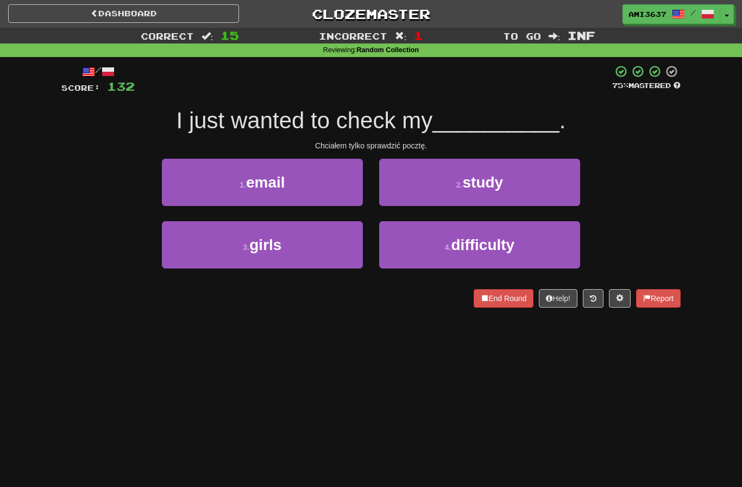
click at [317, 192] on button "1 . email" at bounding box center [262, 182] width 201 height 47
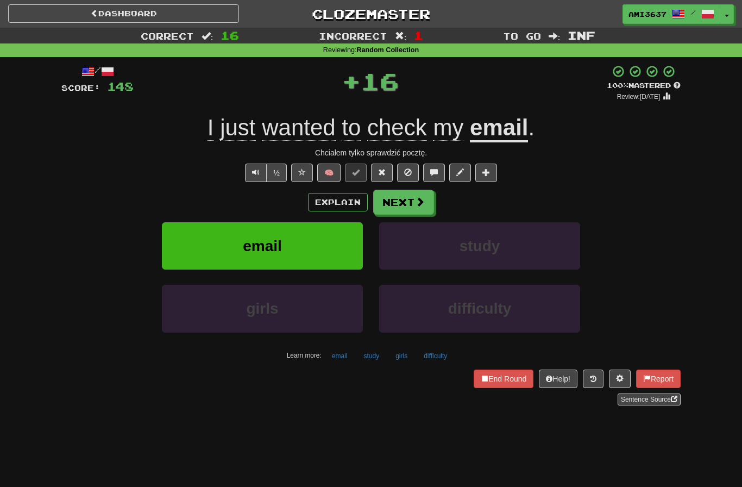
click at [330, 248] on button "email" at bounding box center [262, 245] width 201 height 47
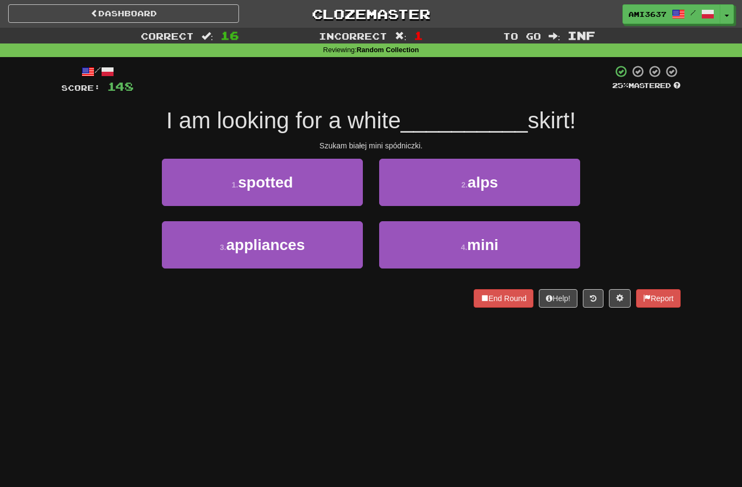
click at [552, 246] on button "4 . mini" at bounding box center [479, 244] width 201 height 47
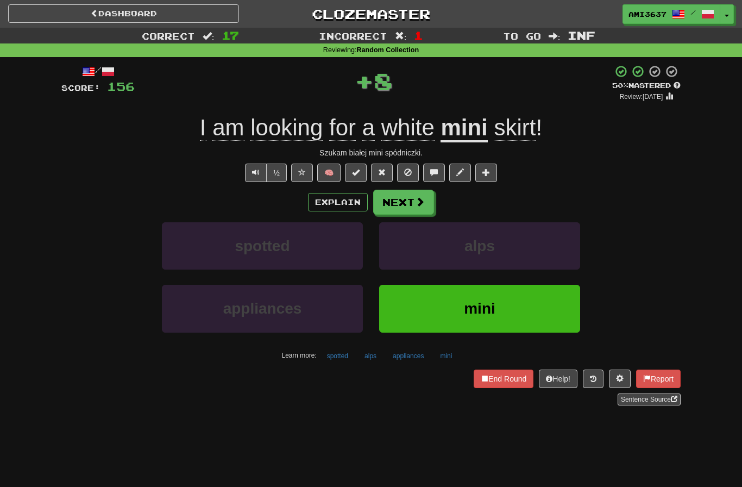
click at [510, 320] on button "mini" at bounding box center [479, 308] width 201 height 47
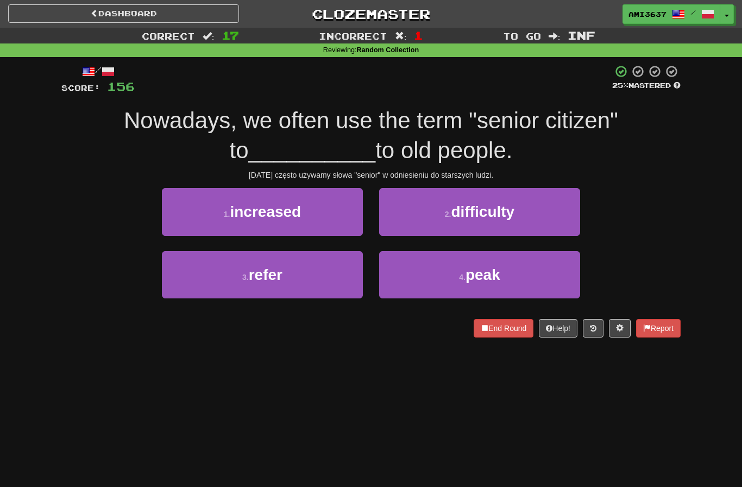
click at [311, 276] on button "3 . refer" at bounding box center [262, 274] width 201 height 47
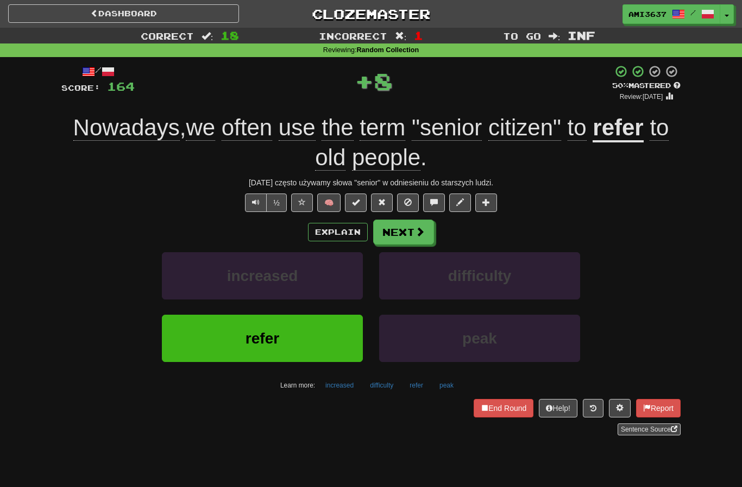
click at [320, 336] on button "refer" at bounding box center [262, 338] width 201 height 47
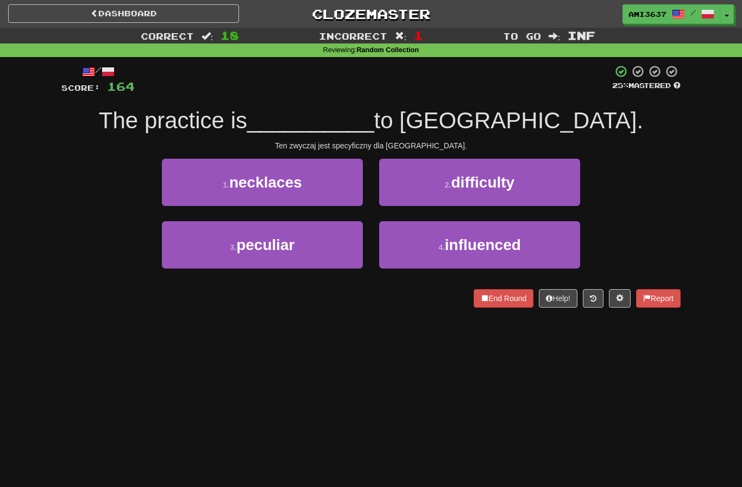
click at [539, 187] on button "2 . difficulty" at bounding box center [479, 182] width 201 height 47
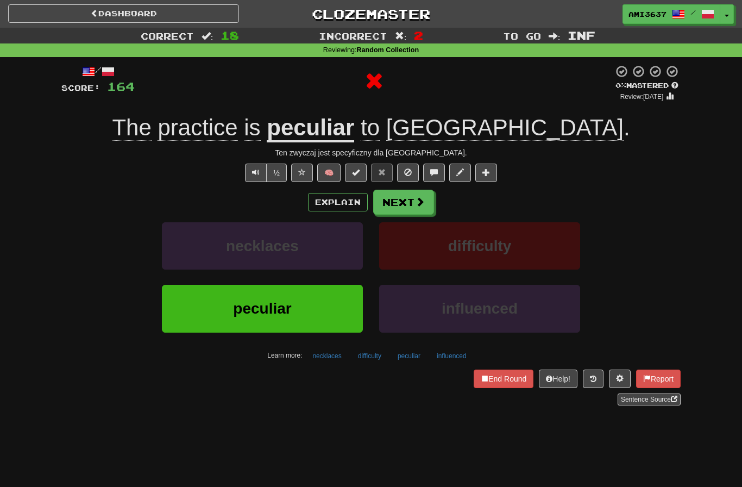
click at [308, 313] on button "peculiar" at bounding box center [262, 308] width 201 height 47
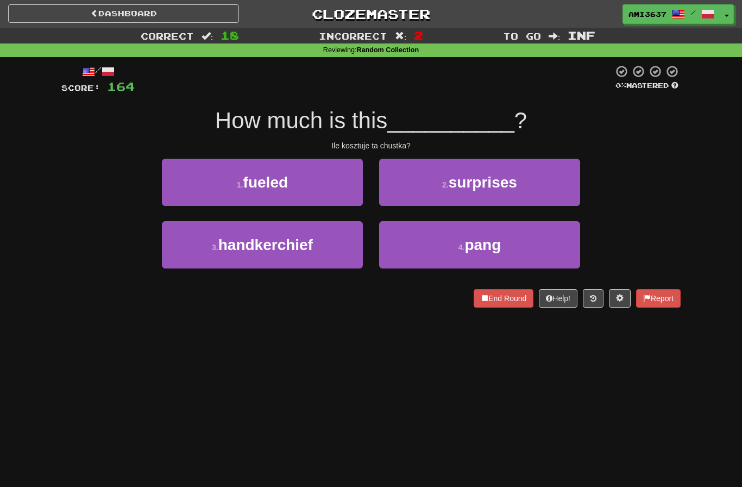
click at [318, 256] on button "3 . handkerchief" at bounding box center [262, 244] width 201 height 47
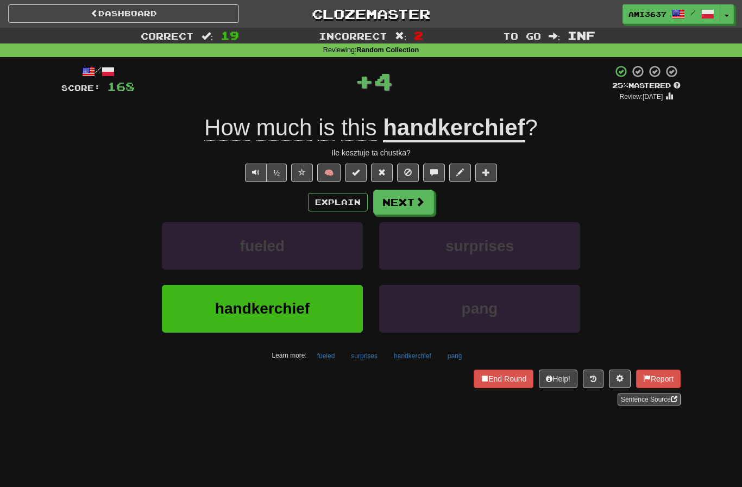
click at [328, 305] on button "handkerchief" at bounding box center [262, 308] width 201 height 47
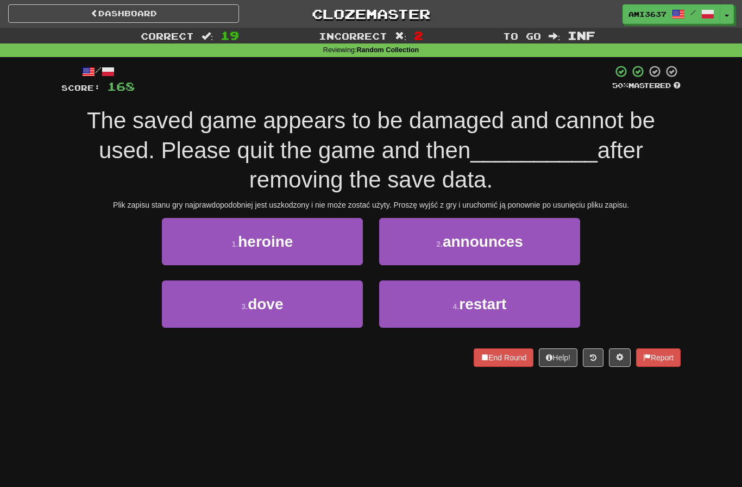
click at [533, 303] on button "4 . restart" at bounding box center [479, 303] width 201 height 47
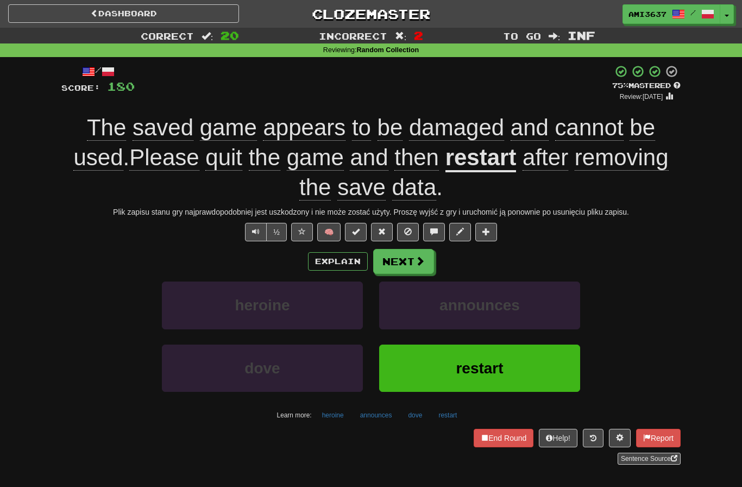
click at [481, 351] on button "restart" at bounding box center [479, 368] width 201 height 47
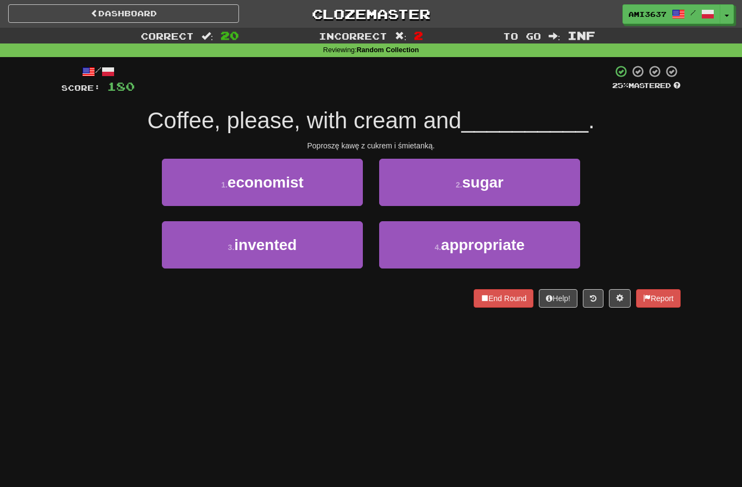
click at [533, 190] on button "2 . sugar" at bounding box center [479, 182] width 201 height 47
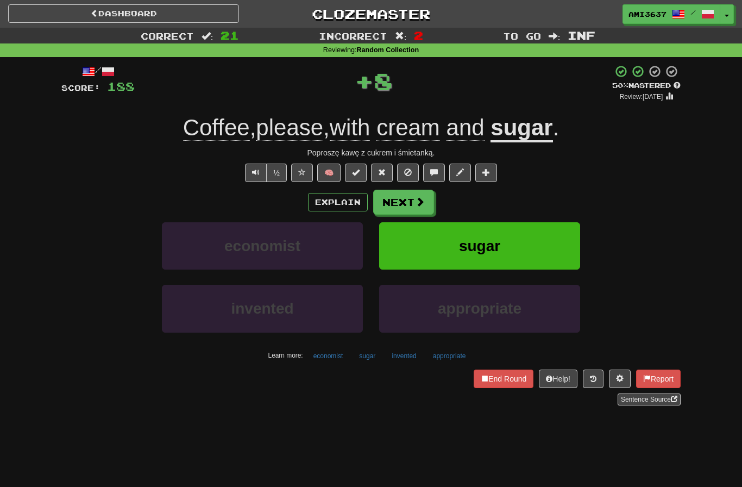
click at [537, 248] on button "sugar" at bounding box center [479, 245] width 201 height 47
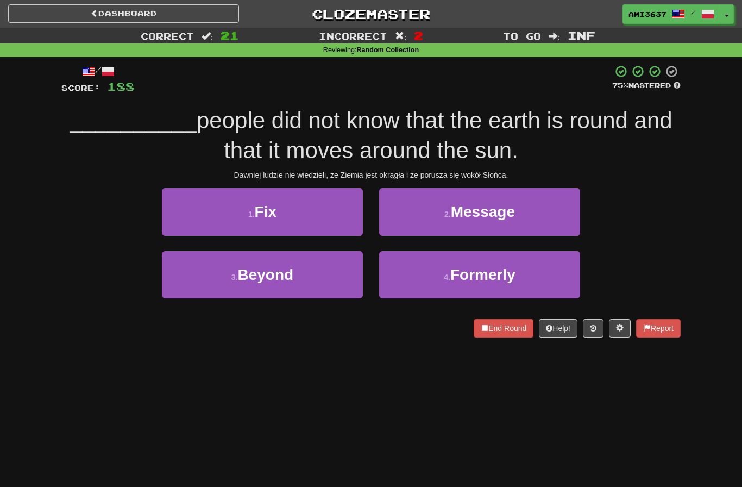
click at [327, 284] on button "3 . Beyond" at bounding box center [262, 274] width 201 height 47
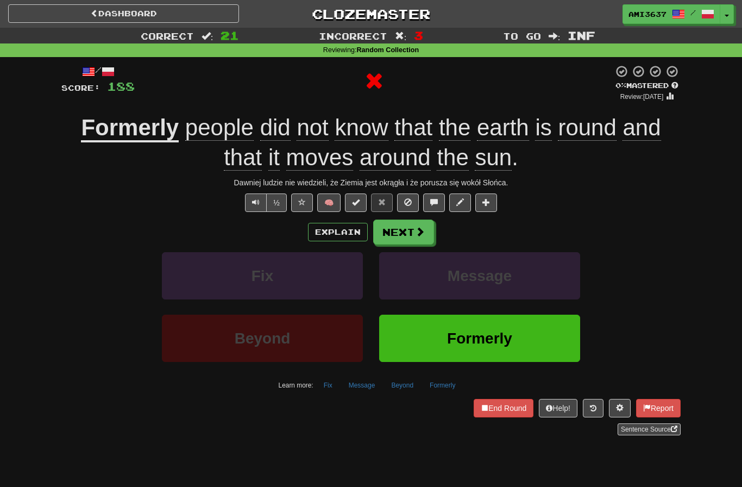
click at [493, 344] on span "Formerly" at bounding box center [479, 338] width 65 height 17
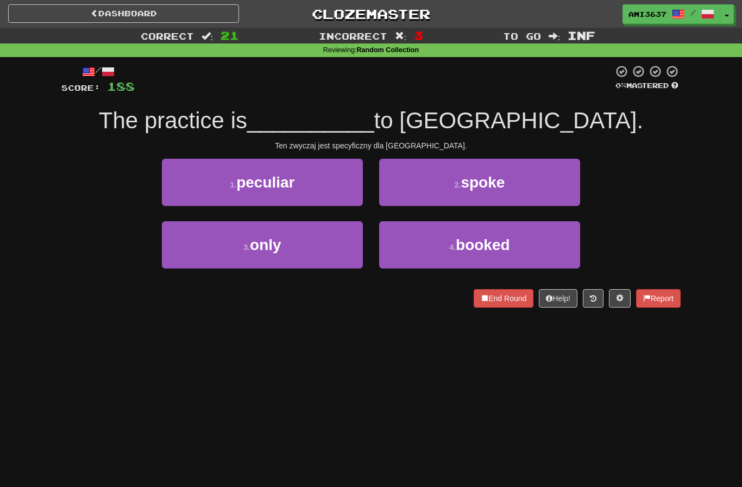
click at [330, 180] on button "1 . peculiar" at bounding box center [262, 182] width 201 height 47
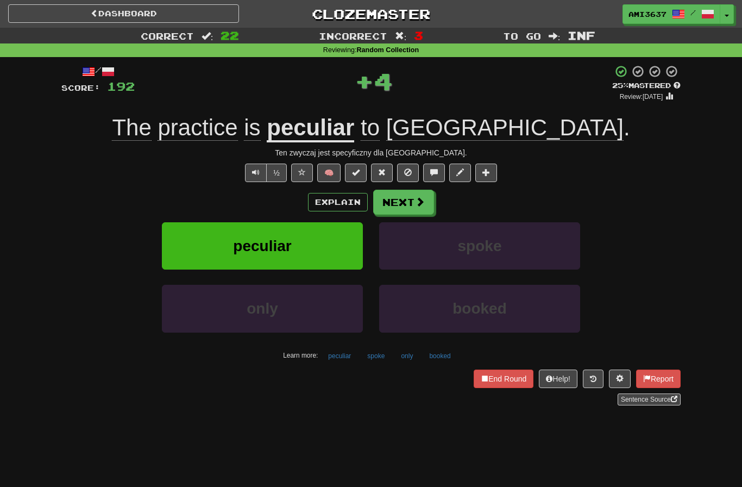
click at [322, 236] on button "peculiar" at bounding box center [262, 245] width 201 height 47
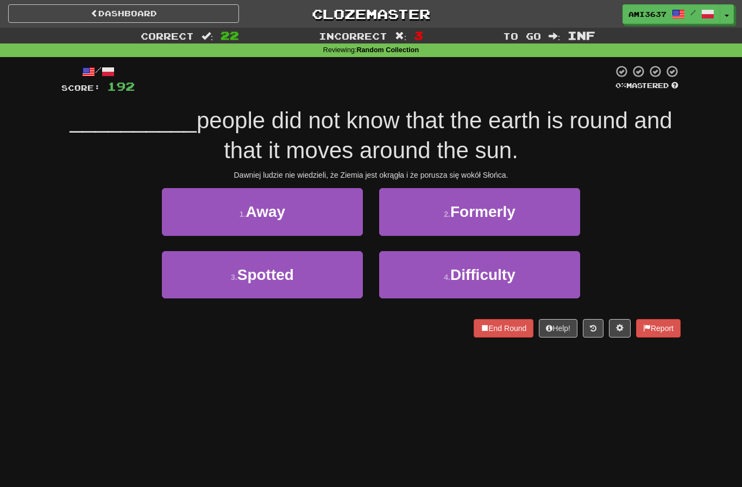
click at [559, 208] on button "2 . Formerly" at bounding box center [479, 211] width 201 height 47
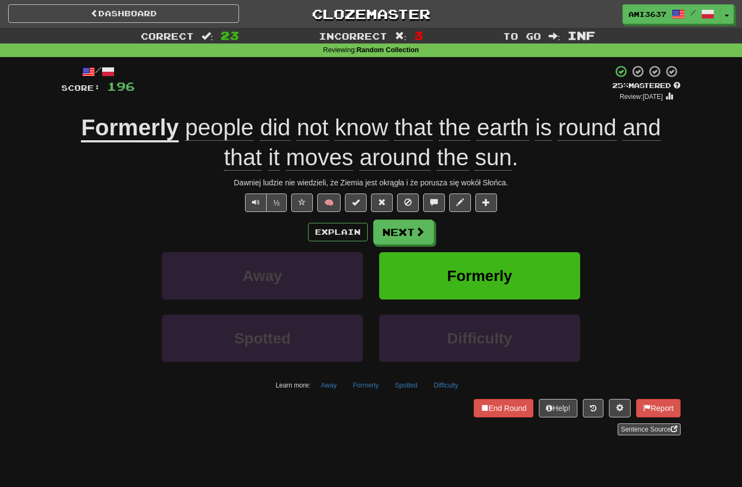
click at [531, 272] on button "Formerly" at bounding box center [479, 275] width 201 height 47
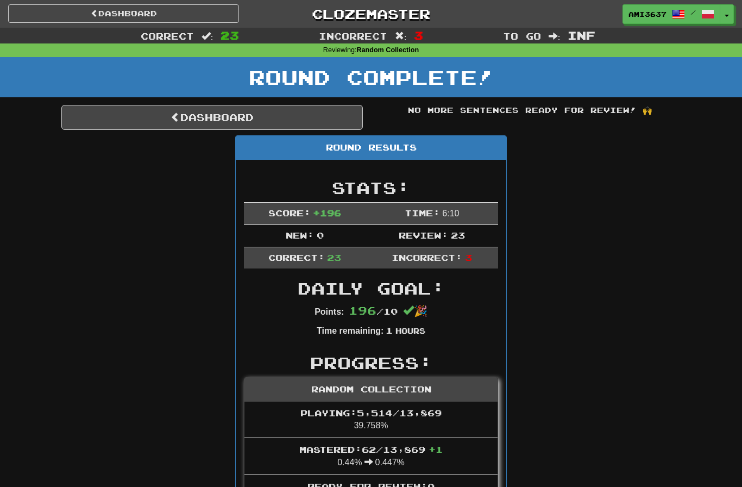
click at [315, 121] on link "Dashboard" at bounding box center [212, 117] width 302 height 25
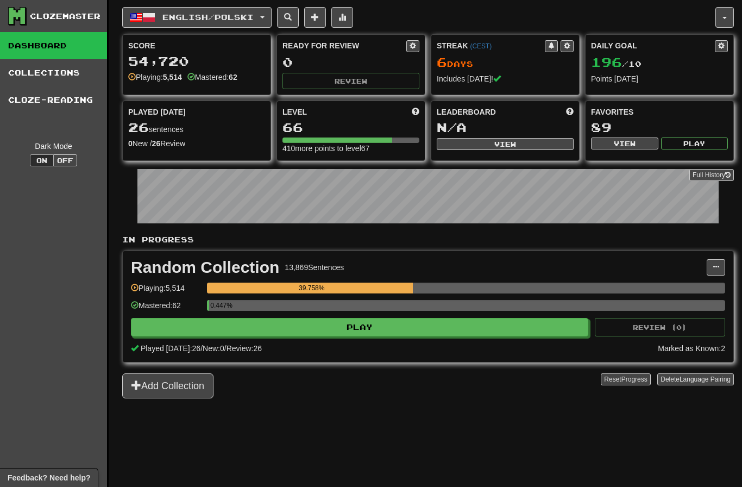
click at [254, 16] on span "English / Polski" at bounding box center [207, 16] width 91 height 9
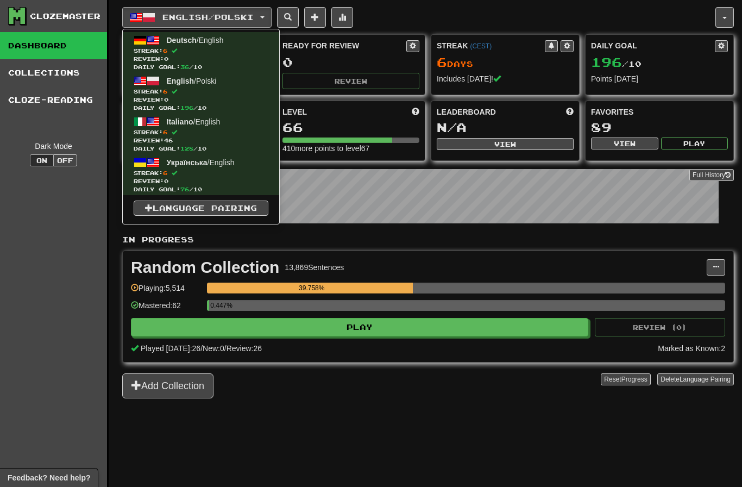
click at [512, 17] on div at bounding box center [371, 243] width 742 height 487
